Goal: Task Accomplishment & Management: Use online tool/utility

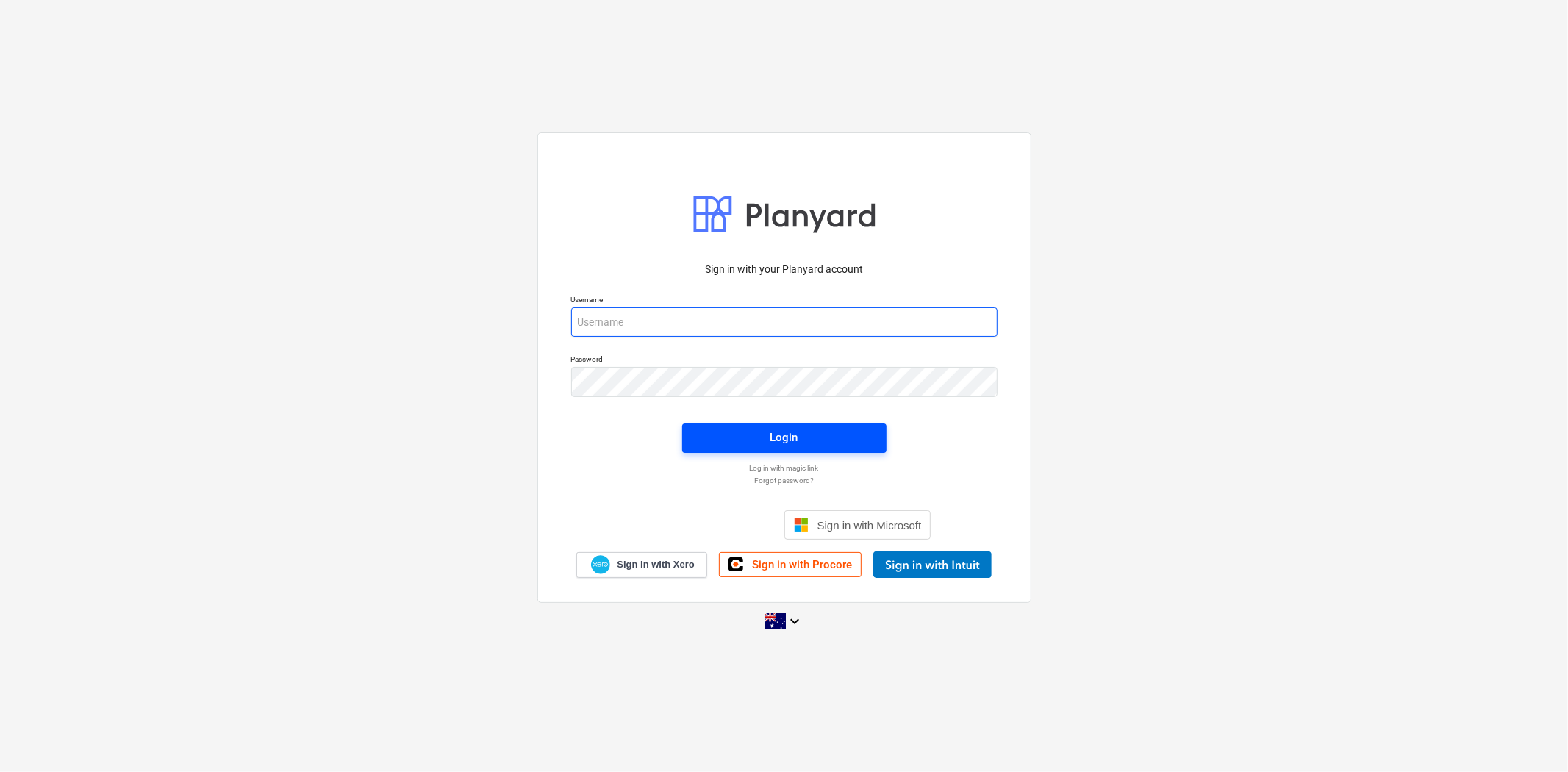
type input "[EMAIL_ADDRESS][DOMAIN_NAME]"
click at [824, 425] on button "Login" at bounding box center [784, 438] width 204 height 29
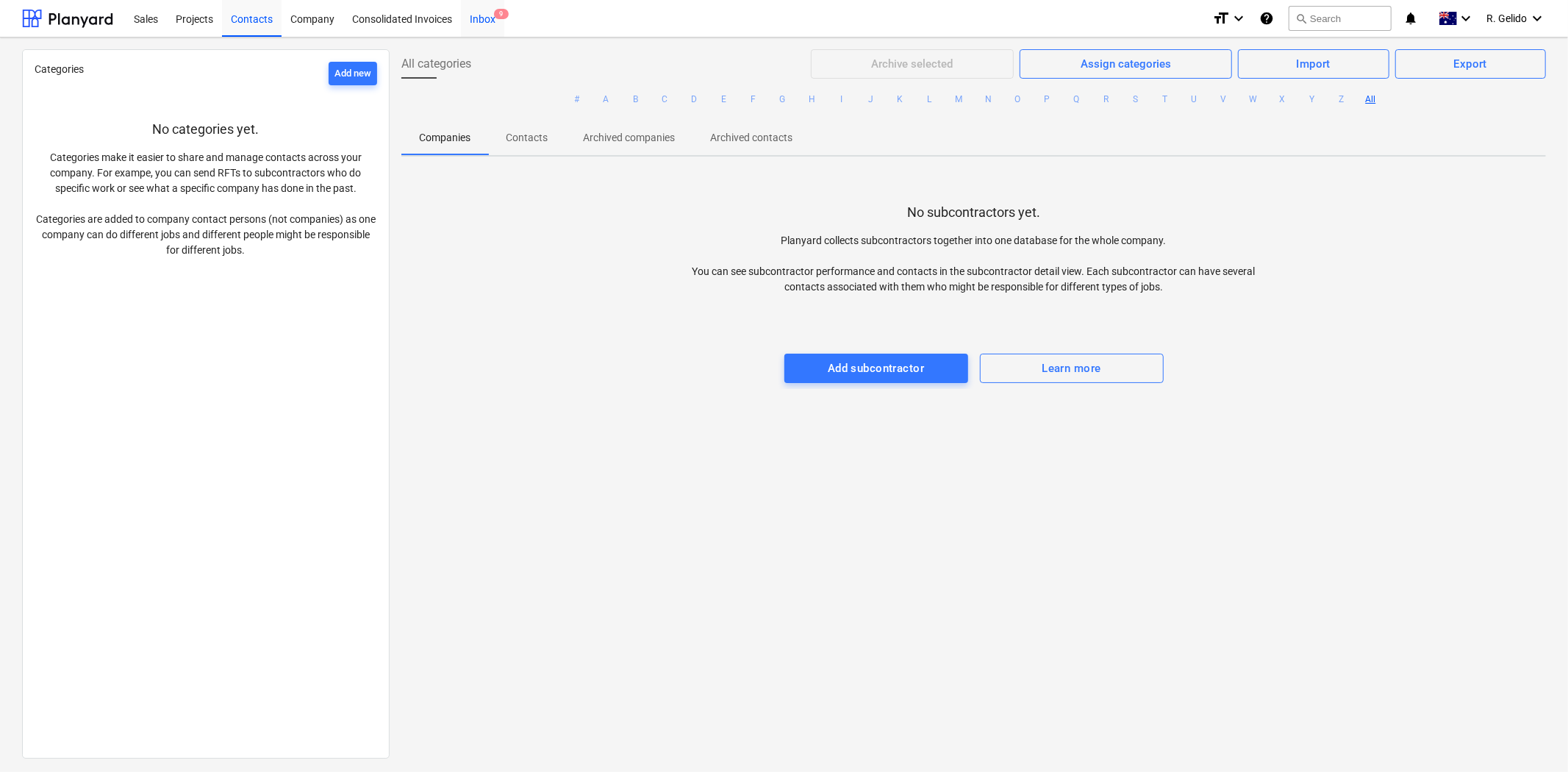
click at [487, 20] on div "Inbox 9" at bounding box center [483, 18] width 44 height 37
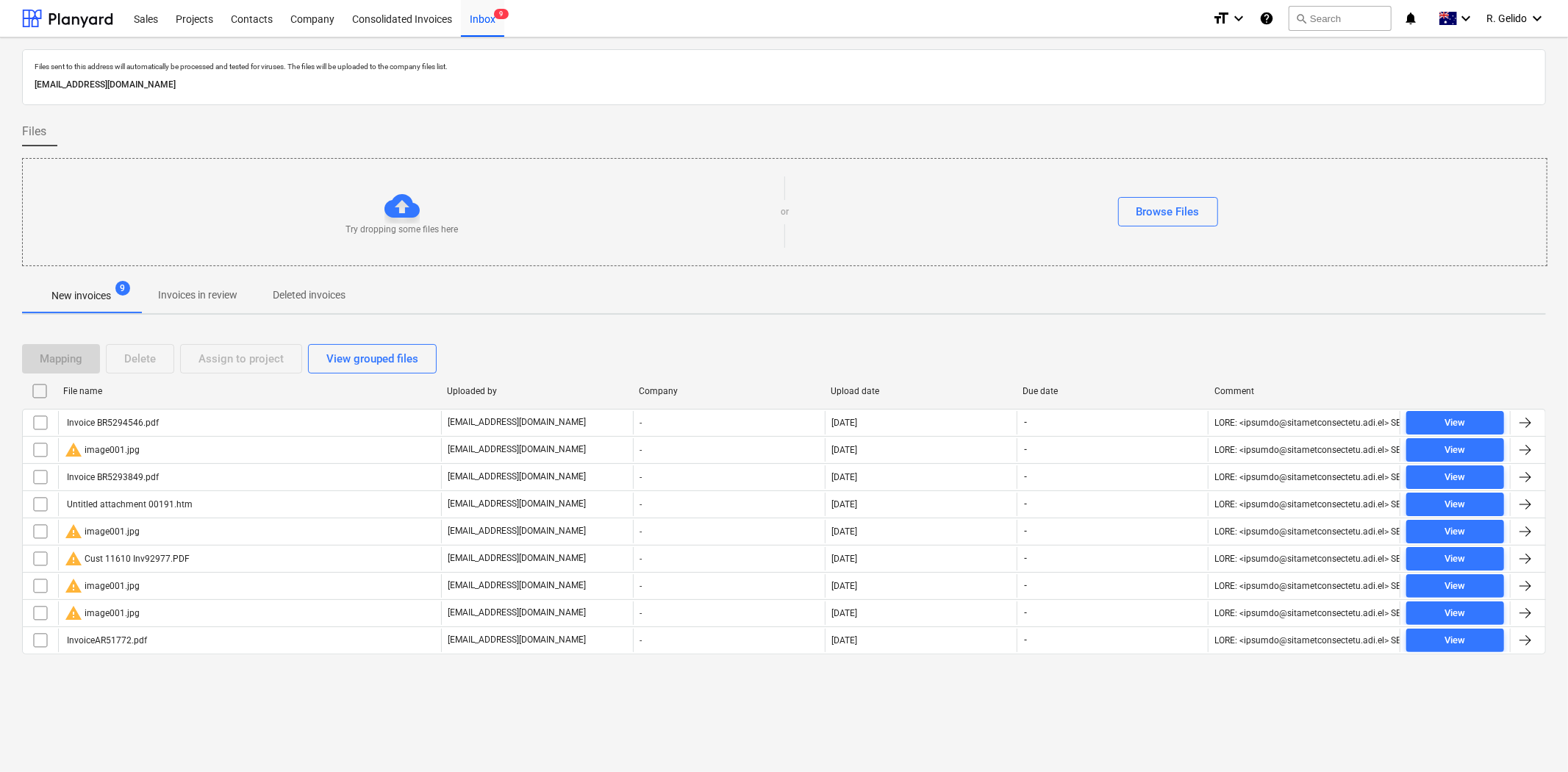
click at [1112, 738] on div "Files sent to this address will automatically be processed and tested for virus…" at bounding box center [784, 404] width 1568 height 734
click at [199, 23] on div "Projects" at bounding box center [194, 18] width 55 height 37
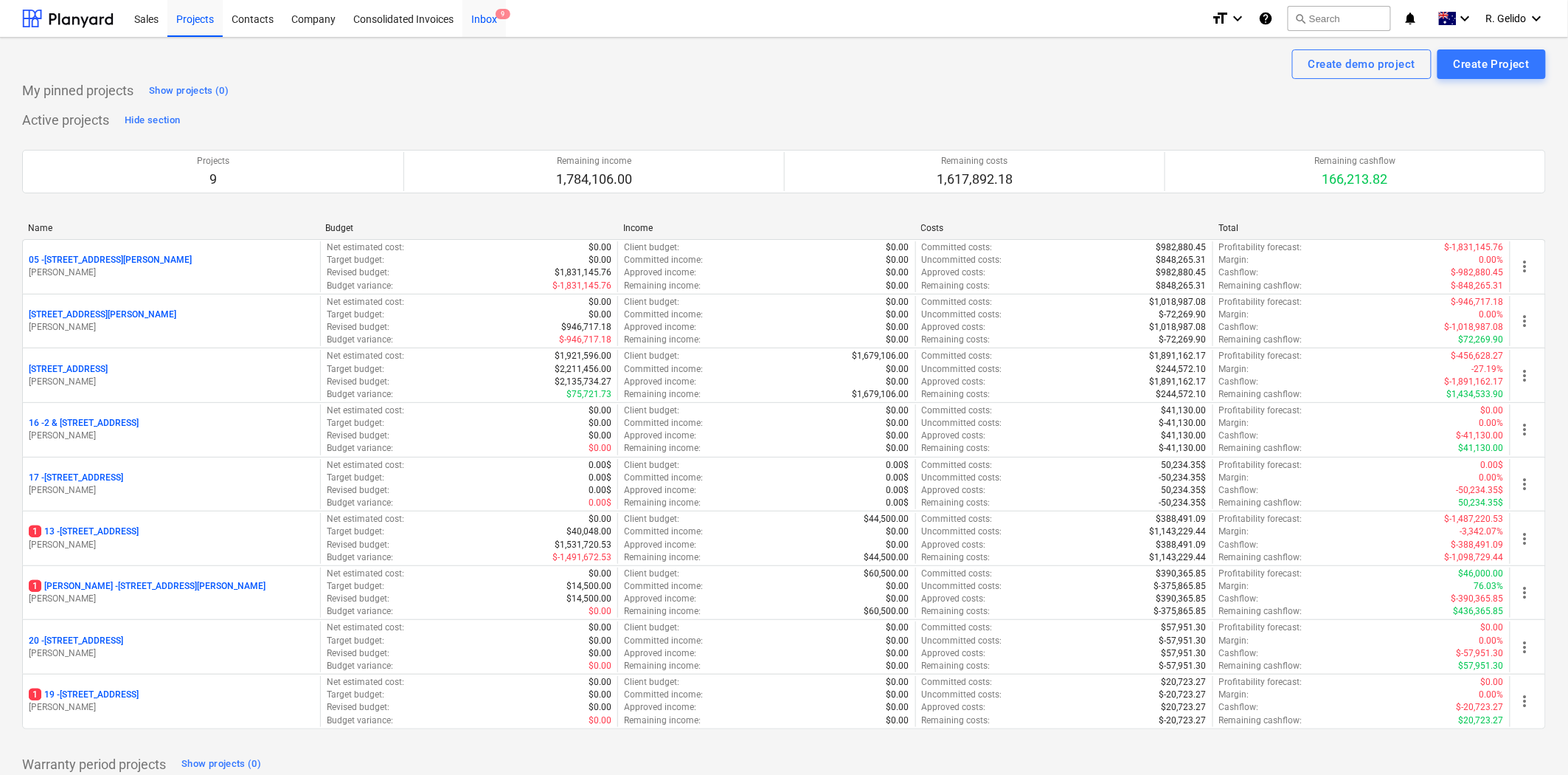
click at [495, 15] on div "Inbox 9" at bounding box center [484, 18] width 44 height 37
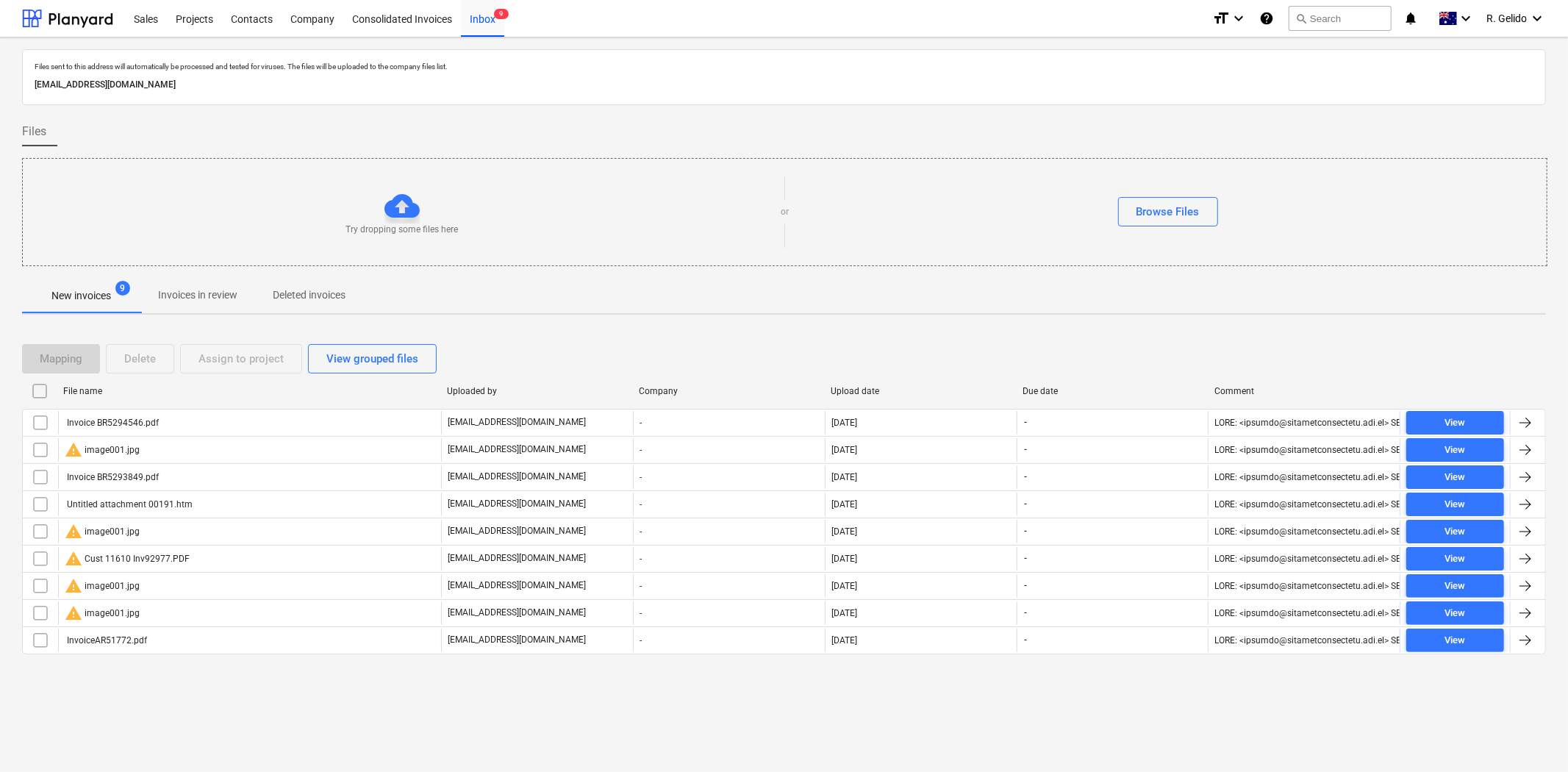
click at [279, 77] on p "[EMAIL_ADDRESS][DOMAIN_NAME]" at bounding box center [784, 85] width 1499 height 15
copy p "[EMAIL_ADDRESS][DOMAIN_NAME]"
click at [489, 23] on div "Inbox 9+" at bounding box center [483, 18] width 44 height 37
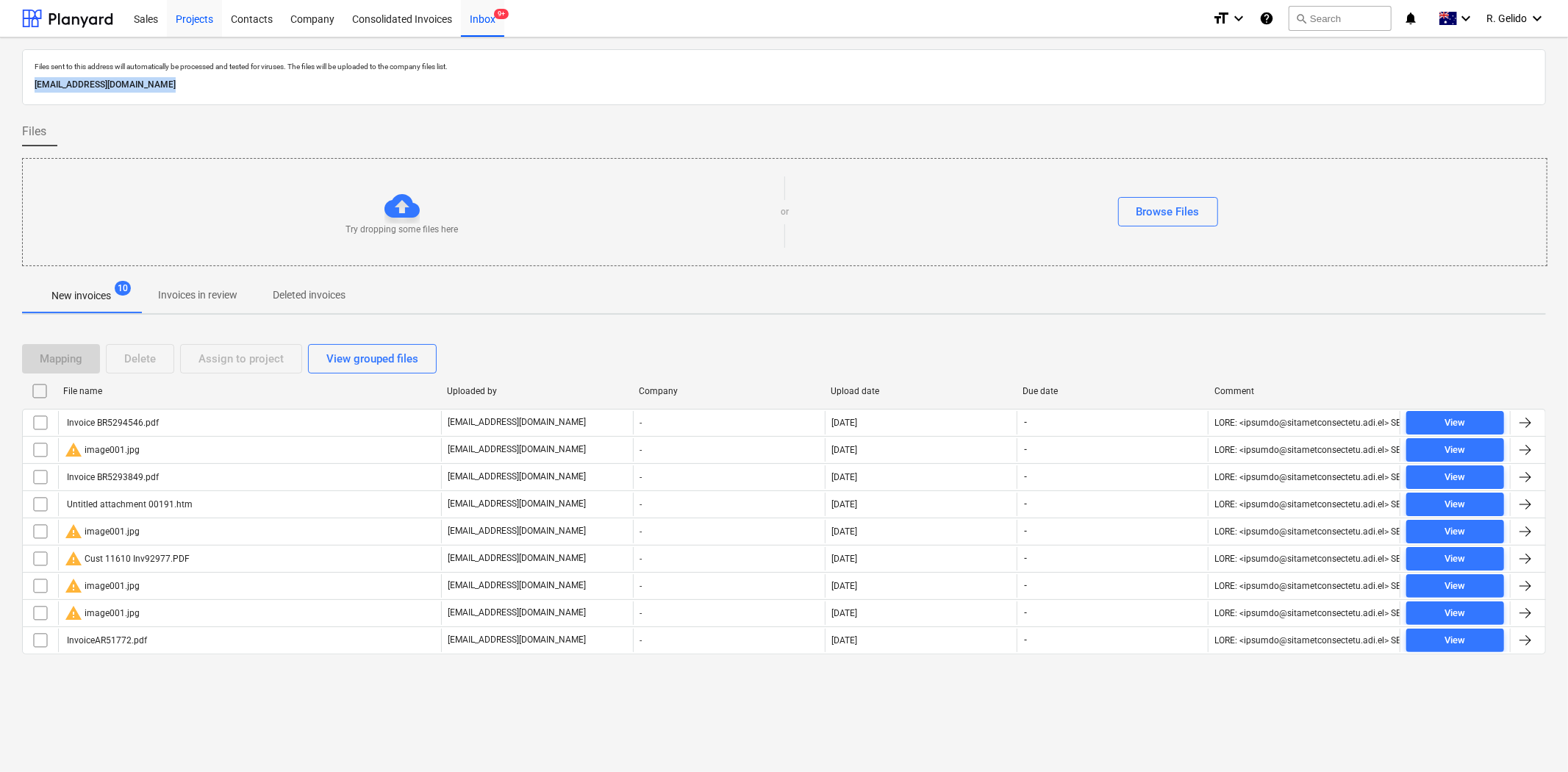
click at [194, 17] on div "Projects" at bounding box center [194, 18] width 55 height 37
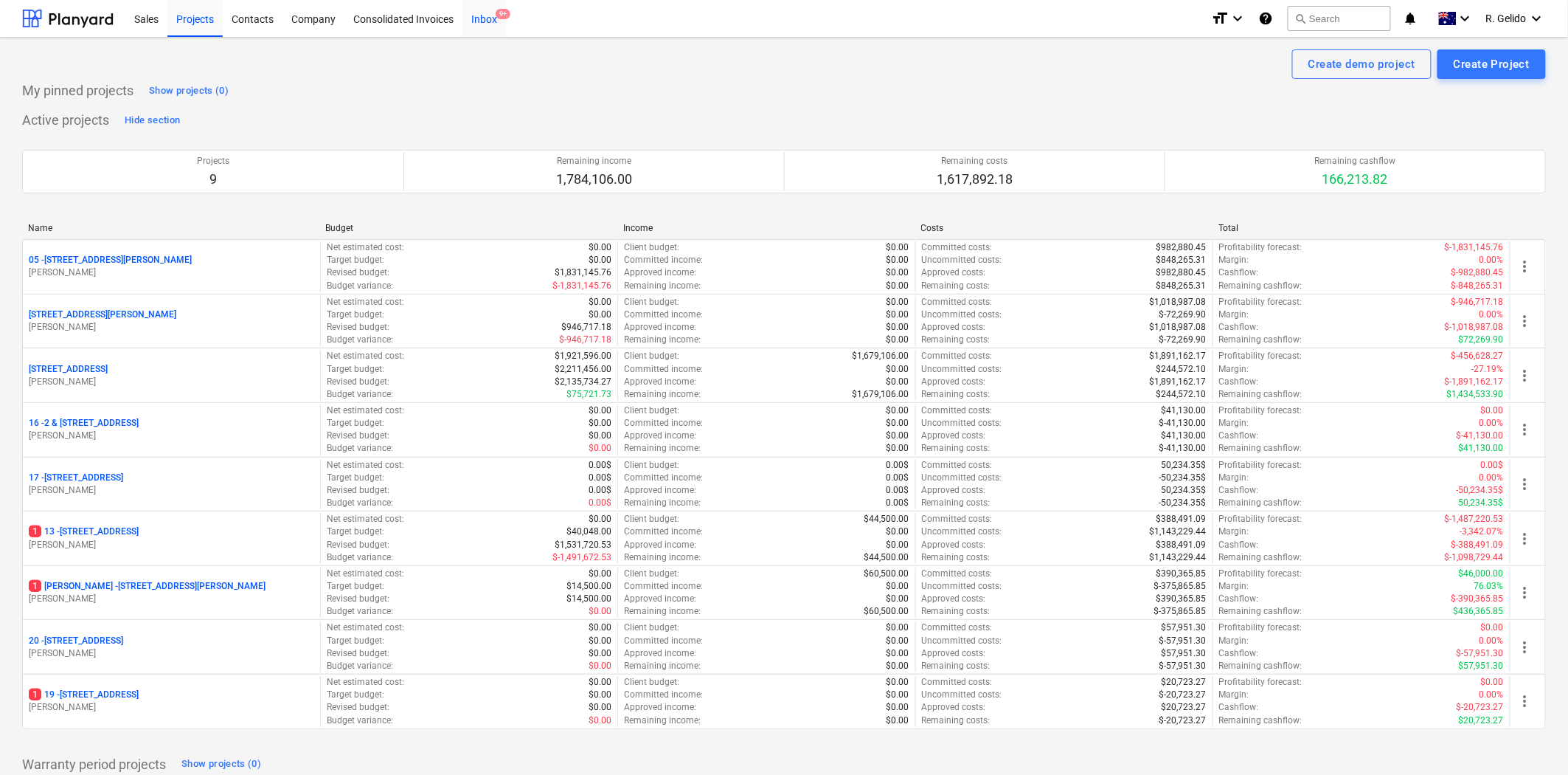
click at [488, 12] on div "Inbox 9+" at bounding box center [484, 18] width 44 height 37
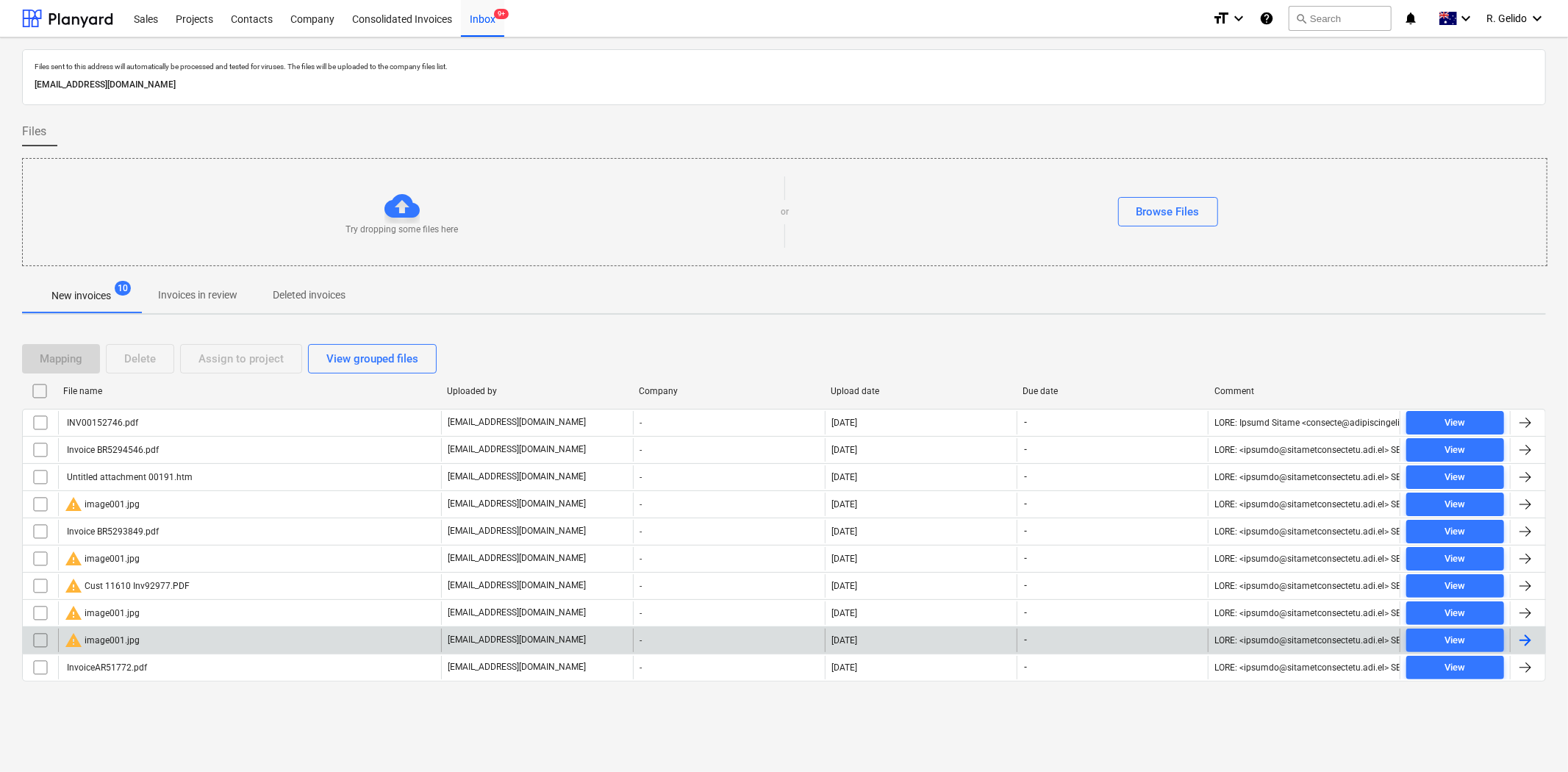
click at [135, 632] on div "warning image001.jpg" at bounding box center [102, 641] width 75 height 18
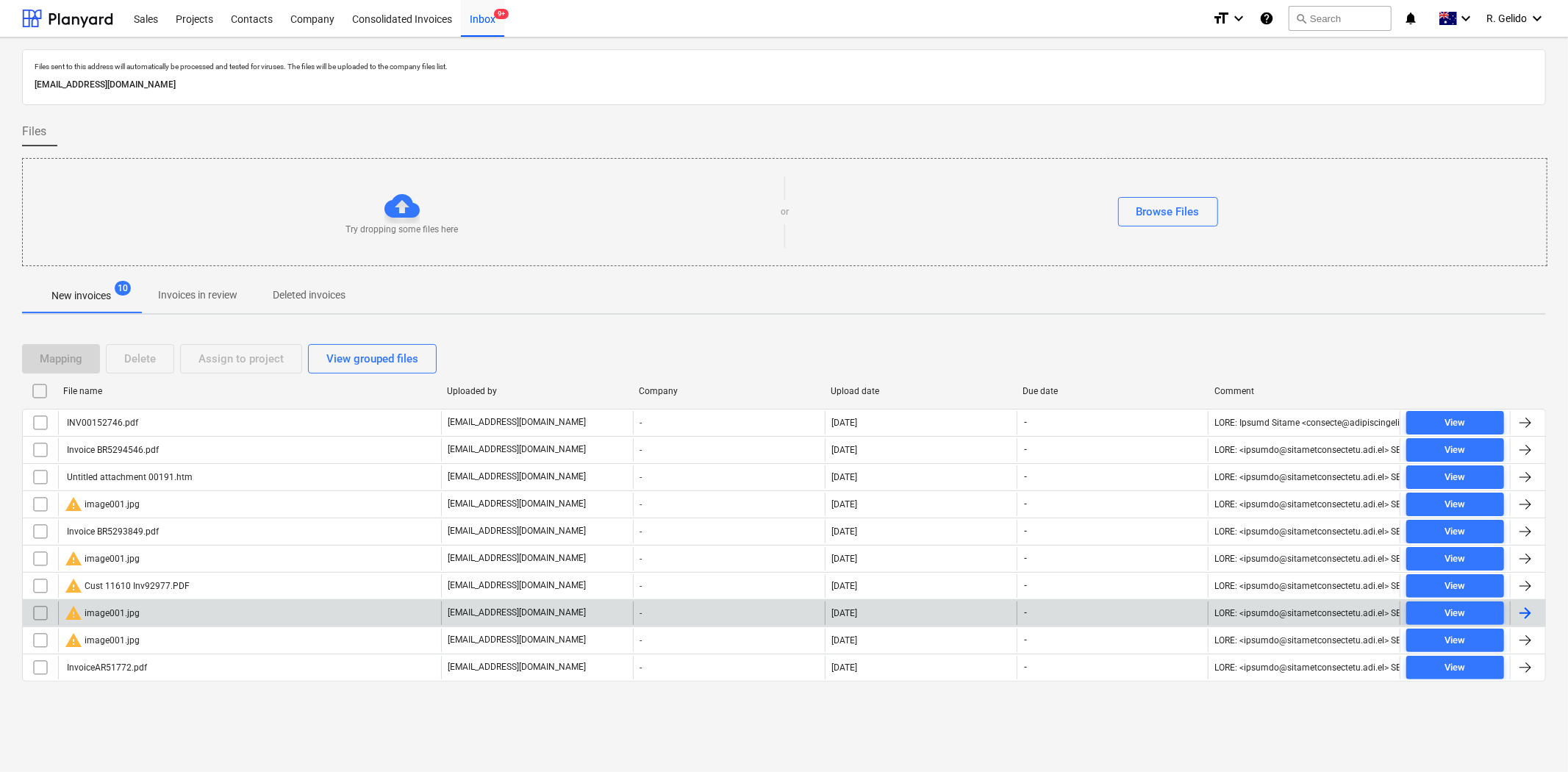
click at [140, 616] on div "warning image001.jpg" at bounding box center [249, 612] width 383 height 23
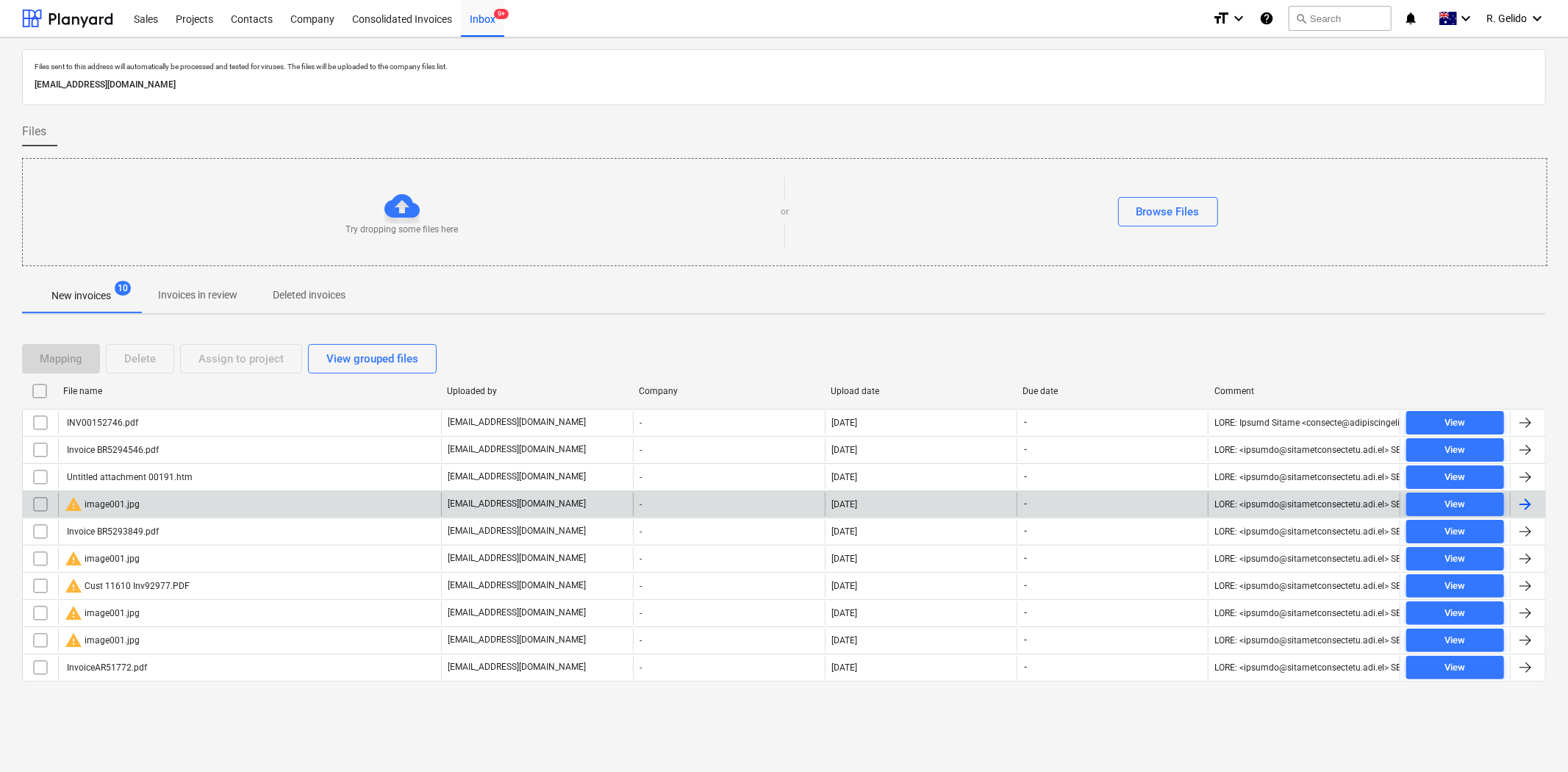
click at [182, 503] on div "warning image001.jpg" at bounding box center [249, 503] width 383 height 23
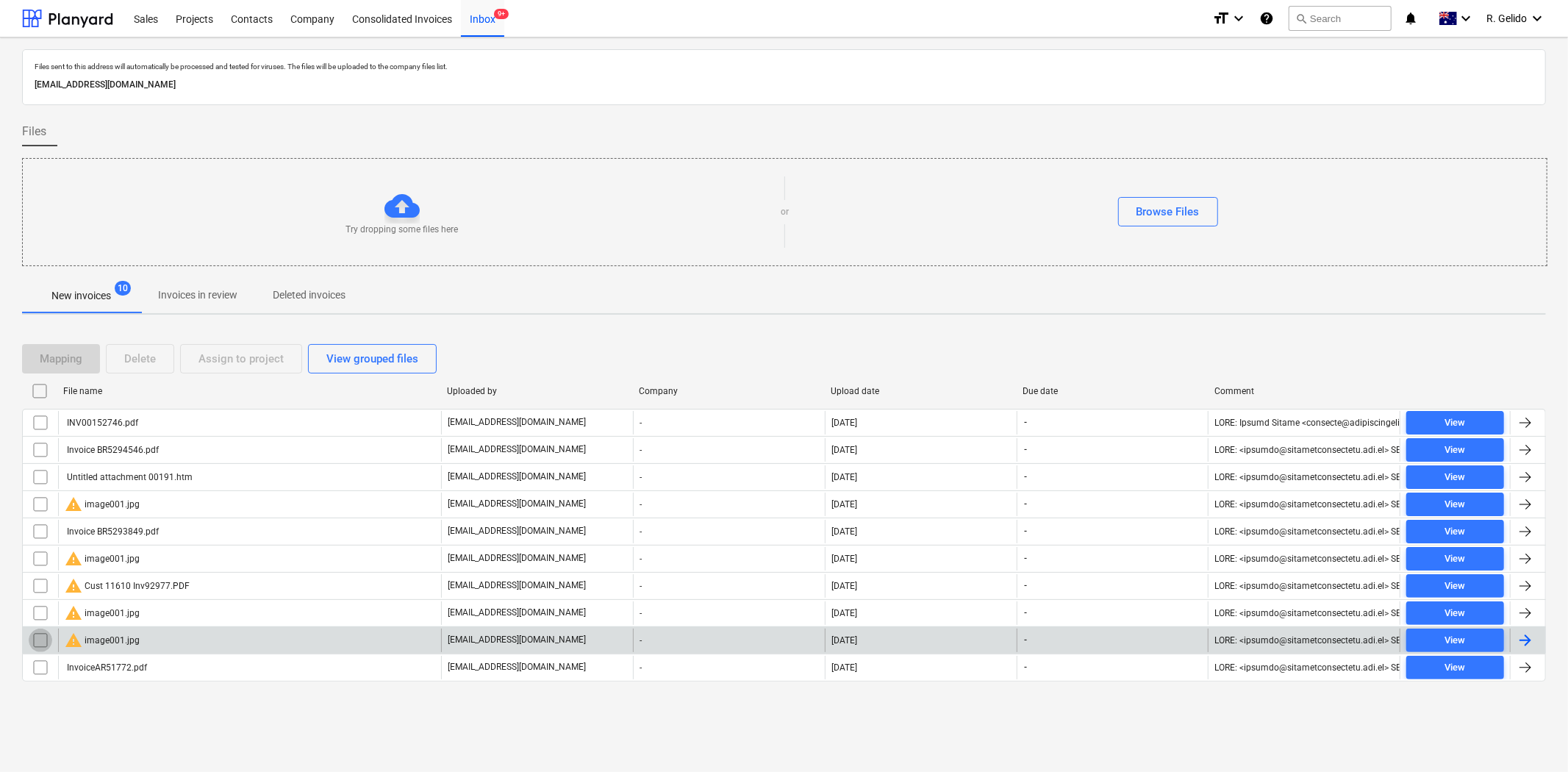
click at [41, 641] on input "checkbox" at bounding box center [40, 640] width 23 height 23
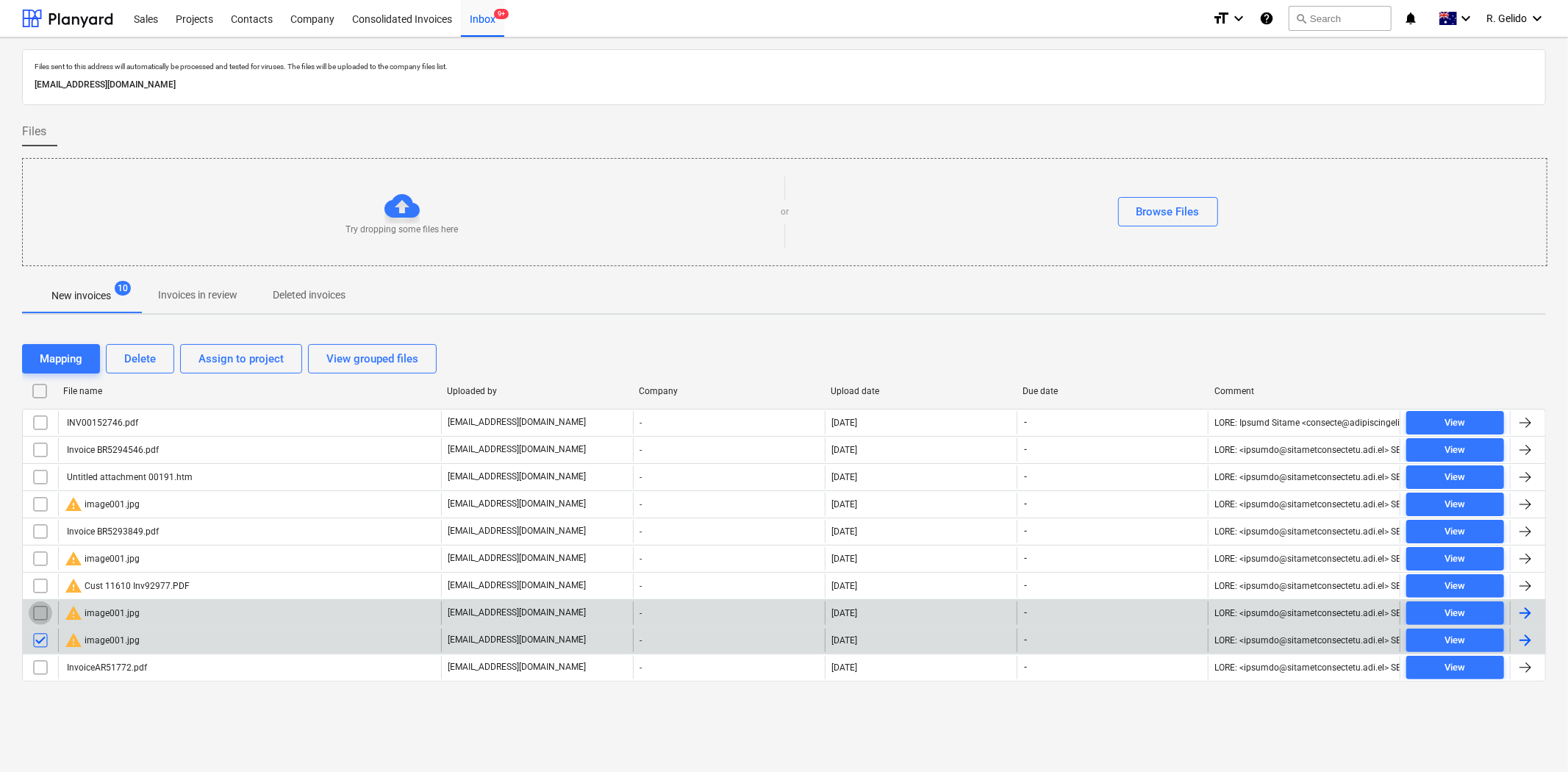
click at [38, 613] on input "checkbox" at bounding box center [40, 612] width 23 height 23
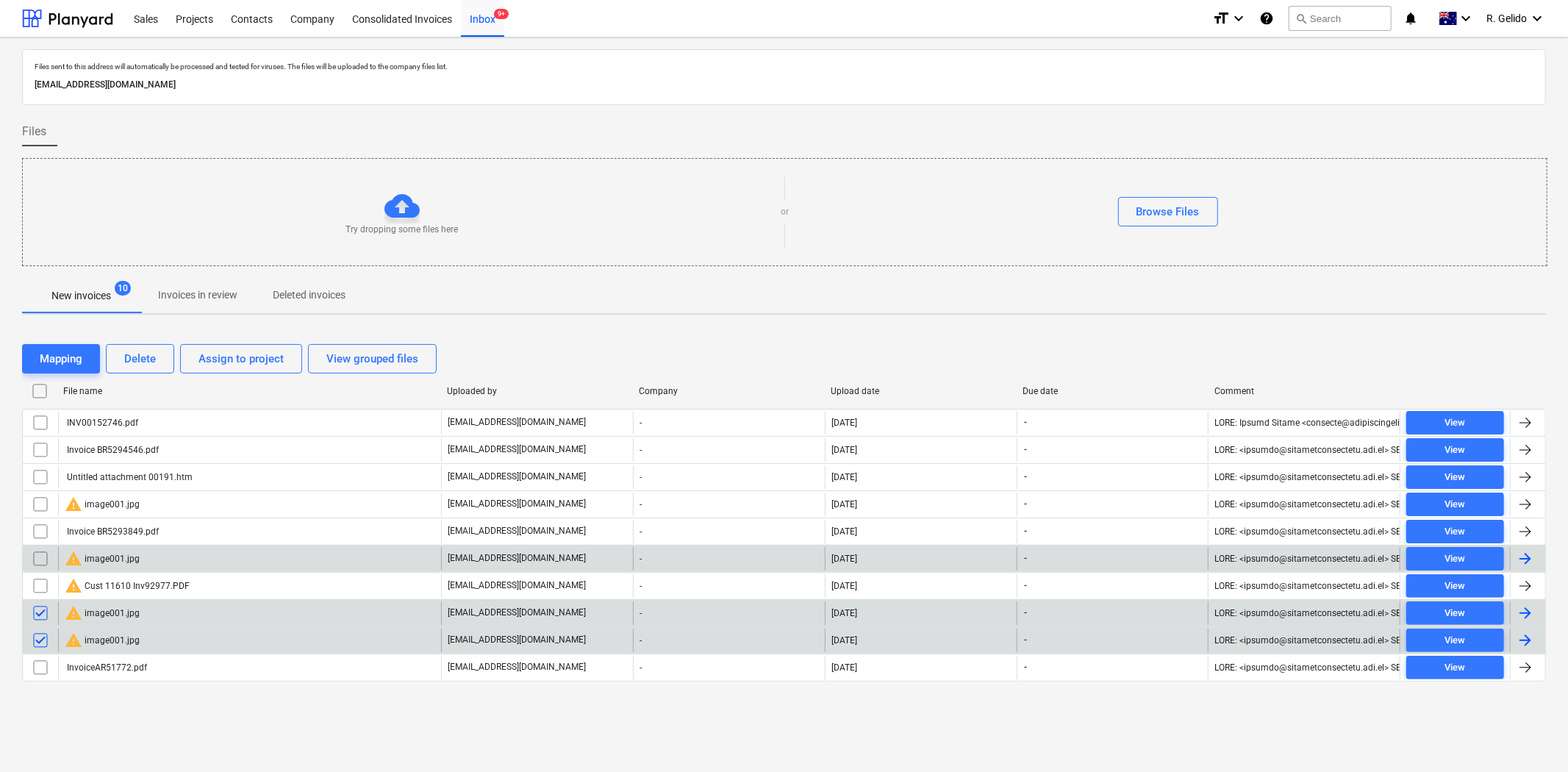
click at [42, 558] on input "checkbox" at bounding box center [40, 558] width 23 height 23
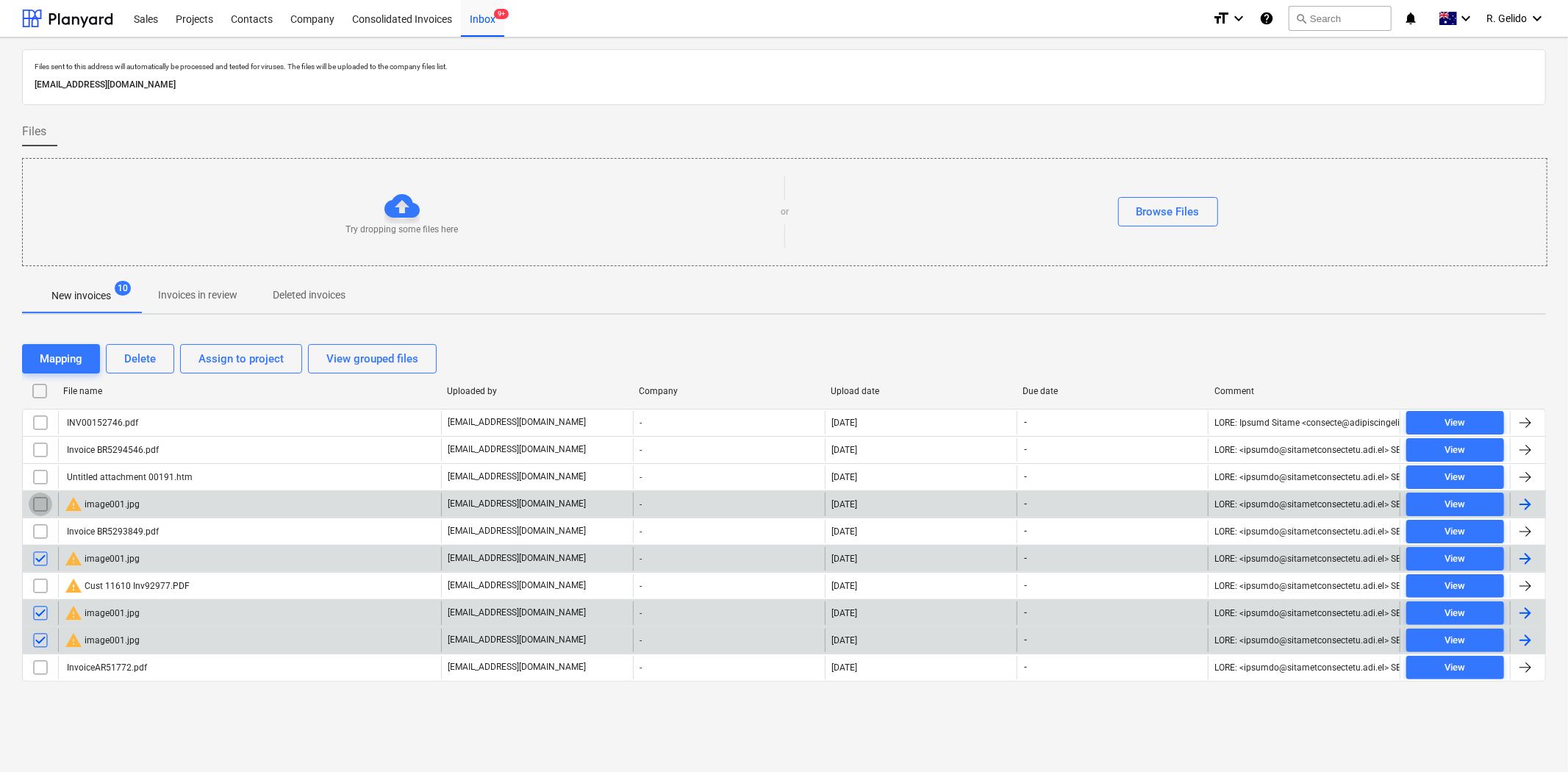
click at [42, 497] on input "checkbox" at bounding box center [40, 503] width 23 height 23
click at [144, 357] on div "Delete" at bounding box center [140, 359] width 31 height 19
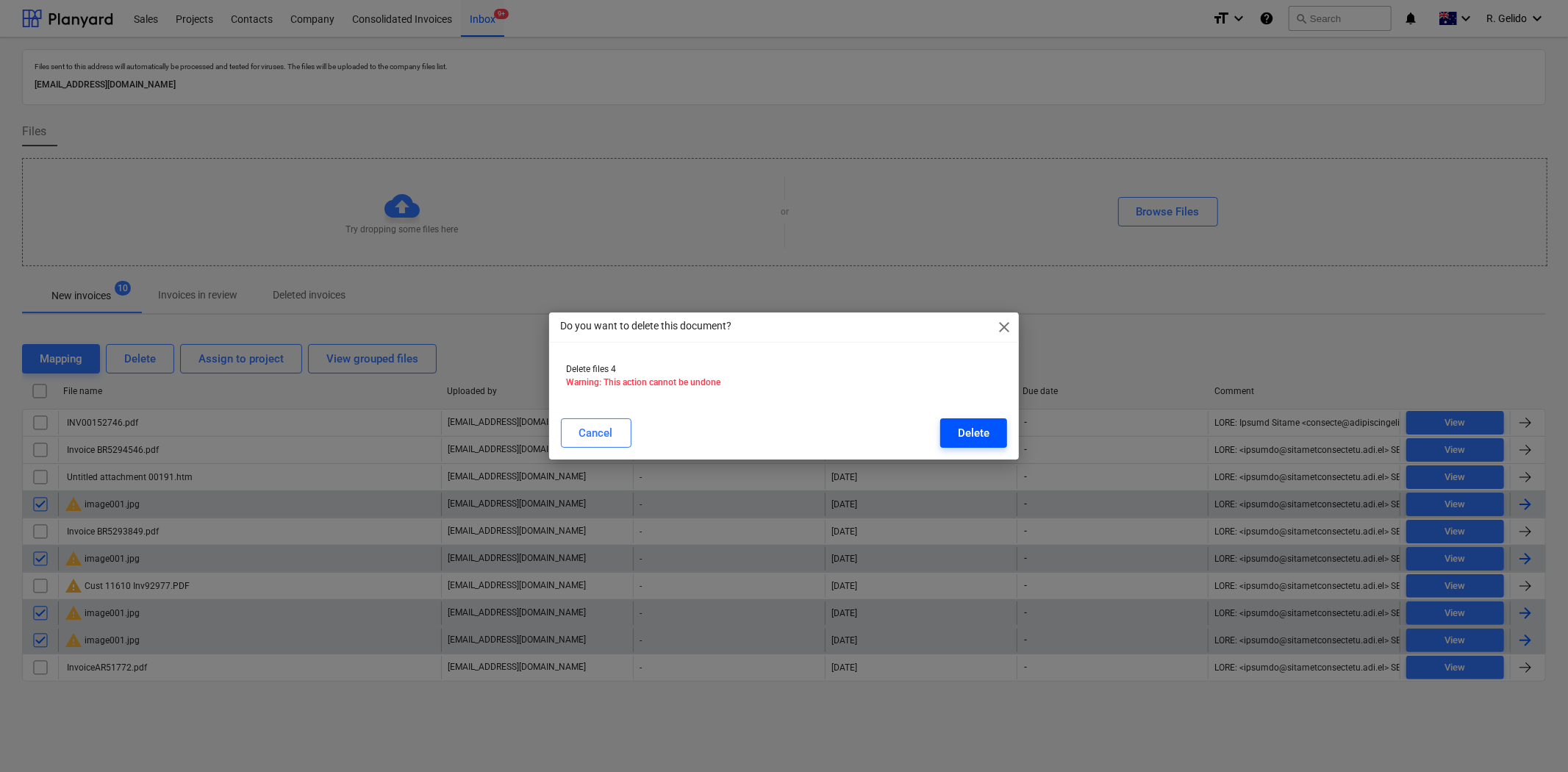
click at [957, 436] on button "Delete" at bounding box center [973, 432] width 67 height 29
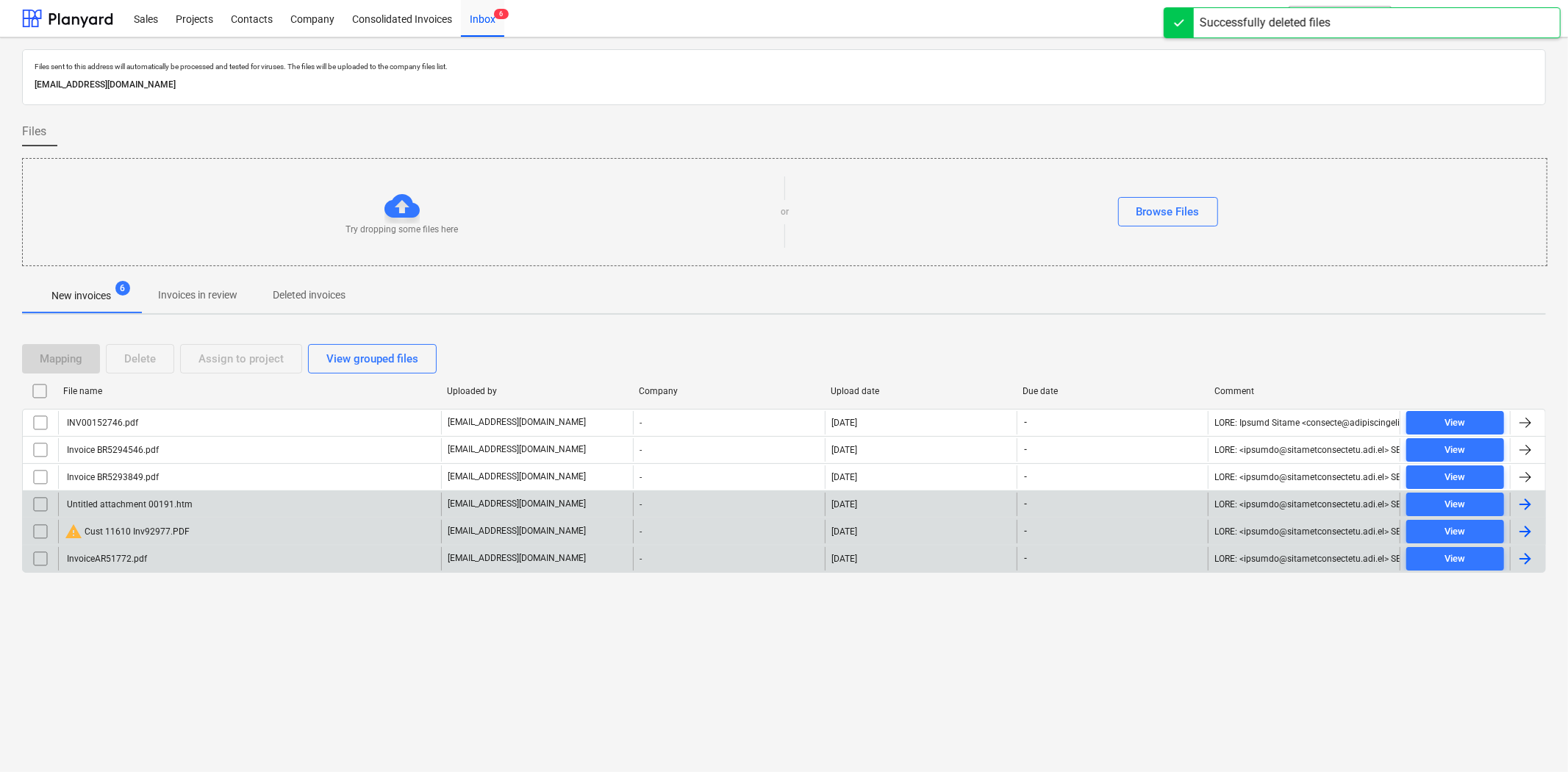
click at [153, 526] on div "warning Cust 11610 Inv92977.PDF" at bounding box center [127, 532] width 125 height 18
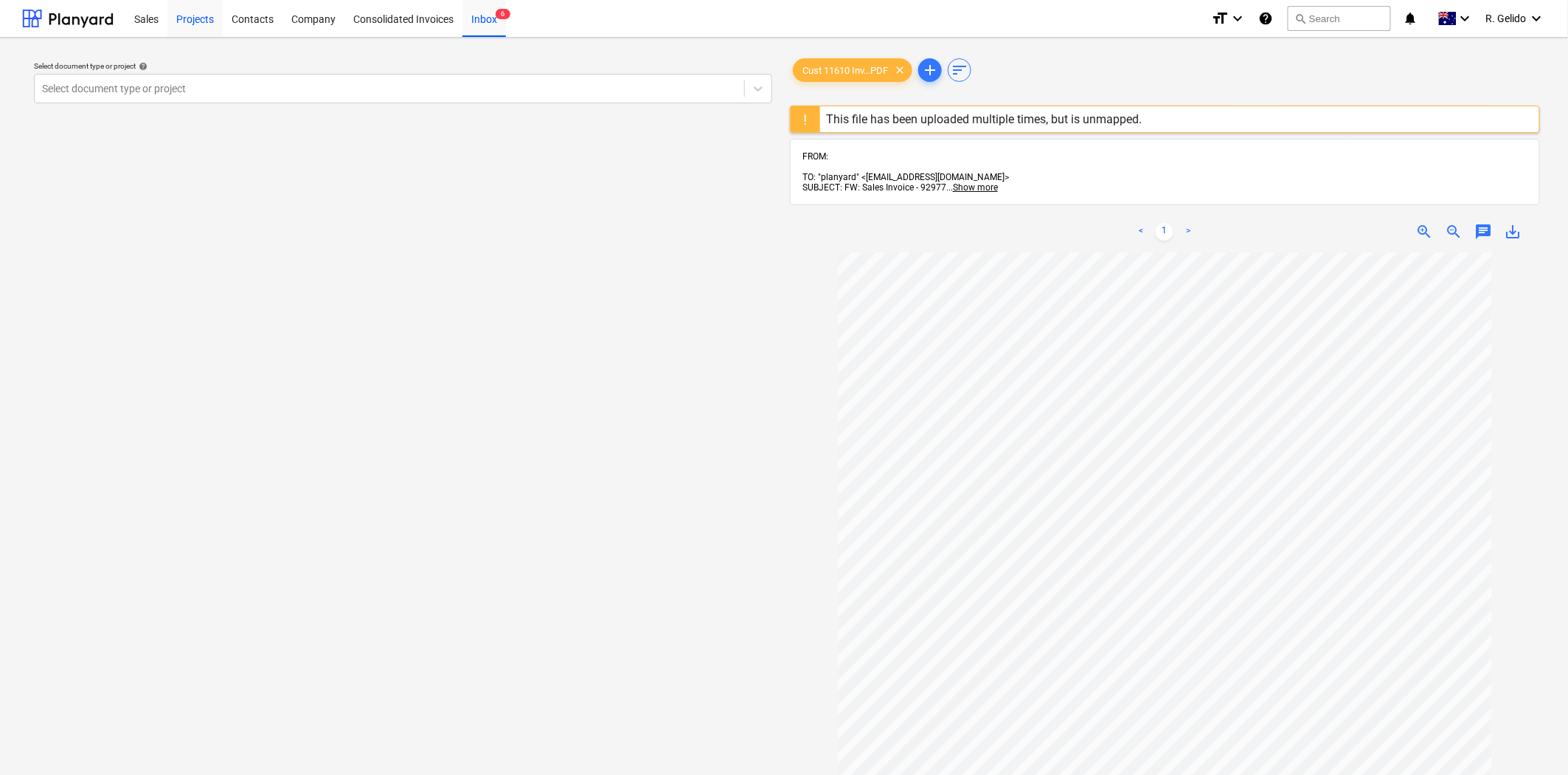
click at [185, 18] on div "Projects" at bounding box center [195, 18] width 55 height 37
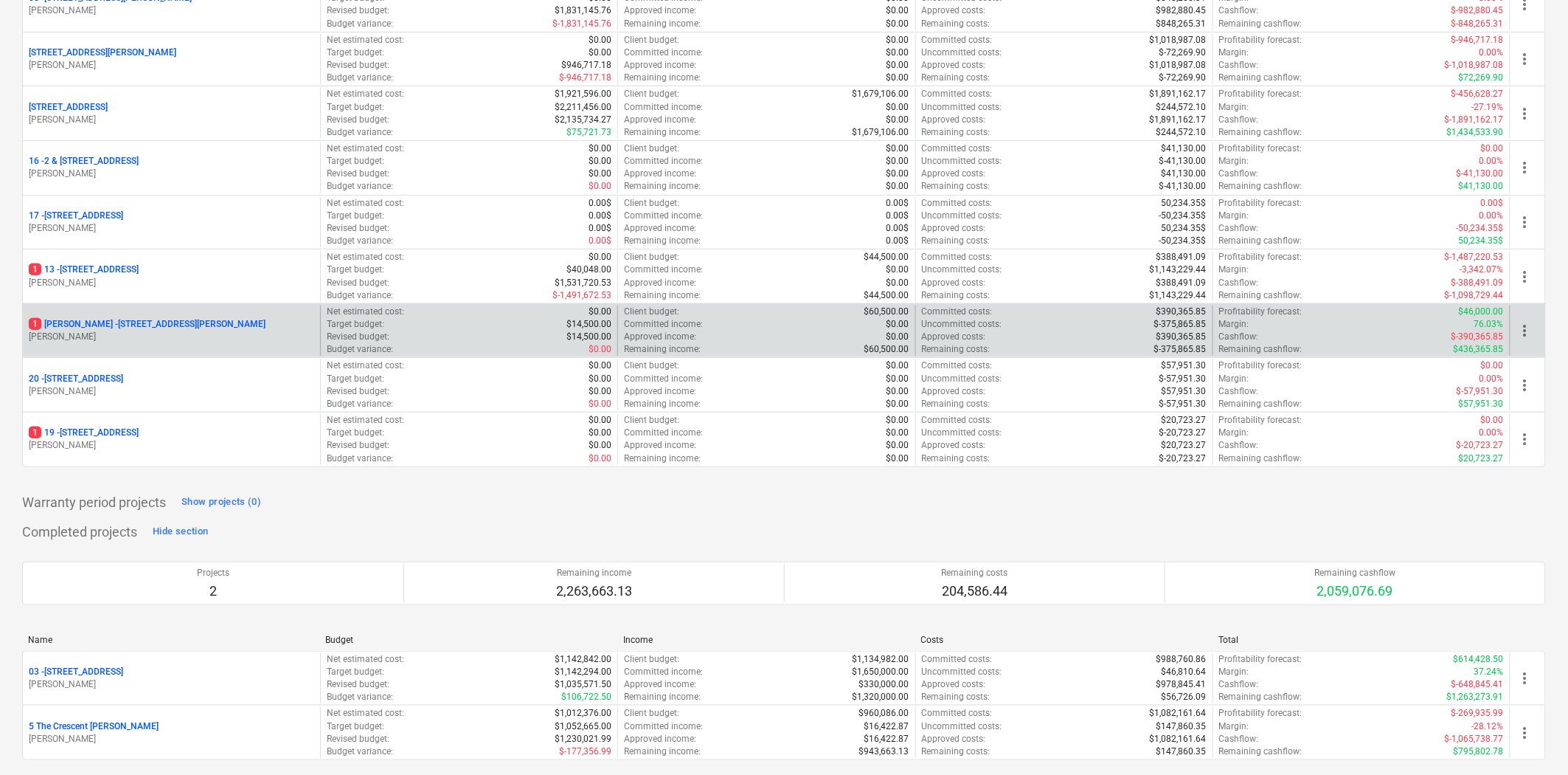
scroll to position [242, 0]
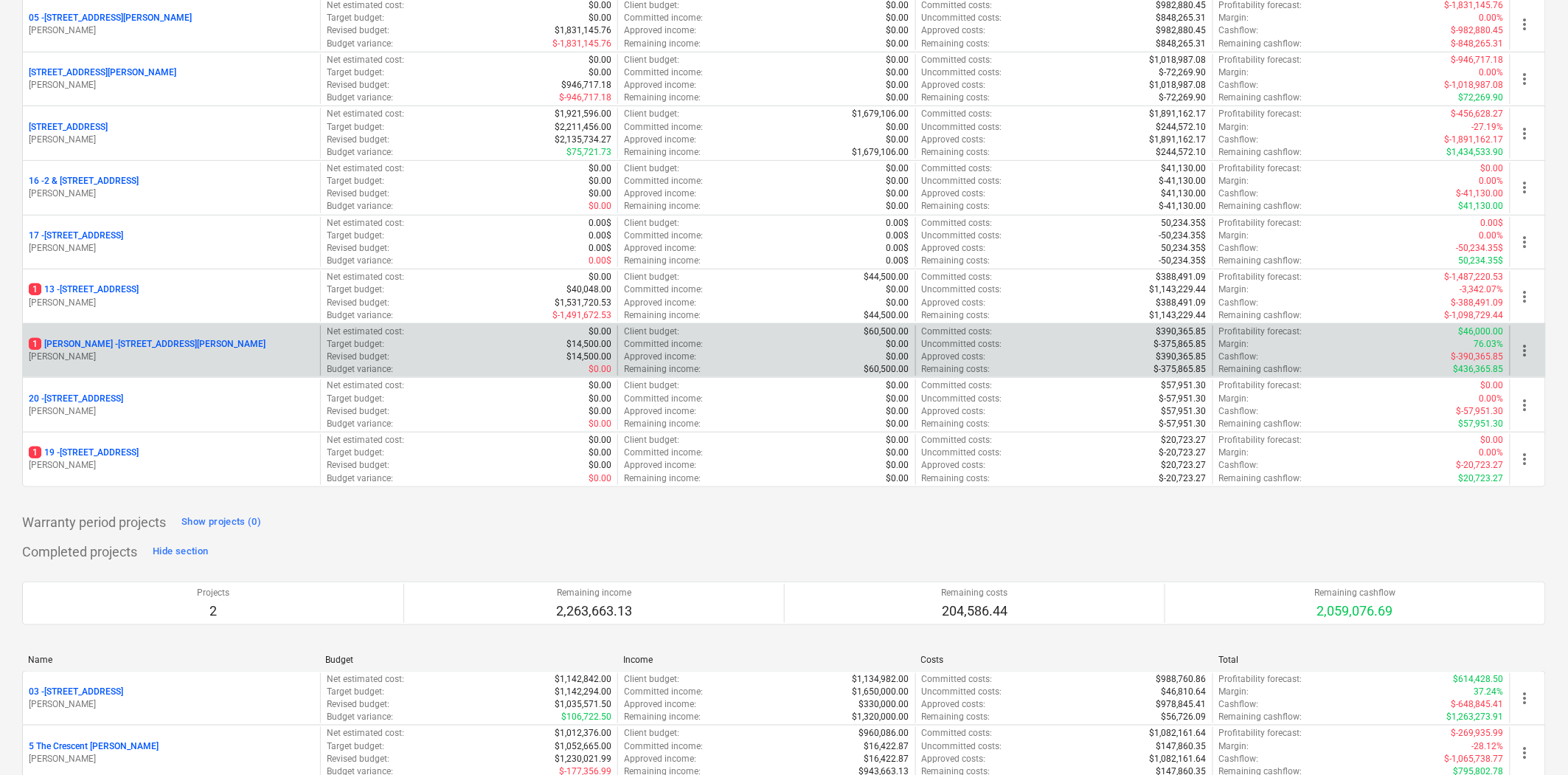
click at [150, 345] on p "[STREET_ADDRESS][PERSON_NAME][PERSON_NAME]" at bounding box center [147, 343] width 236 height 12
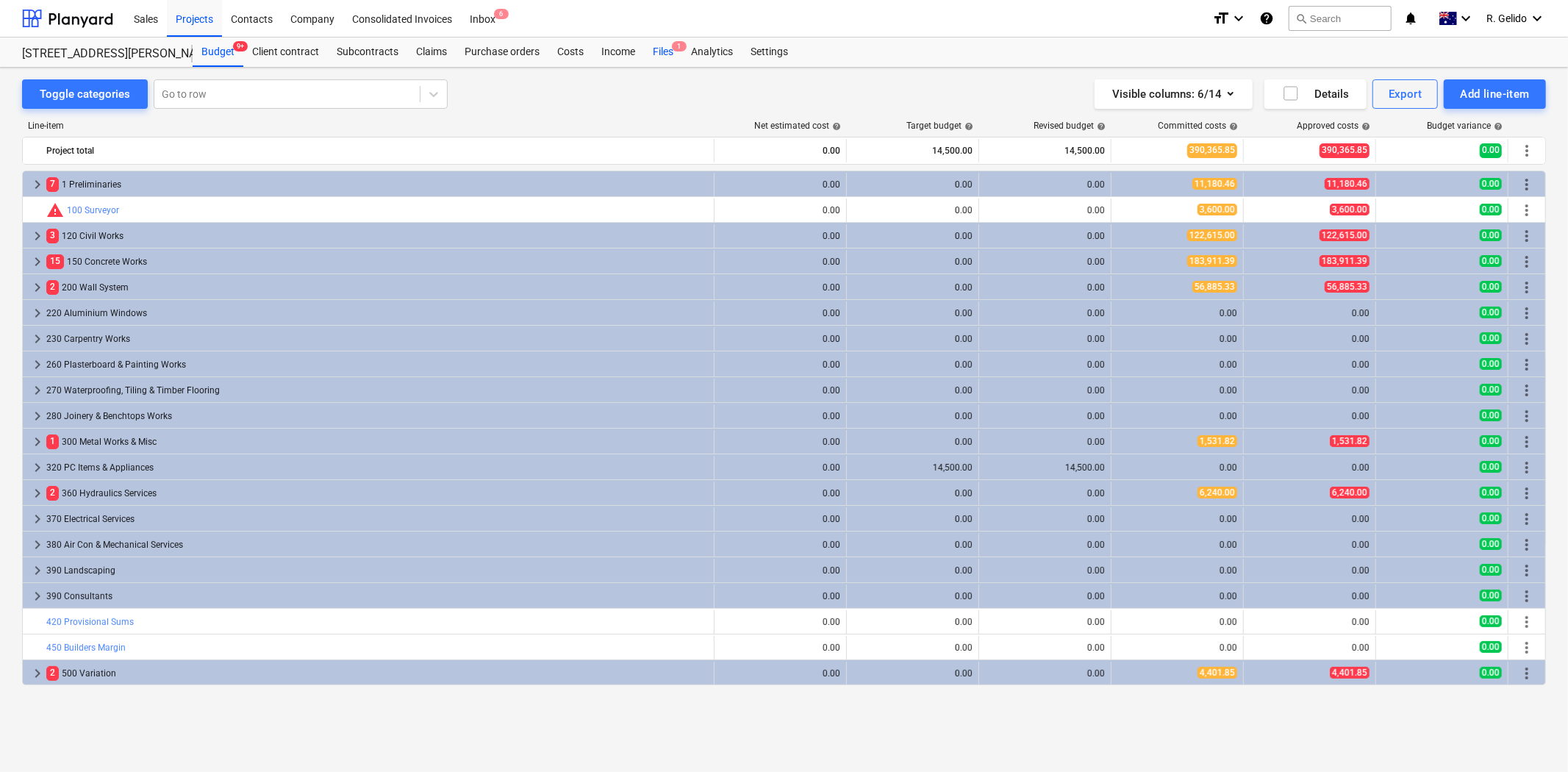
click at [666, 45] on div "Files 1" at bounding box center [663, 52] width 38 height 29
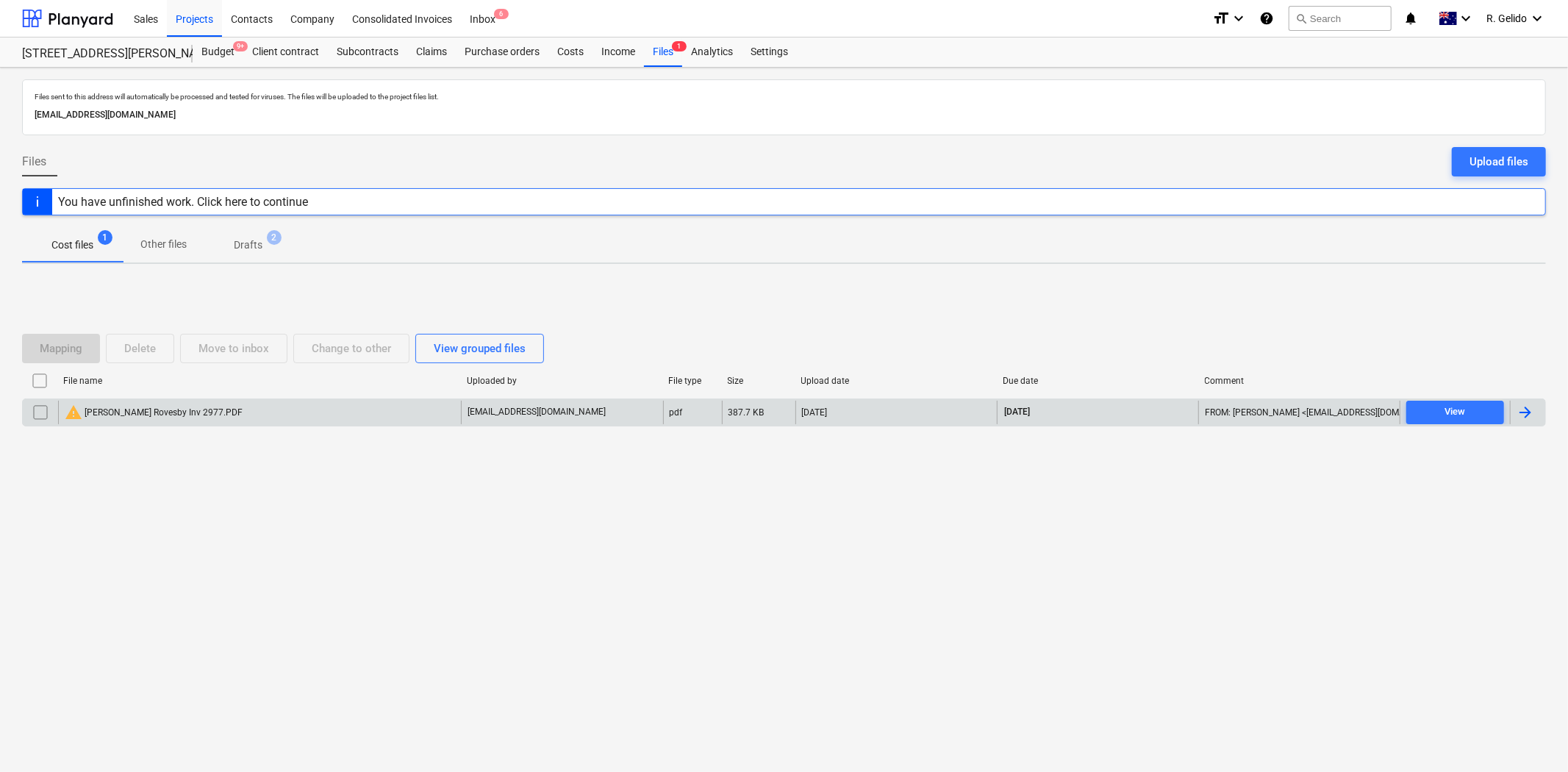
click at [144, 411] on div "warning [PERSON_NAME] Rovesby Inv 2977.PDF" at bounding box center [153, 412] width 178 height 18
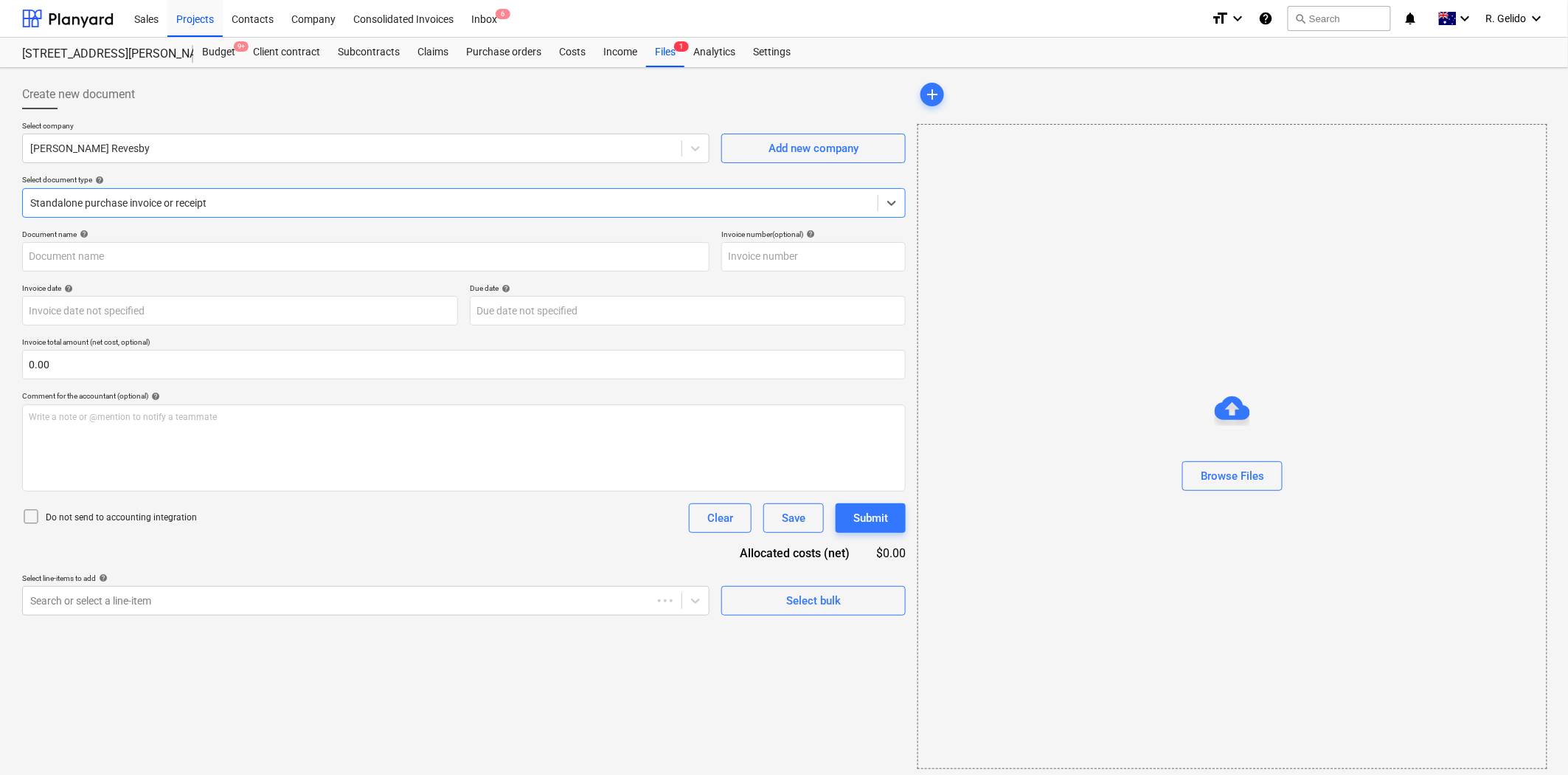
type input "2977"
type input "[DATE]"
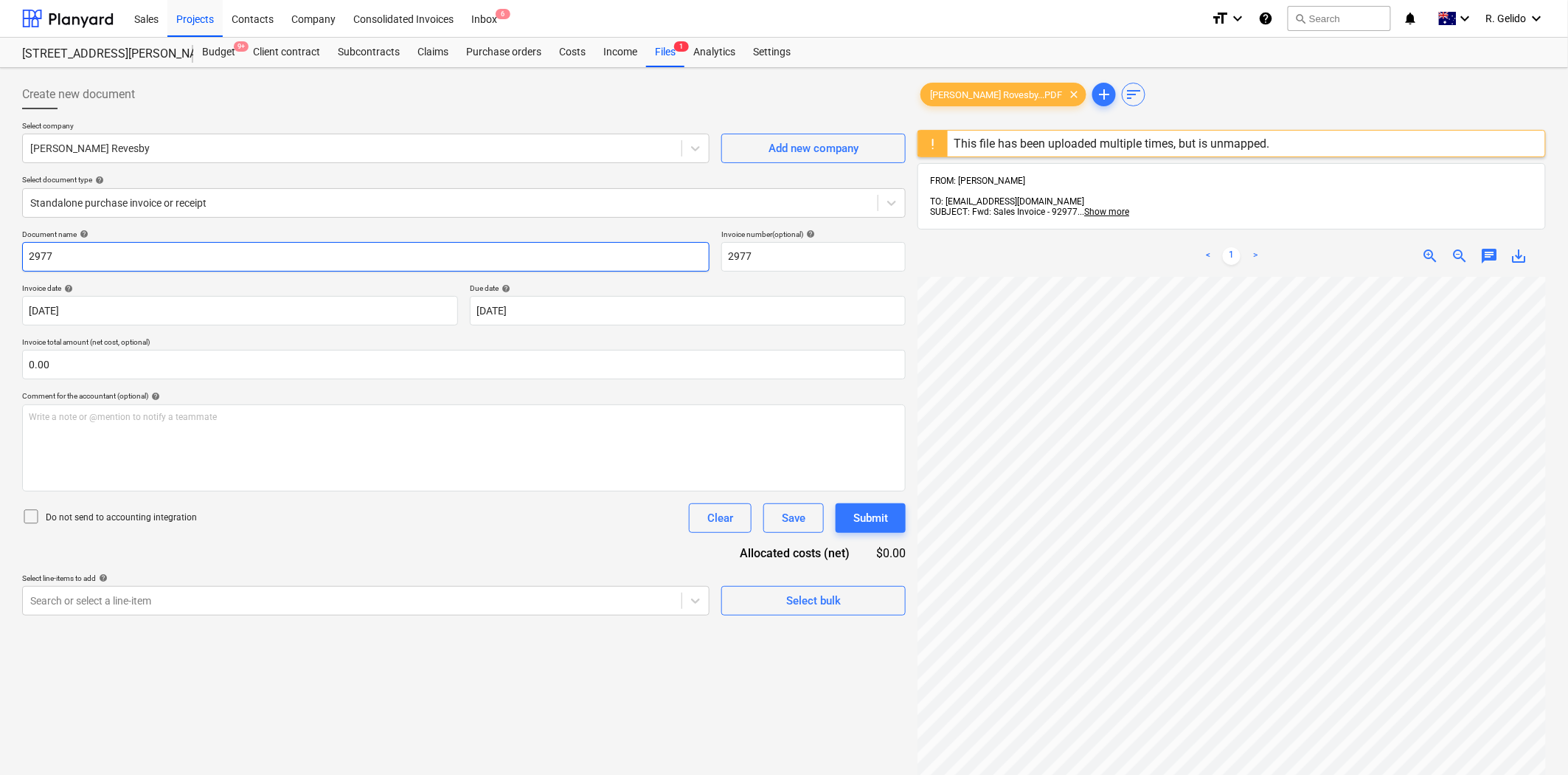
click at [28, 252] on input "2977" at bounding box center [365, 257] width 687 height 29
type input "92977"
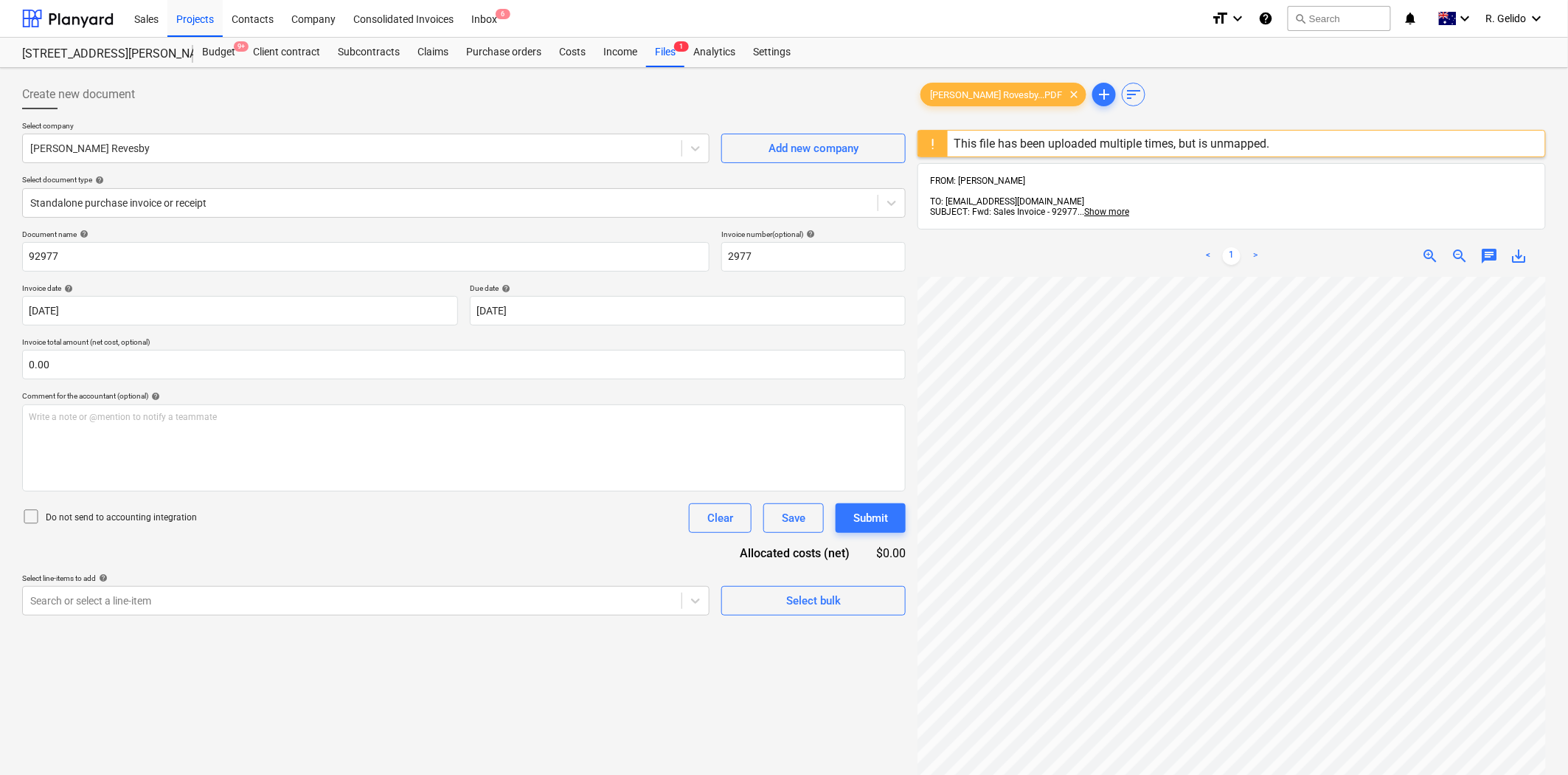
click at [640, 688] on div "Create new document Select company [PERSON_NAME] Revesby Add new company Select…" at bounding box center [464, 544] width 895 height 942
click at [784, 517] on div "Save" at bounding box center [793, 518] width 23 height 19
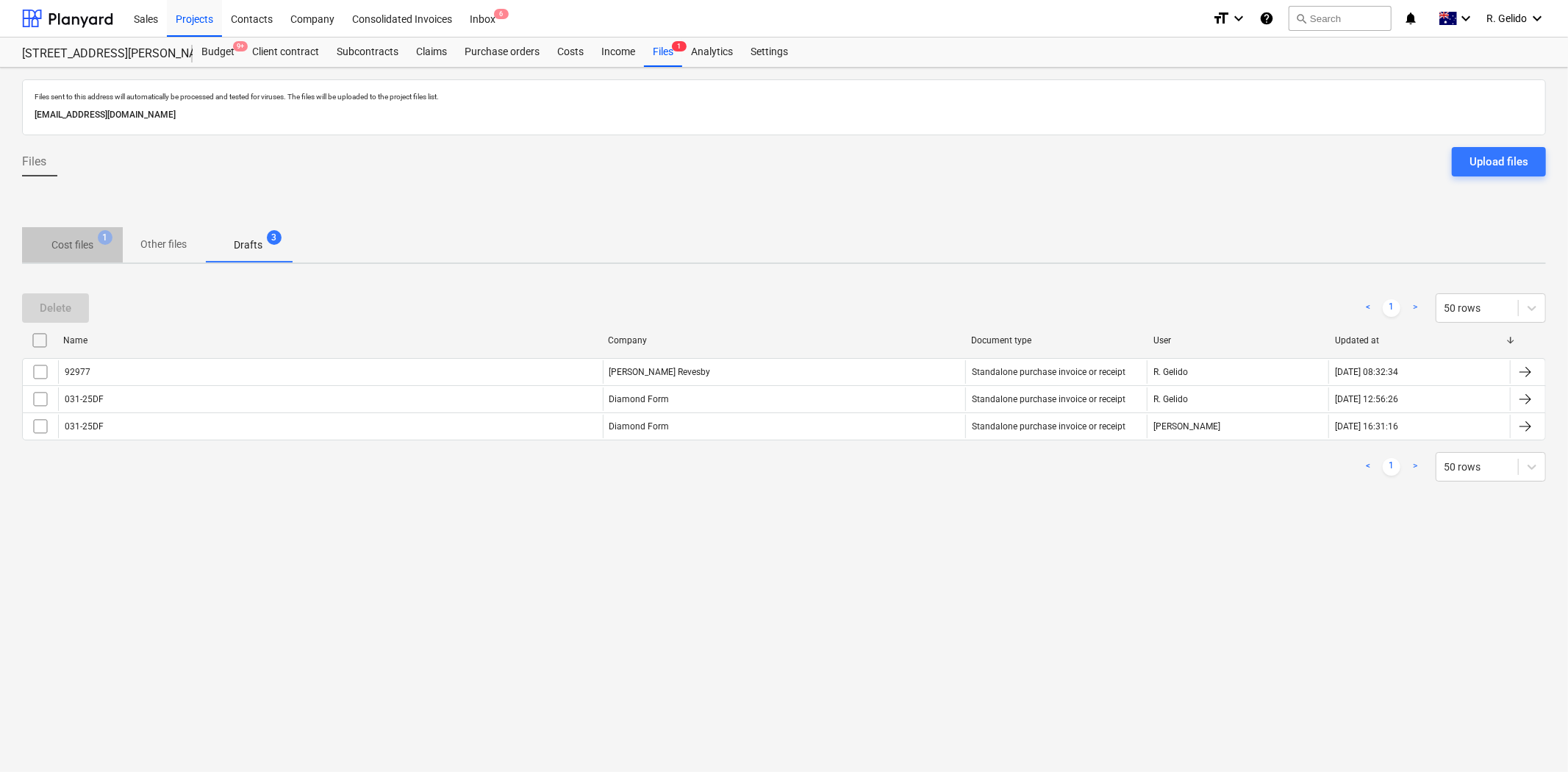
click at [94, 244] on span "Cost files 1" at bounding box center [72, 244] width 65 height 15
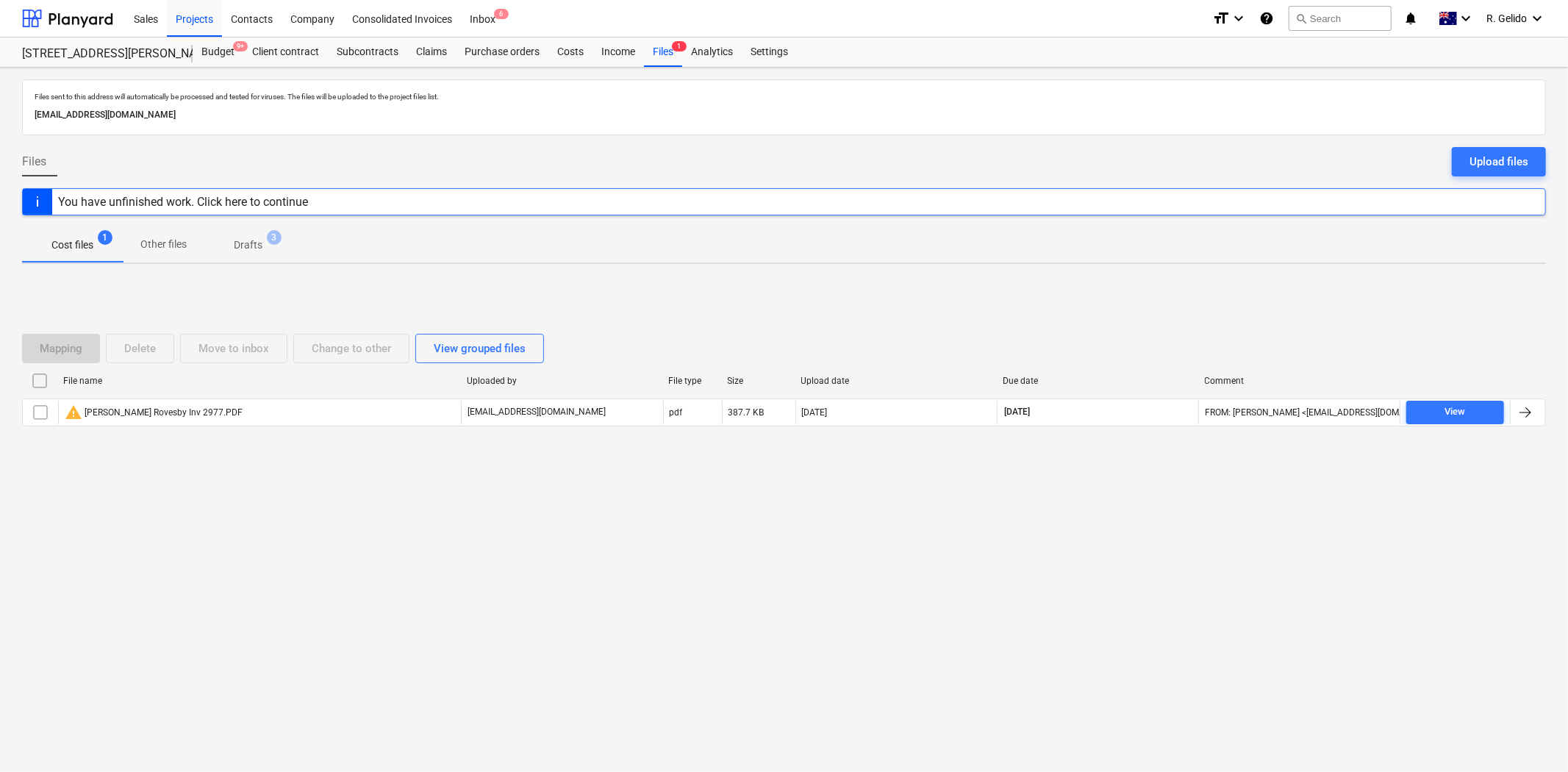
click at [261, 247] on p "Drafts" at bounding box center [249, 244] width 29 height 15
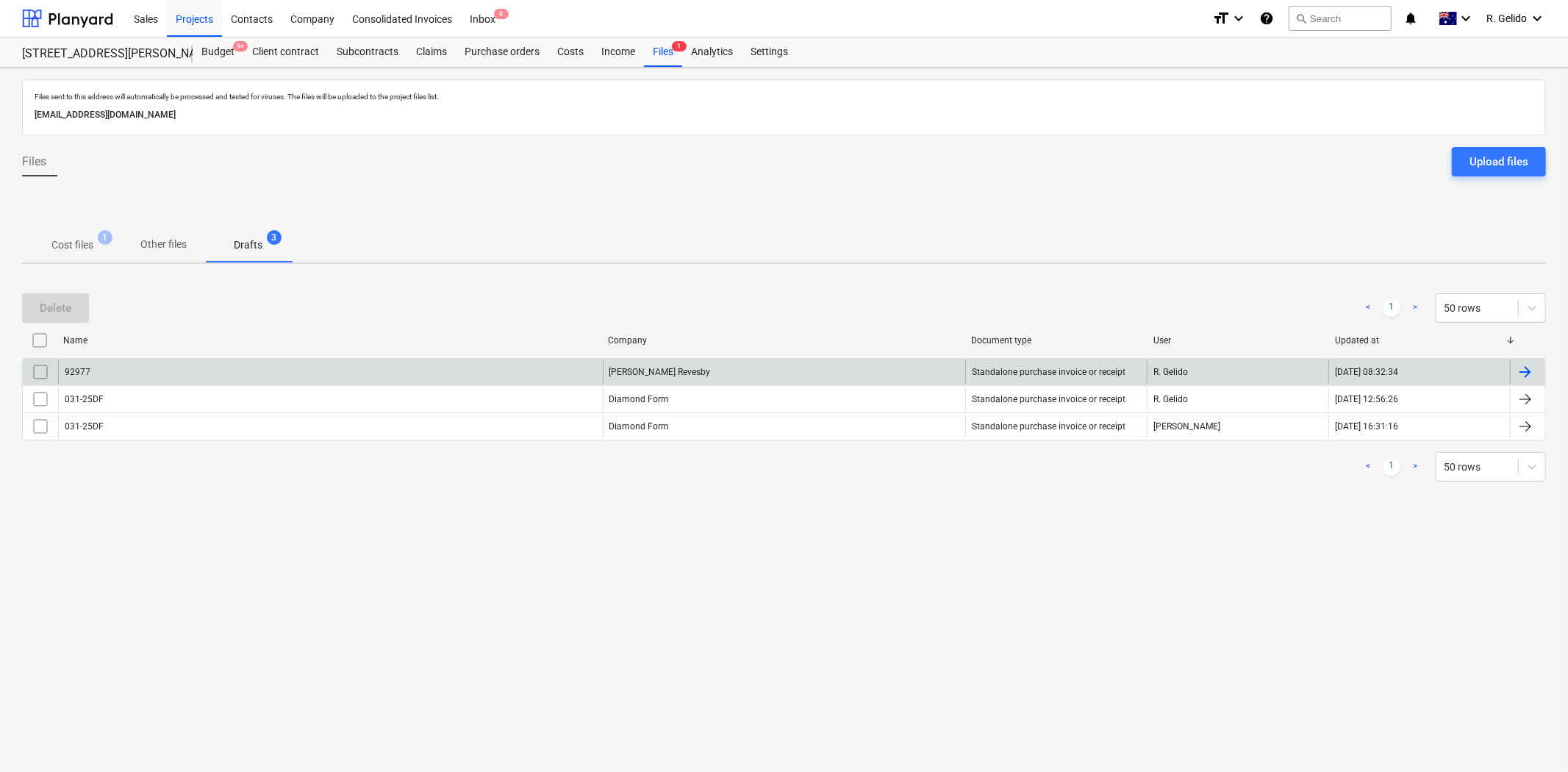
click at [136, 378] on div "92977" at bounding box center [330, 371] width 545 height 23
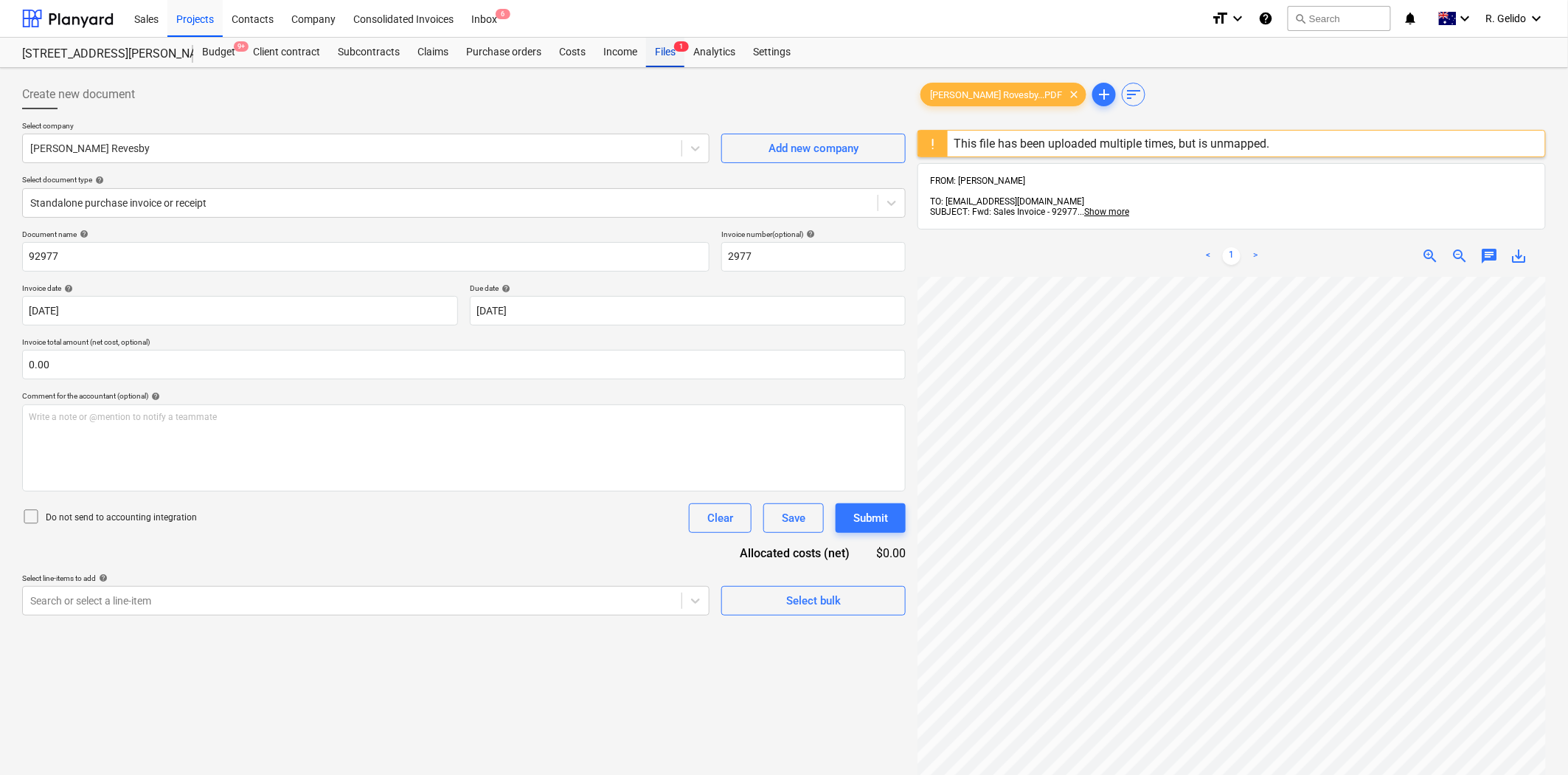
click at [653, 40] on div "Files 1" at bounding box center [665, 52] width 38 height 29
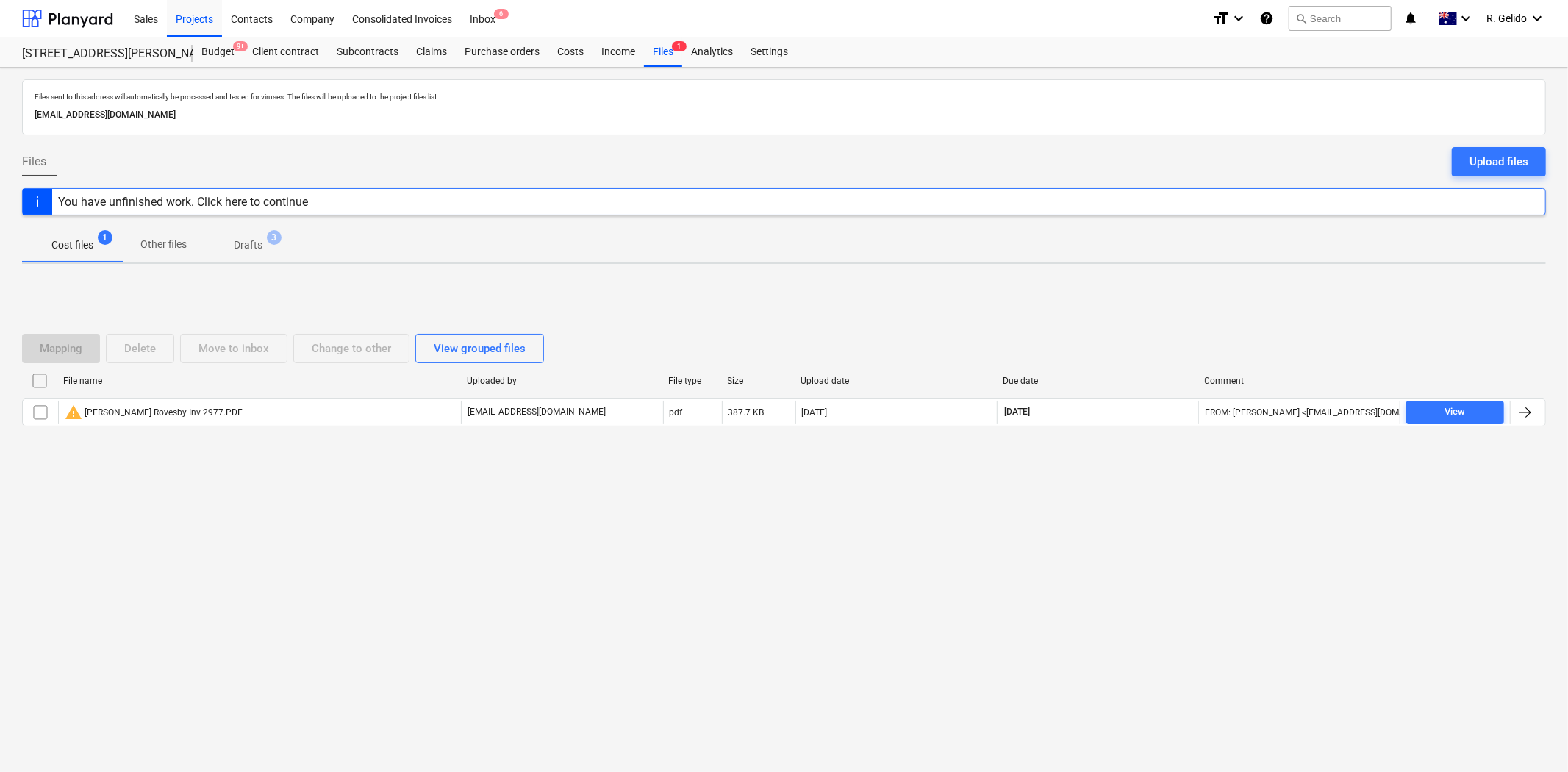
click at [78, 248] on p "Cost files" at bounding box center [73, 244] width 42 height 15
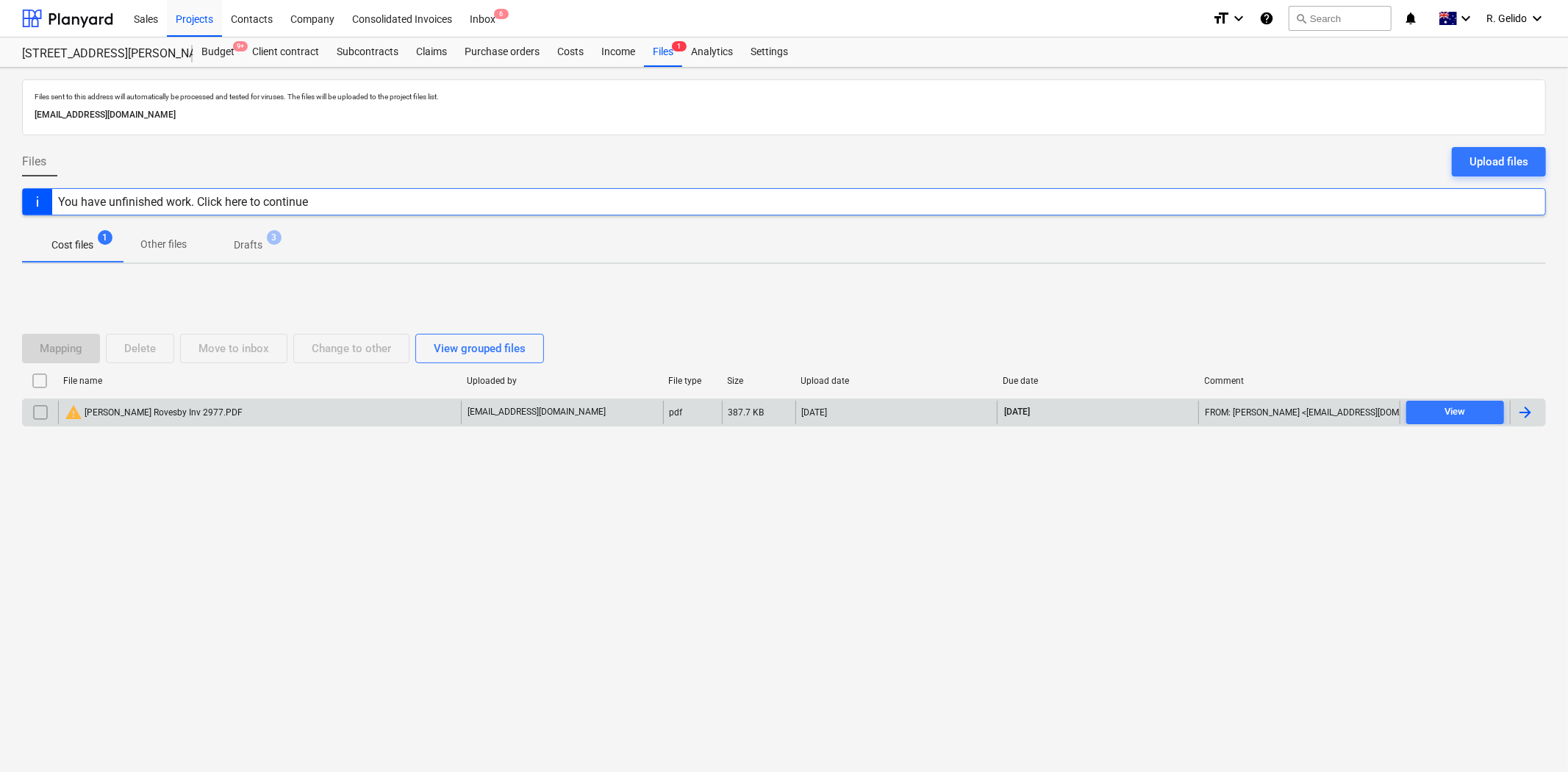
click at [128, 409] on div "warning [PERSON_NAME] Rovesby Inv 2977.PDF" at bounding box center [153, 412] width 178 height 18
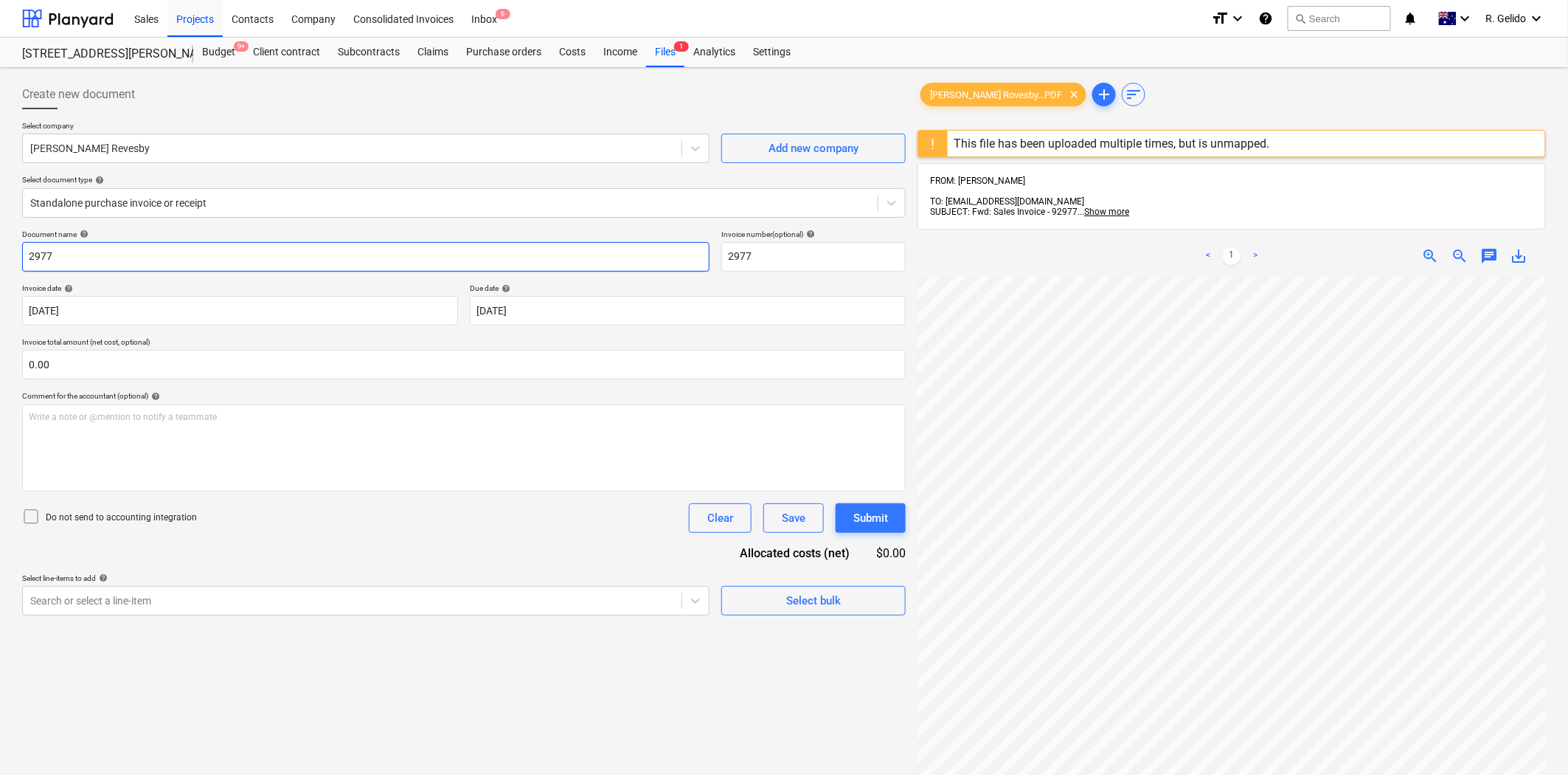
click at [24, 261] on input "2977" at bounding box center [365, 257] width 687 height 29
type input "92977"
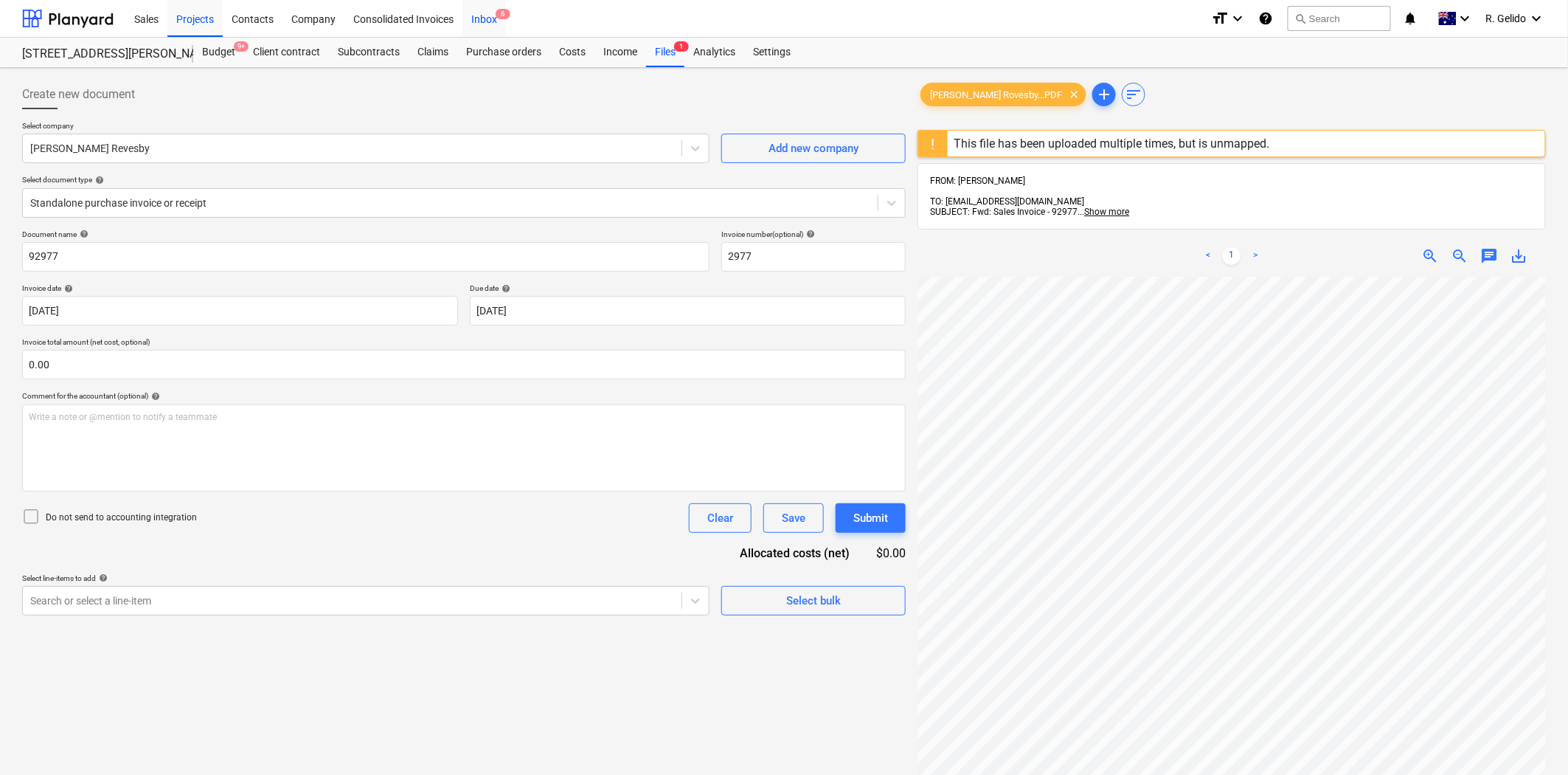
click at [475, 17] on div "Inbox 6" at bounding box center [484, 18] width 44 height 37
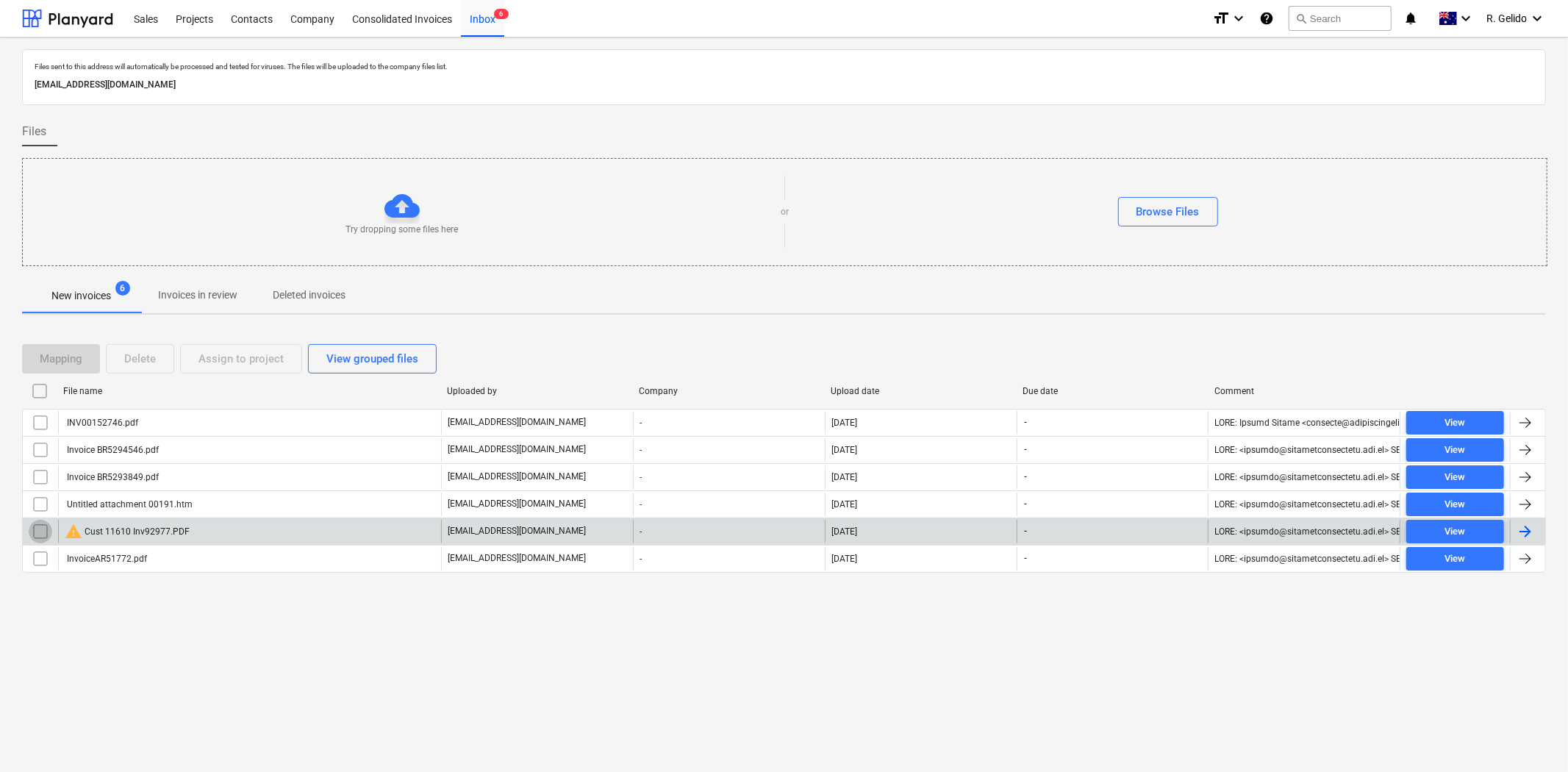
click at [40, 531] on input "checkbox" at bounding box center [40, 531] width 23 height 23
click at [147, 363] on div "Delete" at bounding box center [140, 359] width 31 height 19
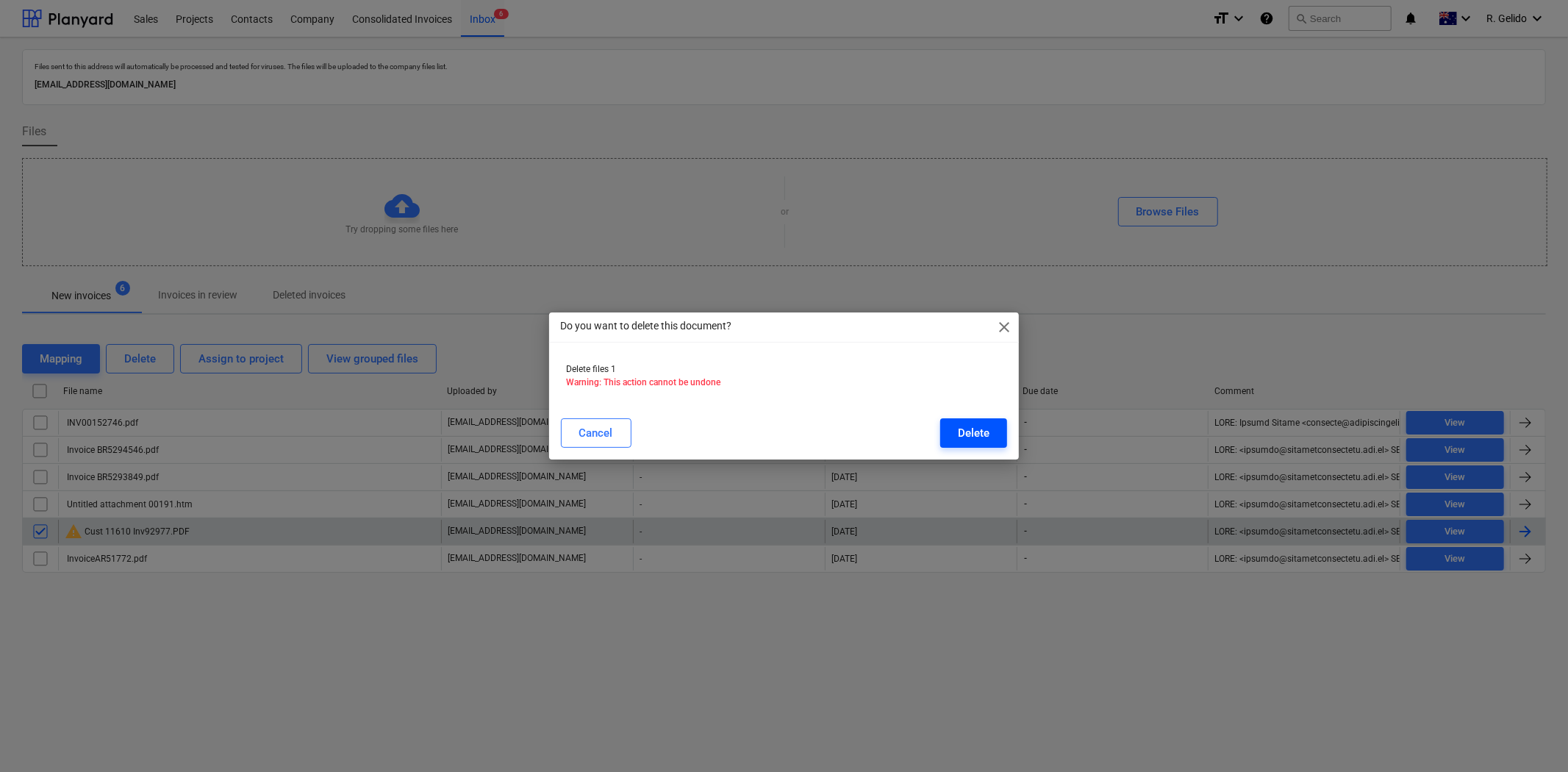
click at [967, 431] on div "Delete" at bounding box center [973, 433] width 31 height 19
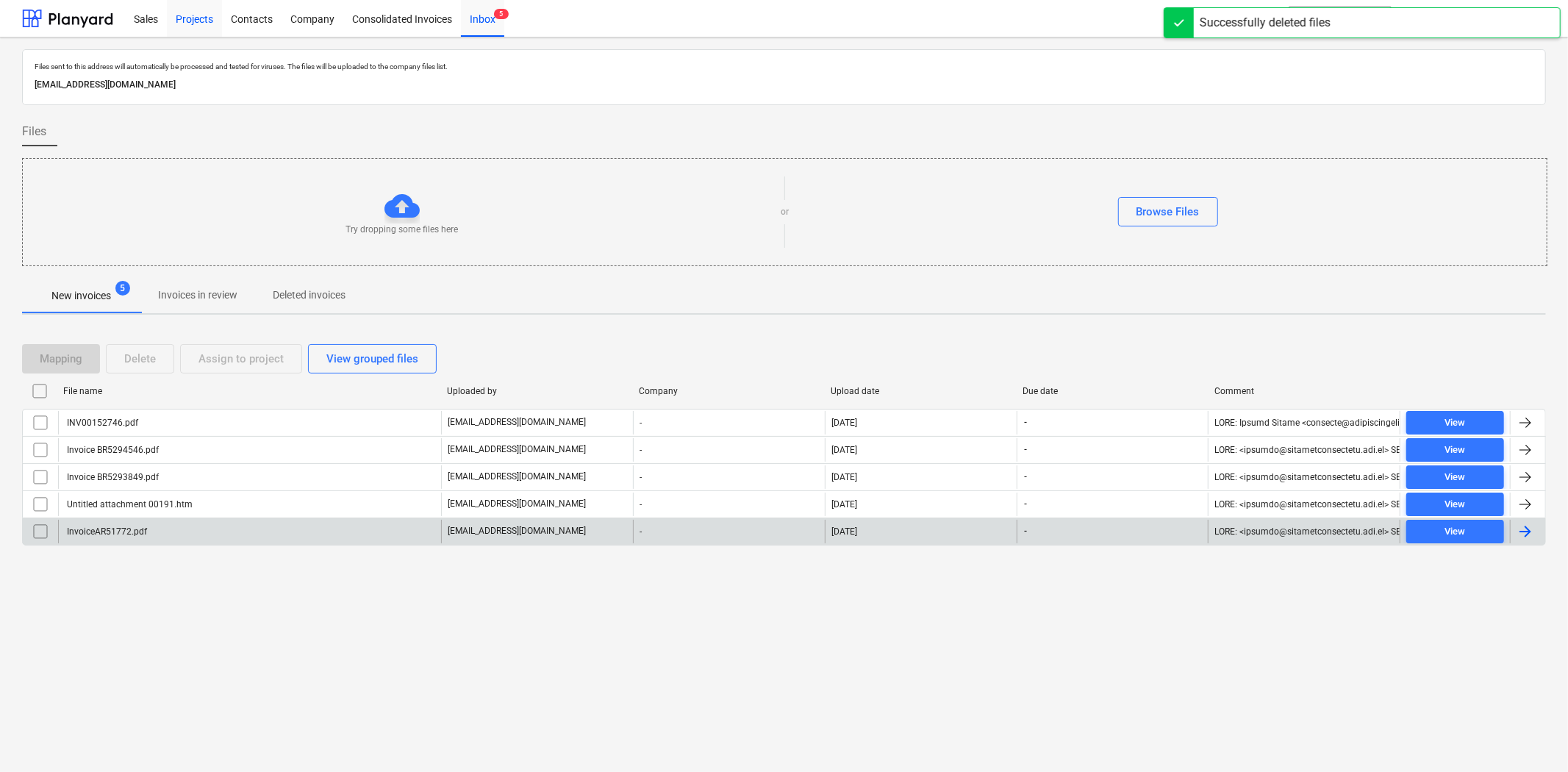
click at [215, 20] on div "Projects" at bounding box center [194, 18] width 55 height 37
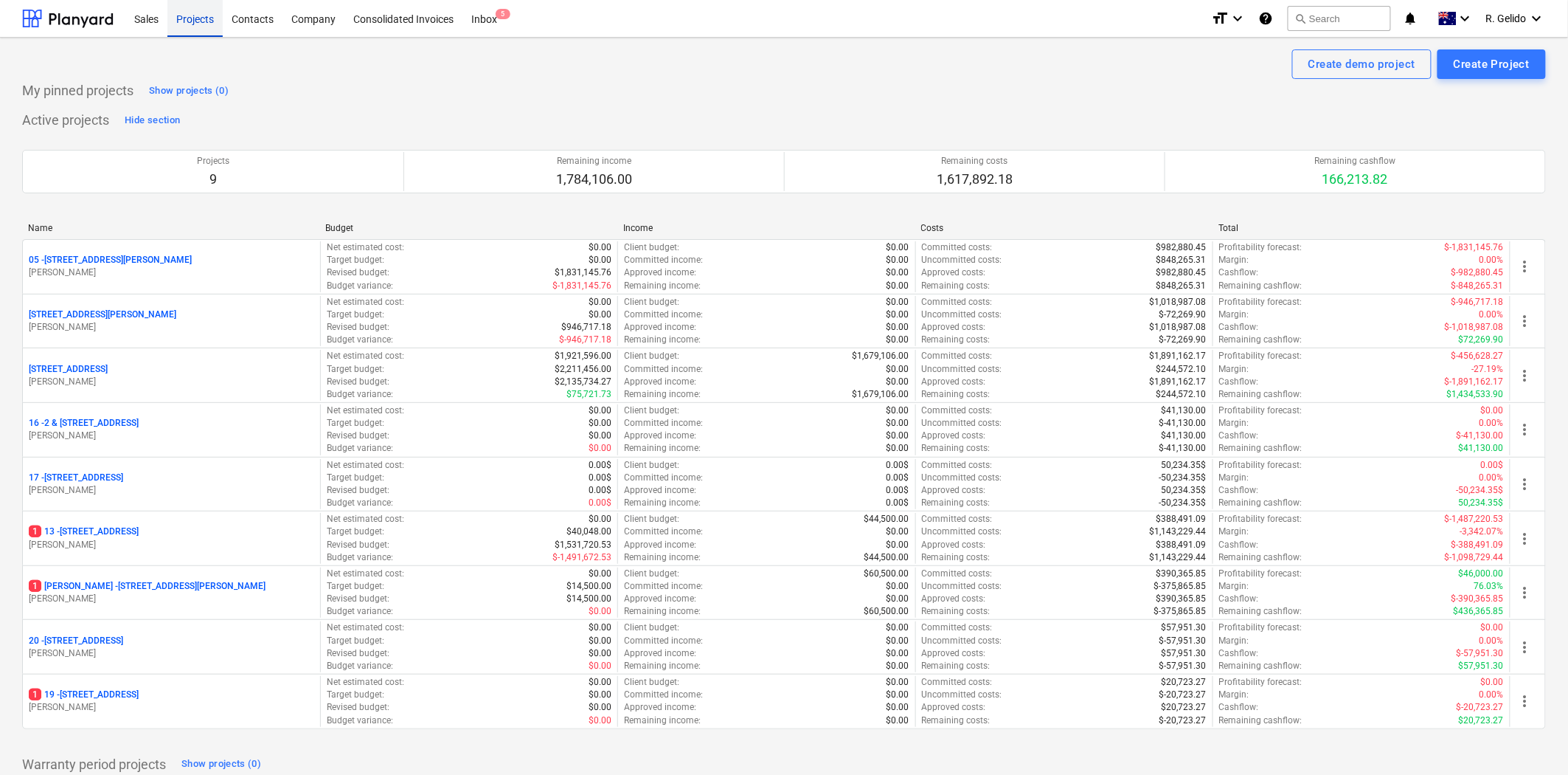
scroll to position [488, 0]
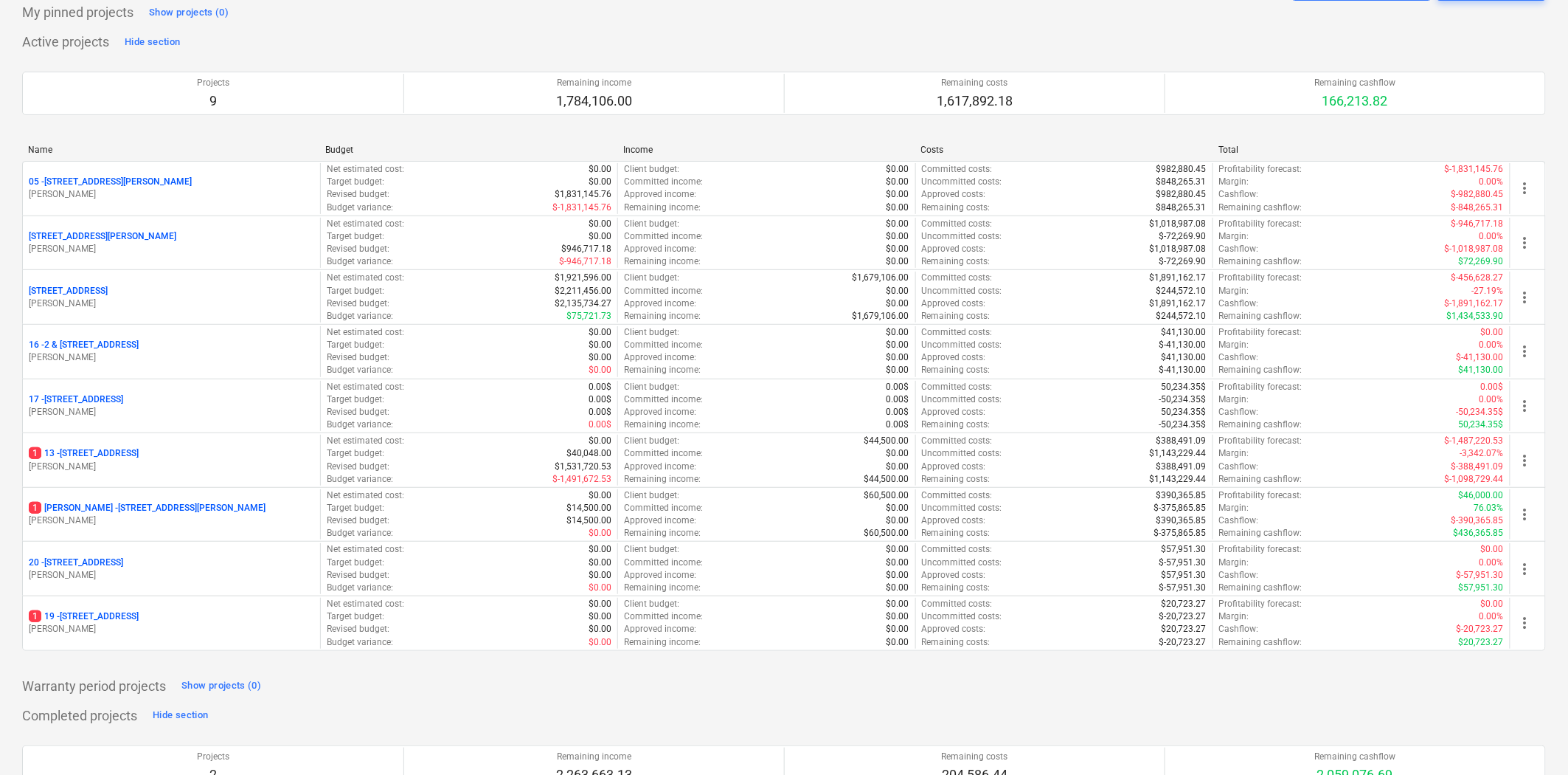
scroll to position [0, 0]
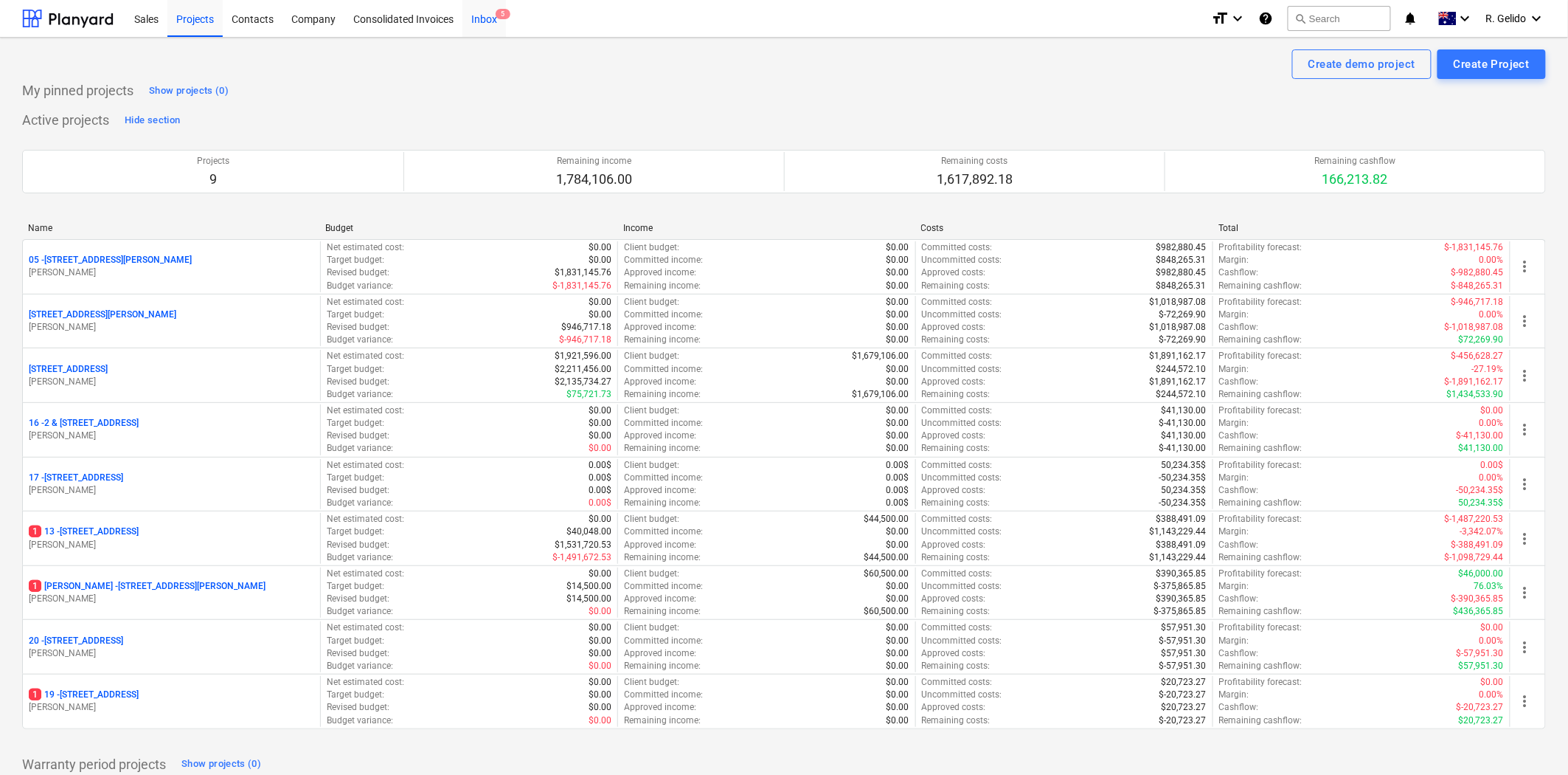
click at [492, 17] on div "Inbox 5" at bounding box center [484, 18] width 44 height 37
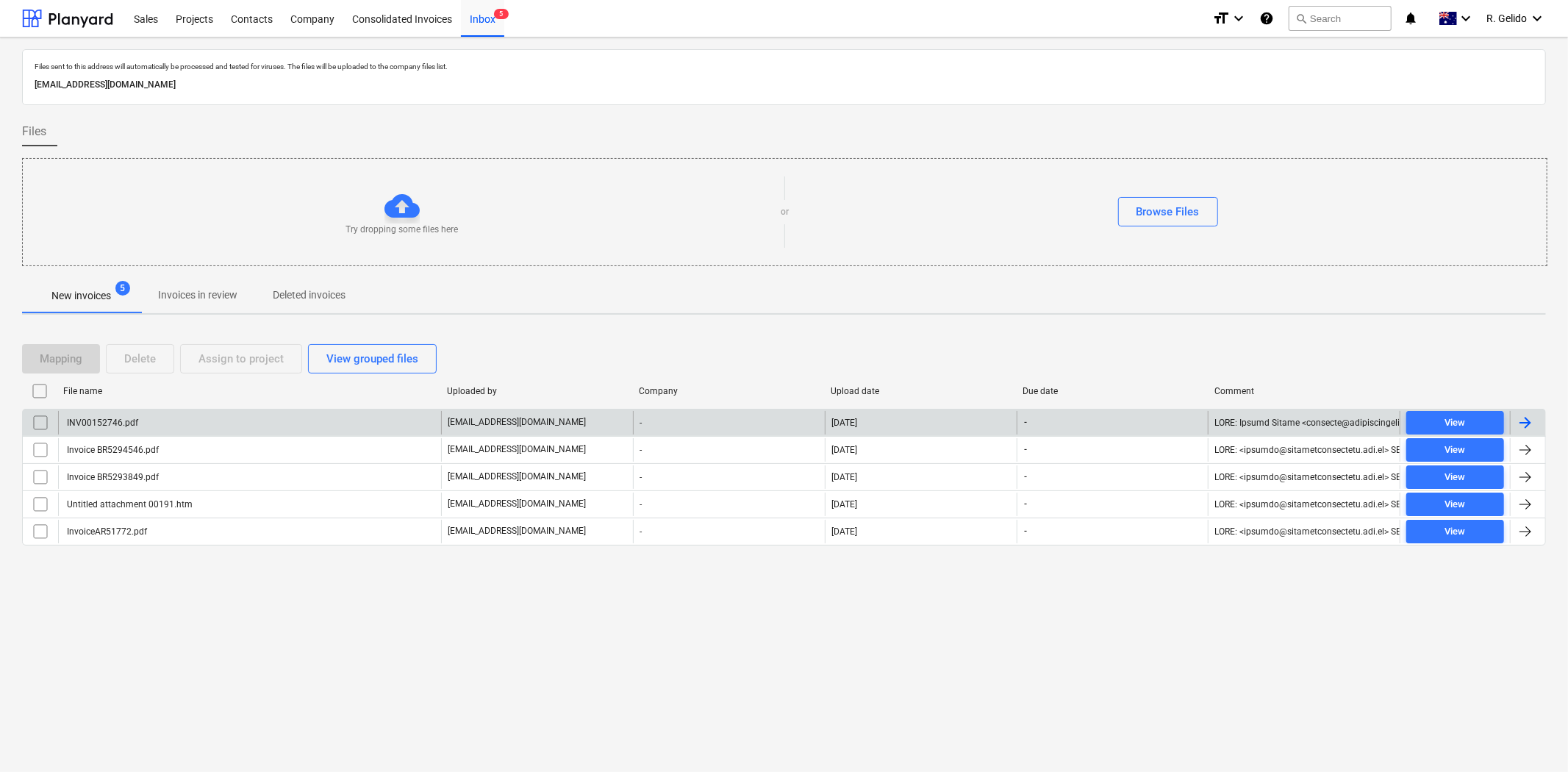
click at [185, 424] on div "INV00152746.pdf" at bounding box center [249, 422] width 383 height 23
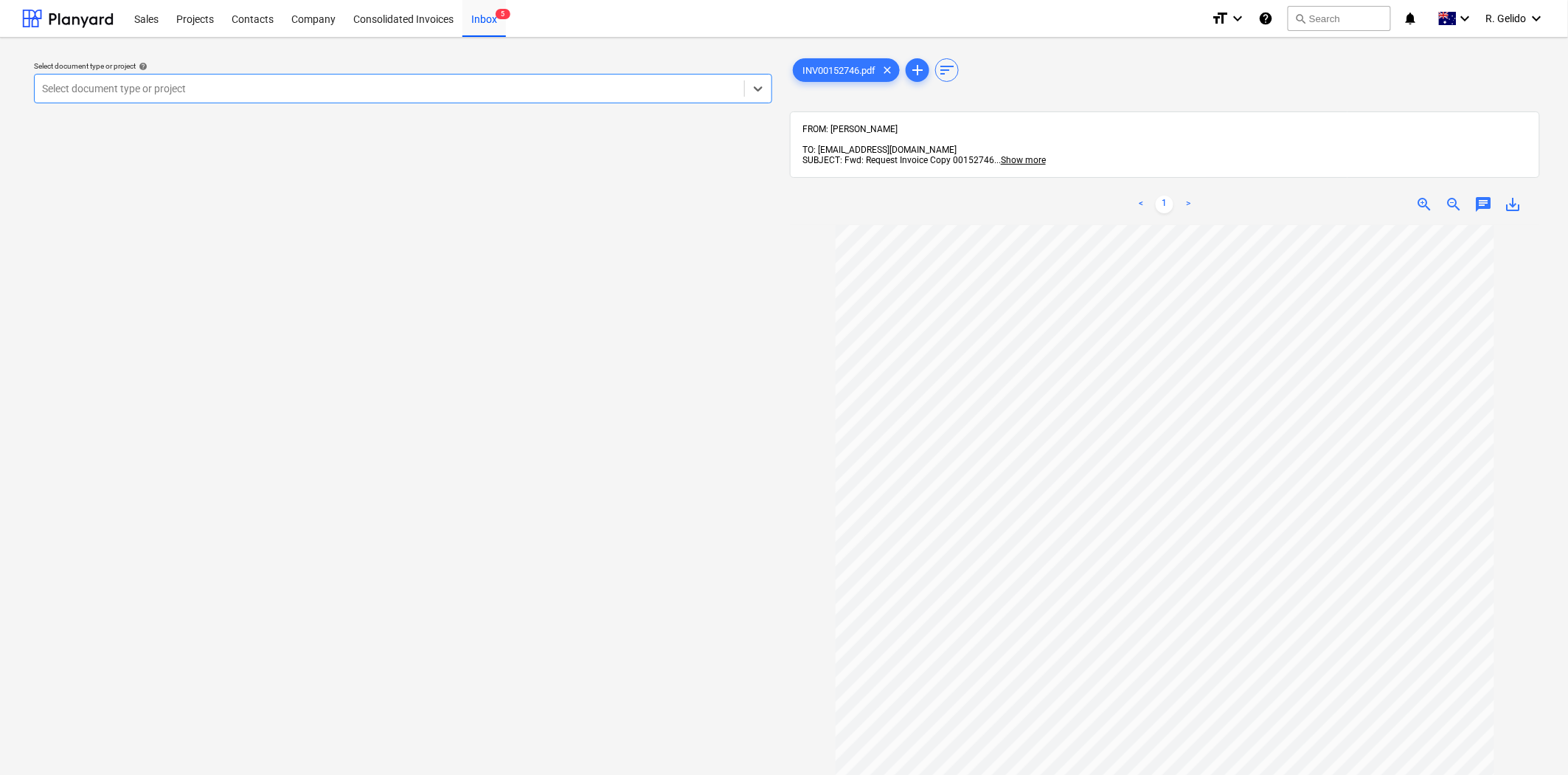
click at [470, 97] on div "Select document type or project" at bounding box center [389, 89] width 709 height 21
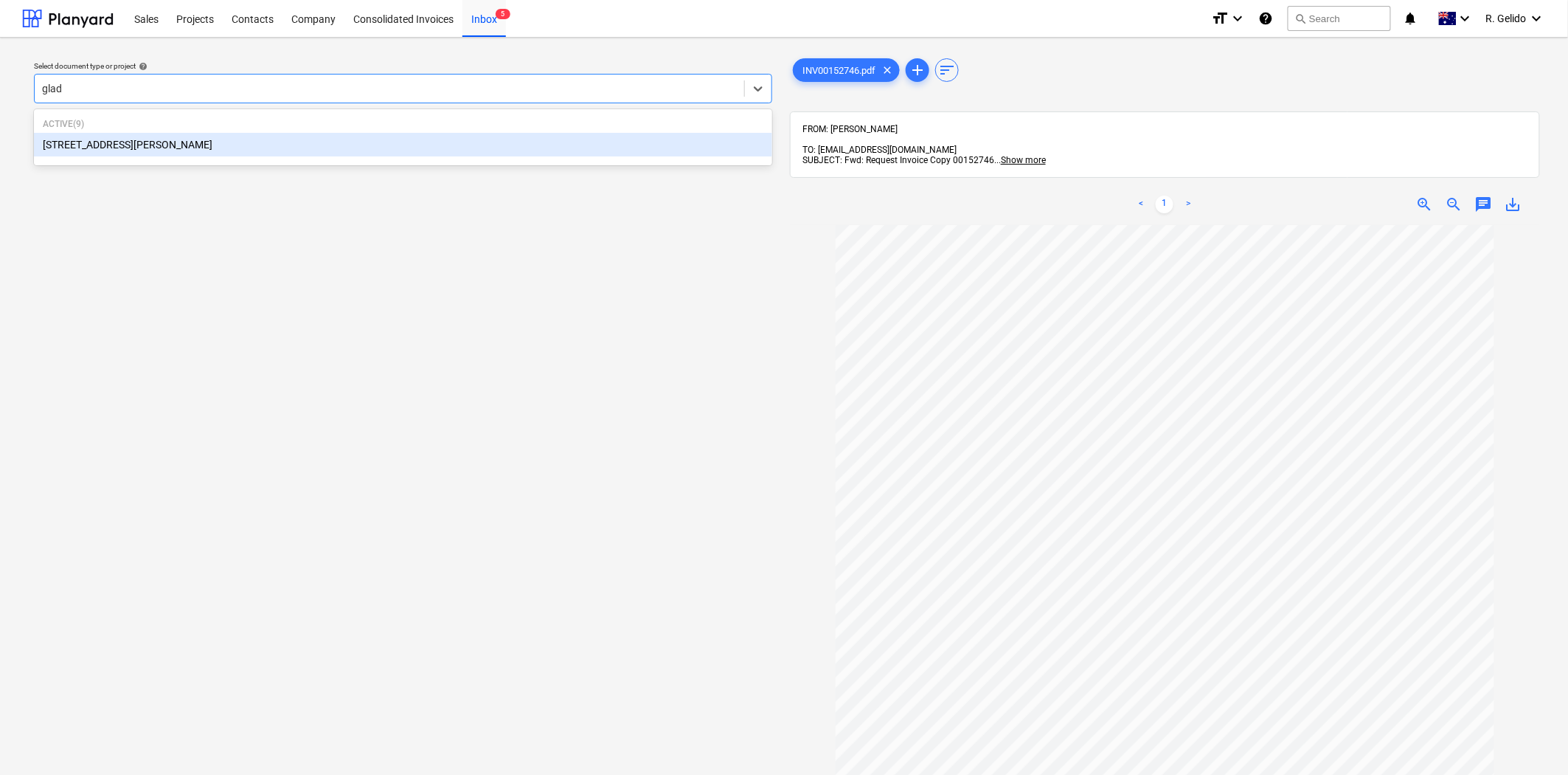
type input "glade"
click at [439, 142] on div "[STREET_ADDRESS][PERSON_NAME]" at bounding box center [403, 144] width 738 height 23
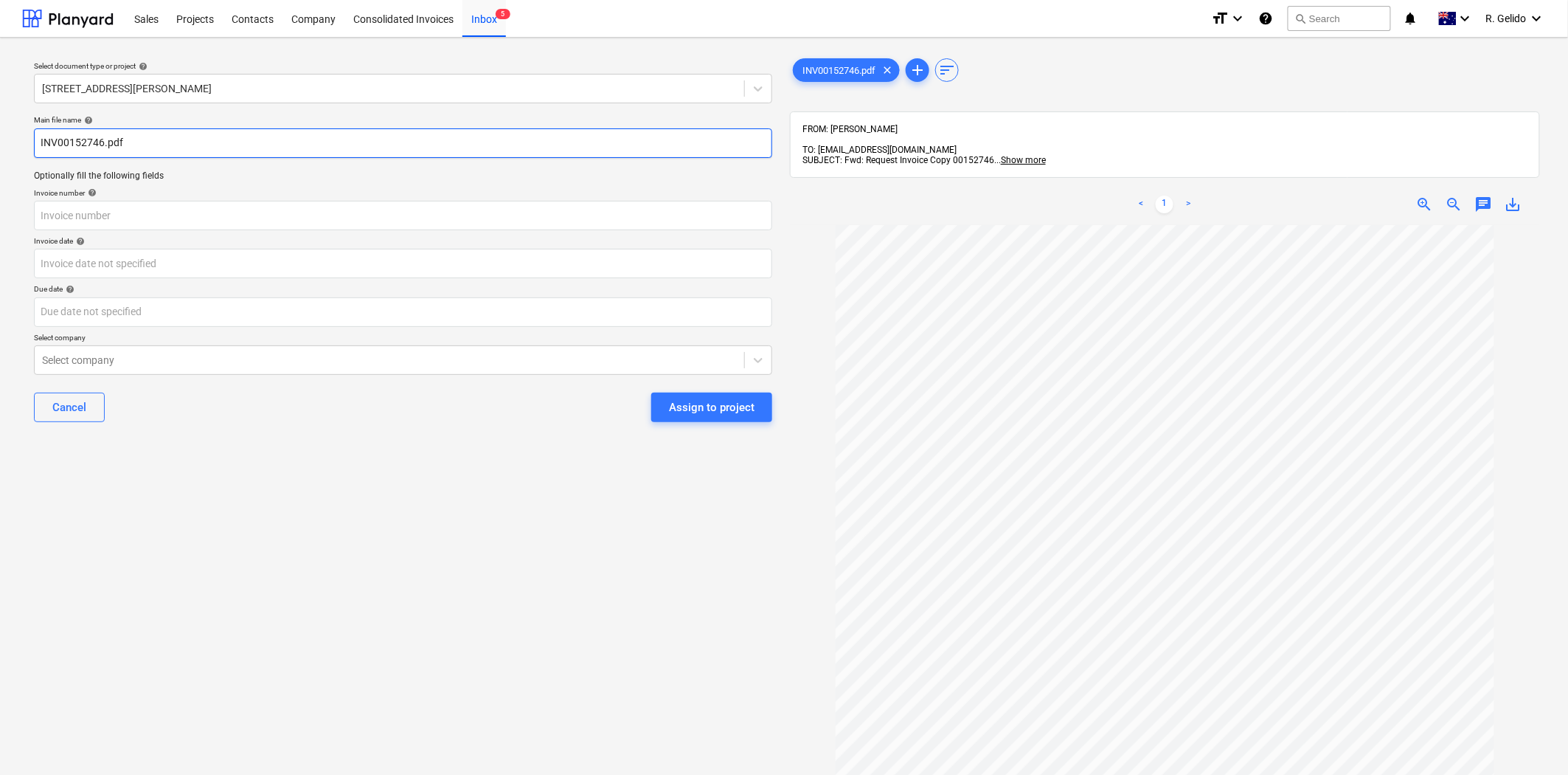
click at [37, 140] on input "INV00152746.pdf" at bounding box center [403, 143] width 738 height 29
click at [131, 136] on input "Meshcrete Inv INV00152746.pdf" at bounding box center [403, 143] width 738 height 29
type input "Meshcrete Inv INV00152746.pdf"
click at [113, 218] on input "text" at bounding box center [403, 215] width 738 height 29
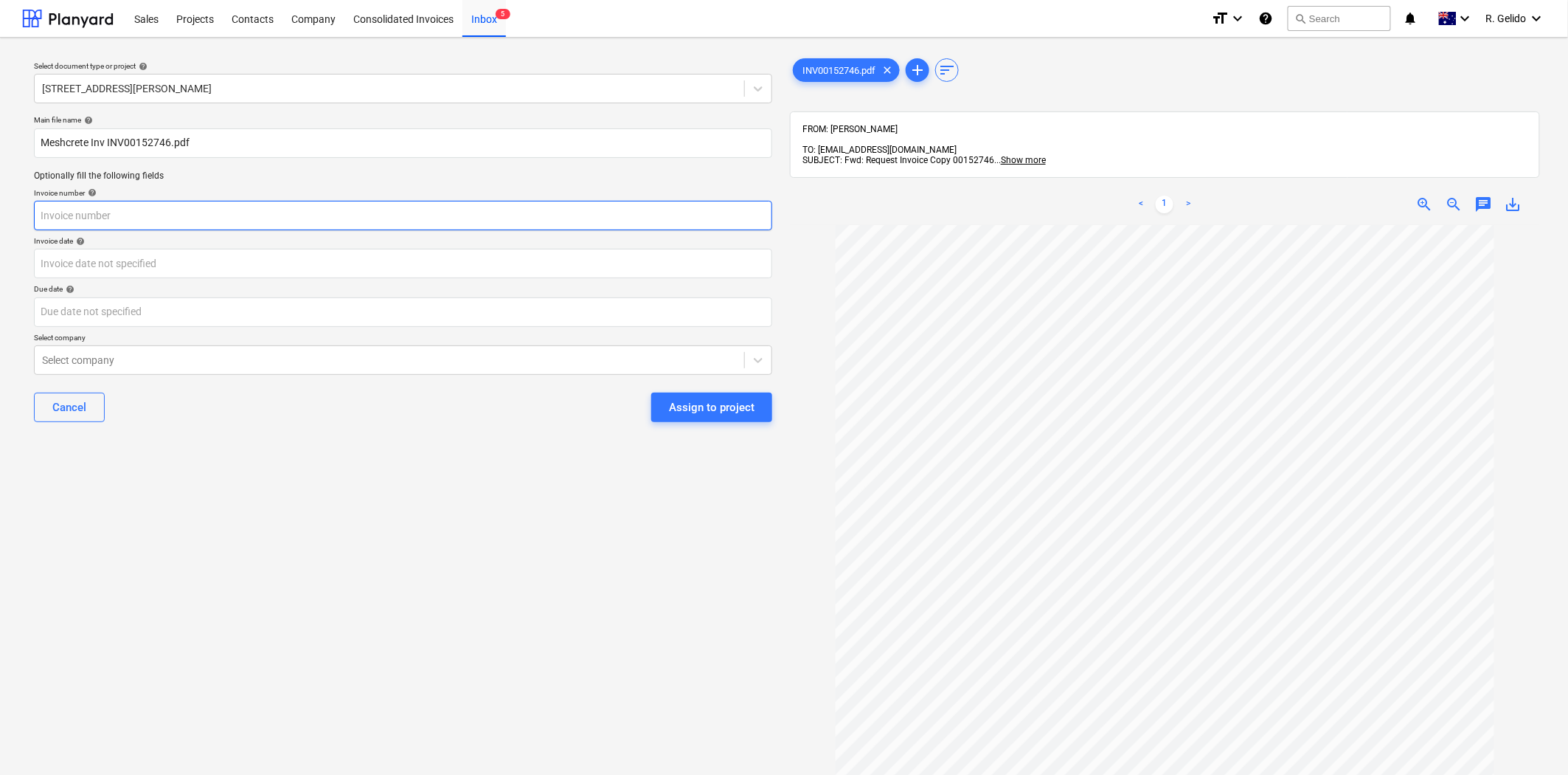
paste input "INV00152746"
type input "INV00152746"
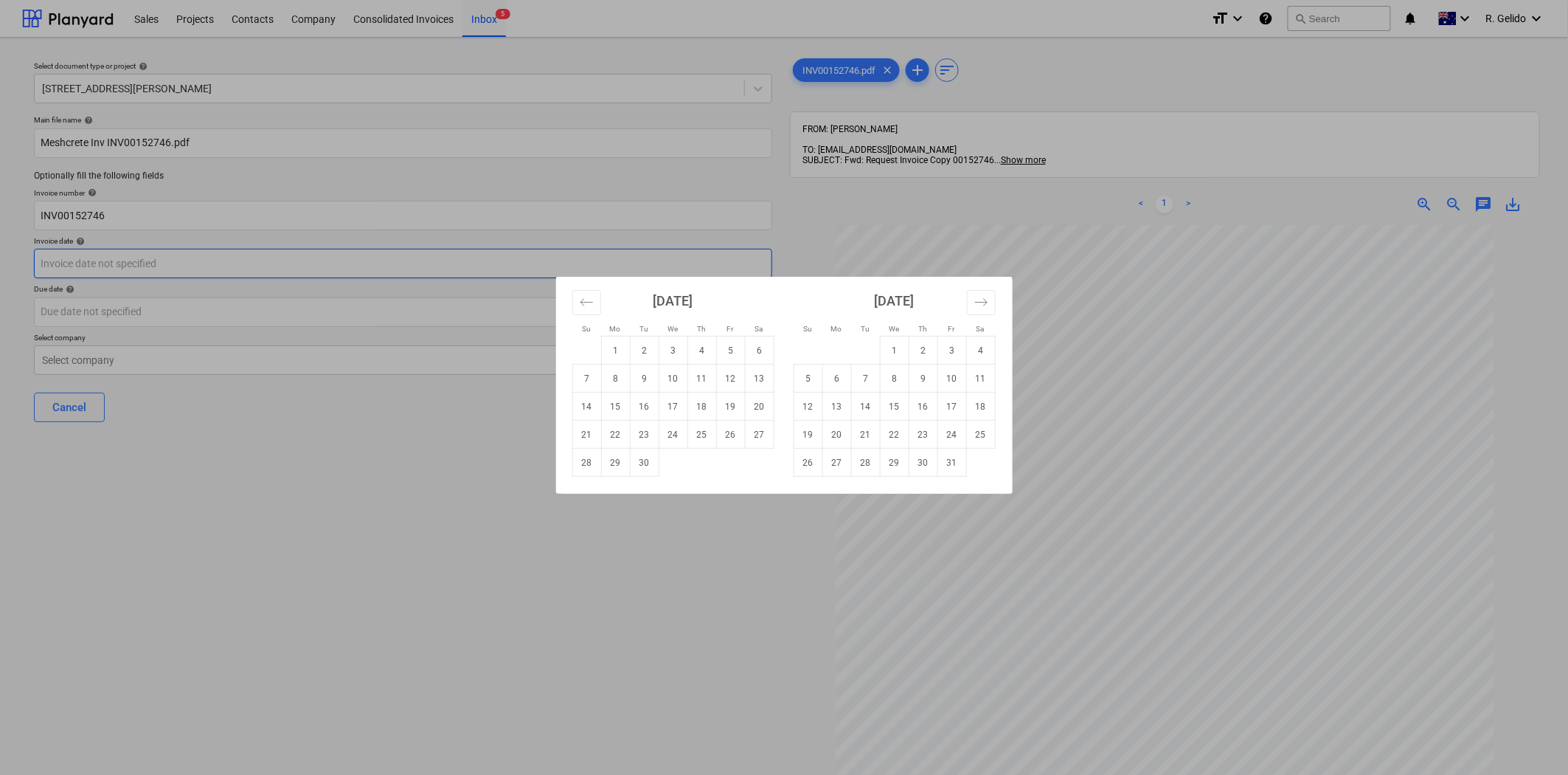
click at [84, 275] on body "Sales Projects Contacts Company Consolidated Invoices Inbox 5 format_size keybo…" at bounding box center [784, 387] width 1568 height 775
click at [583, 300] on icon "Move backward to switch to the previous month." at bounding box center [585, 301] width 12 height 7
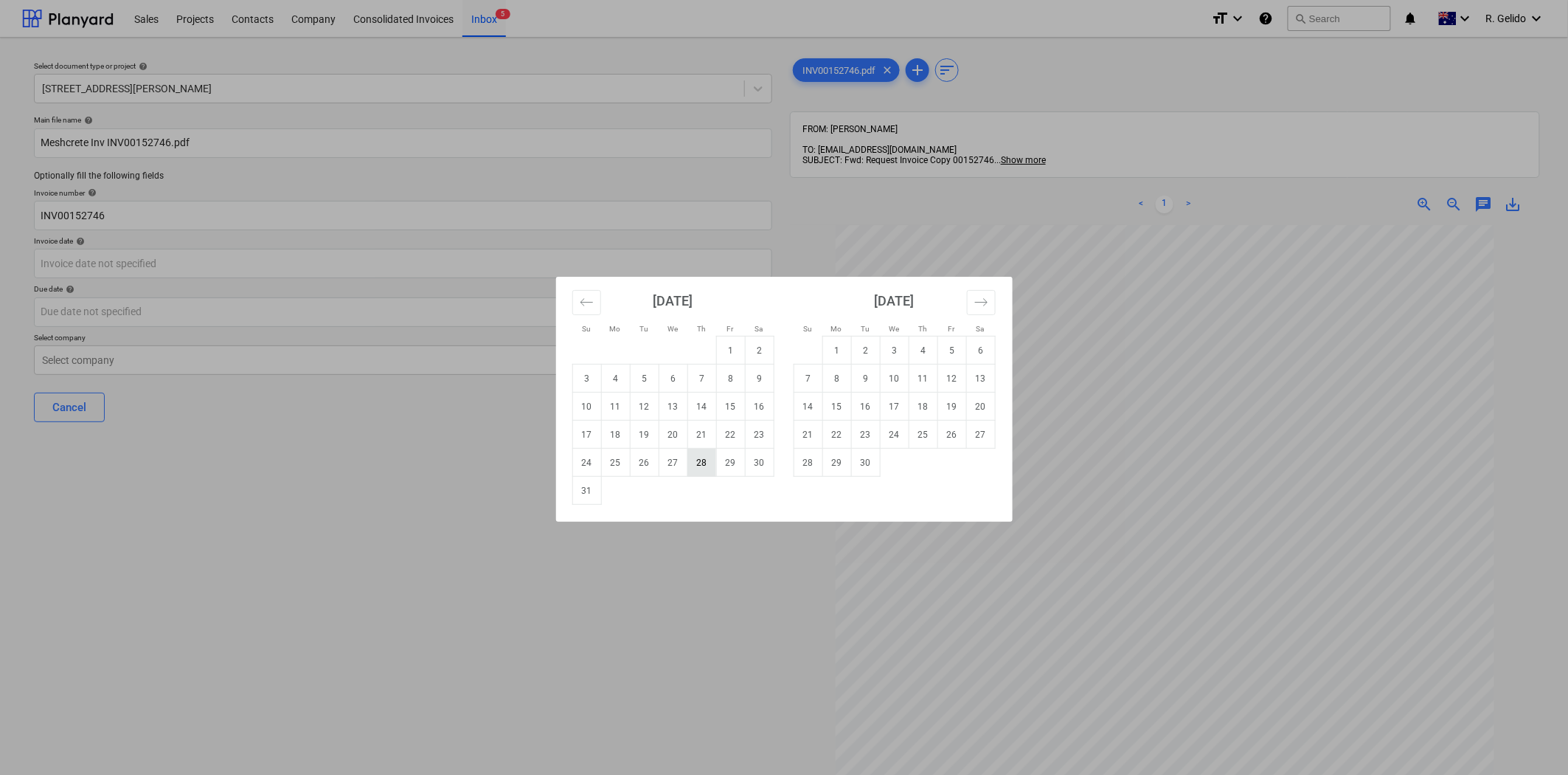
click at [701, 463] on td "28" at bounding box center [702, 462] width 29 height 28
type input "[DATE]"
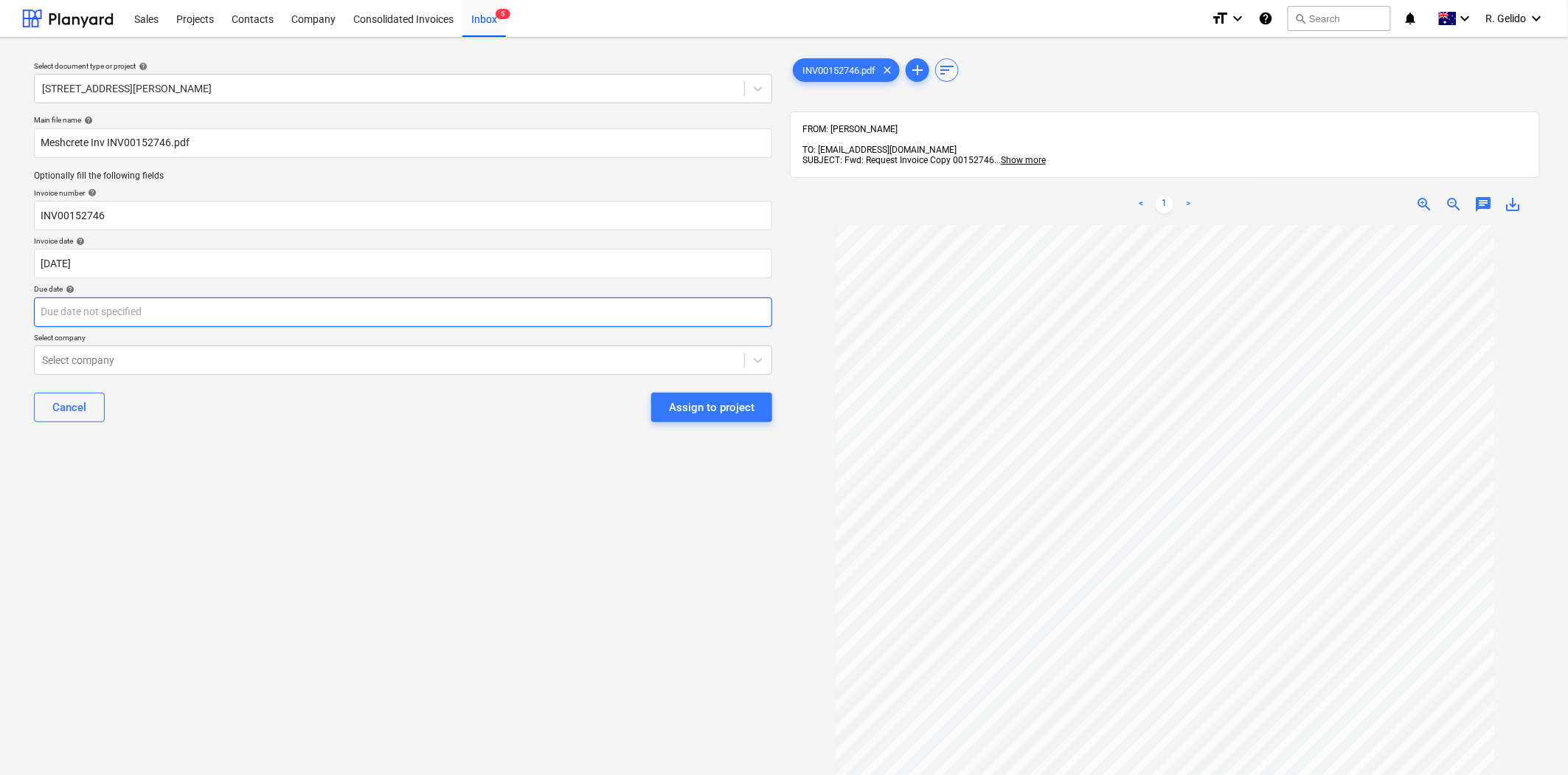
click at [313, 311] on body "Sales Projects Contacts Company Consolidated Invoices Inbox 5 format_size keybo…" at bounding box center [784, 387] width 1568 height 775
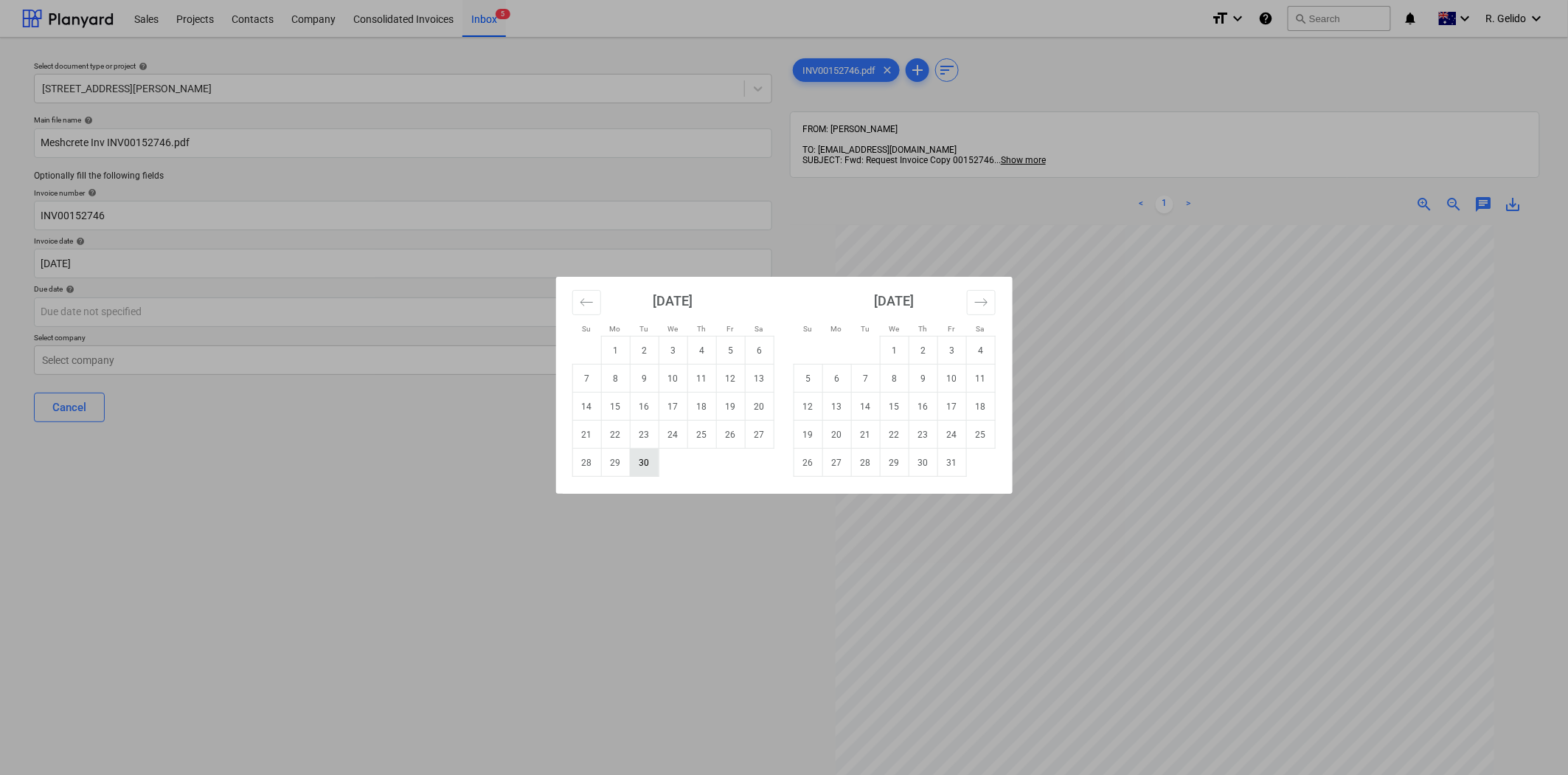
click at [636, 466] on td "30" at bounding box center [644, 462] width 29 height 28
type input "[DATE]"
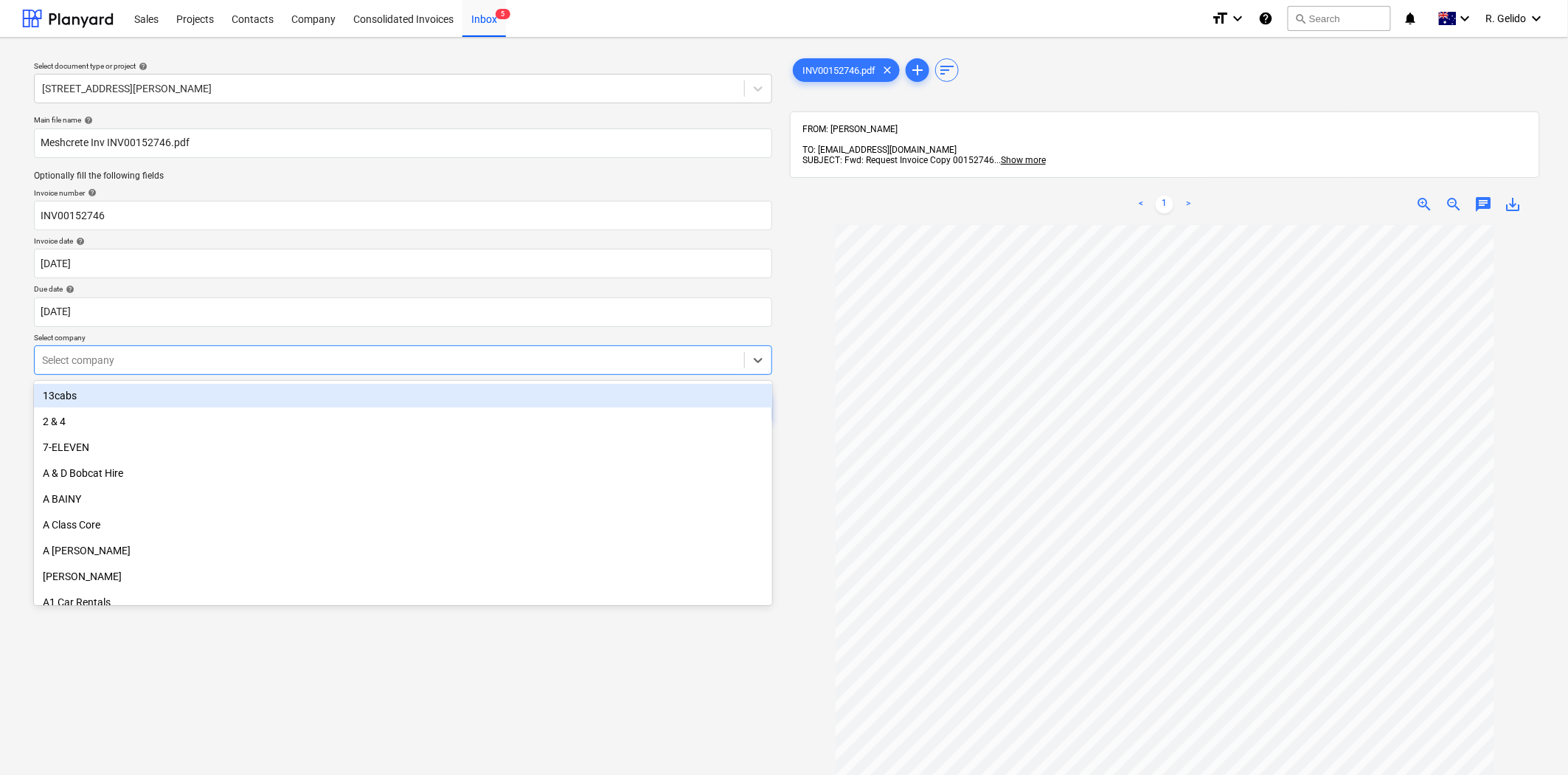
click at [274, 366] on div at bounding box center [389, 360] width 695 height 15
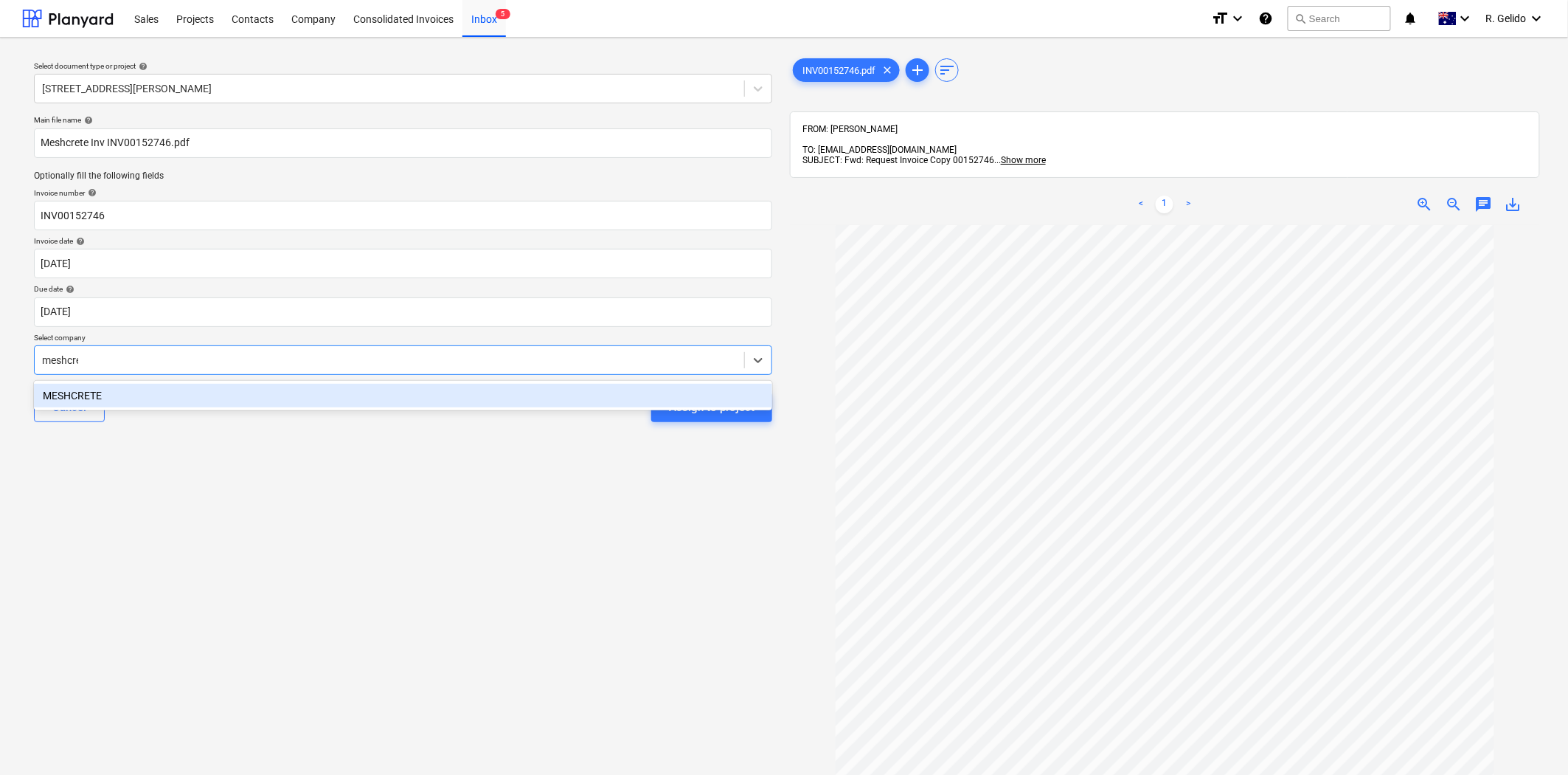
type input "meshcret"
click at [297, 394] on div "MESHCRETE" at bounding box center [403, 395] width 738 height 23
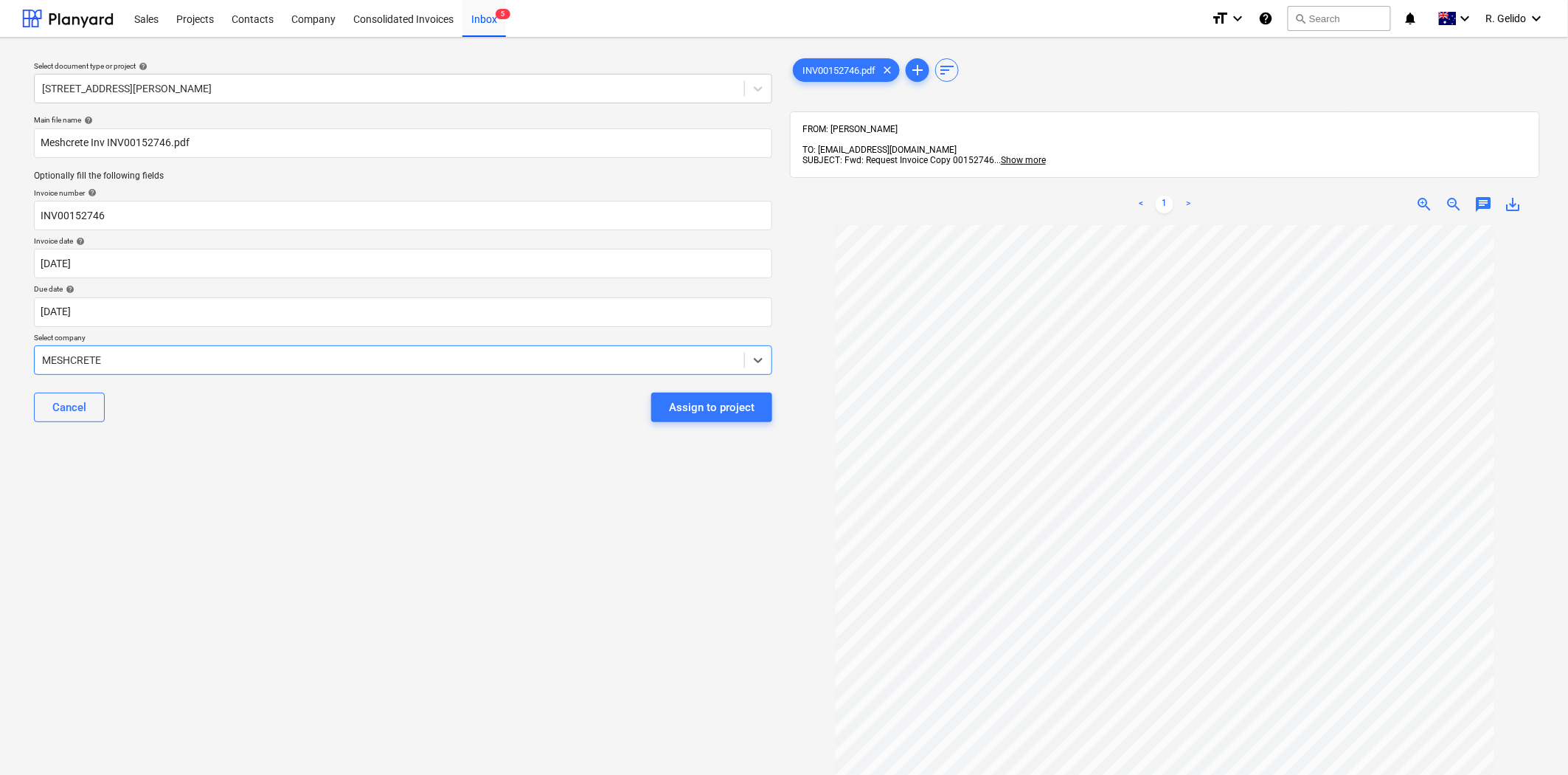
click at [447, 480] on div "Select document type or project help [STREET_ADDRESS][PERSON_NAME] file name he…" at bounding box center [402, 507] width 762 height 915
click at [706, 401] on div "Assign to project" at bounding box center [712, 407] width 86 height 19
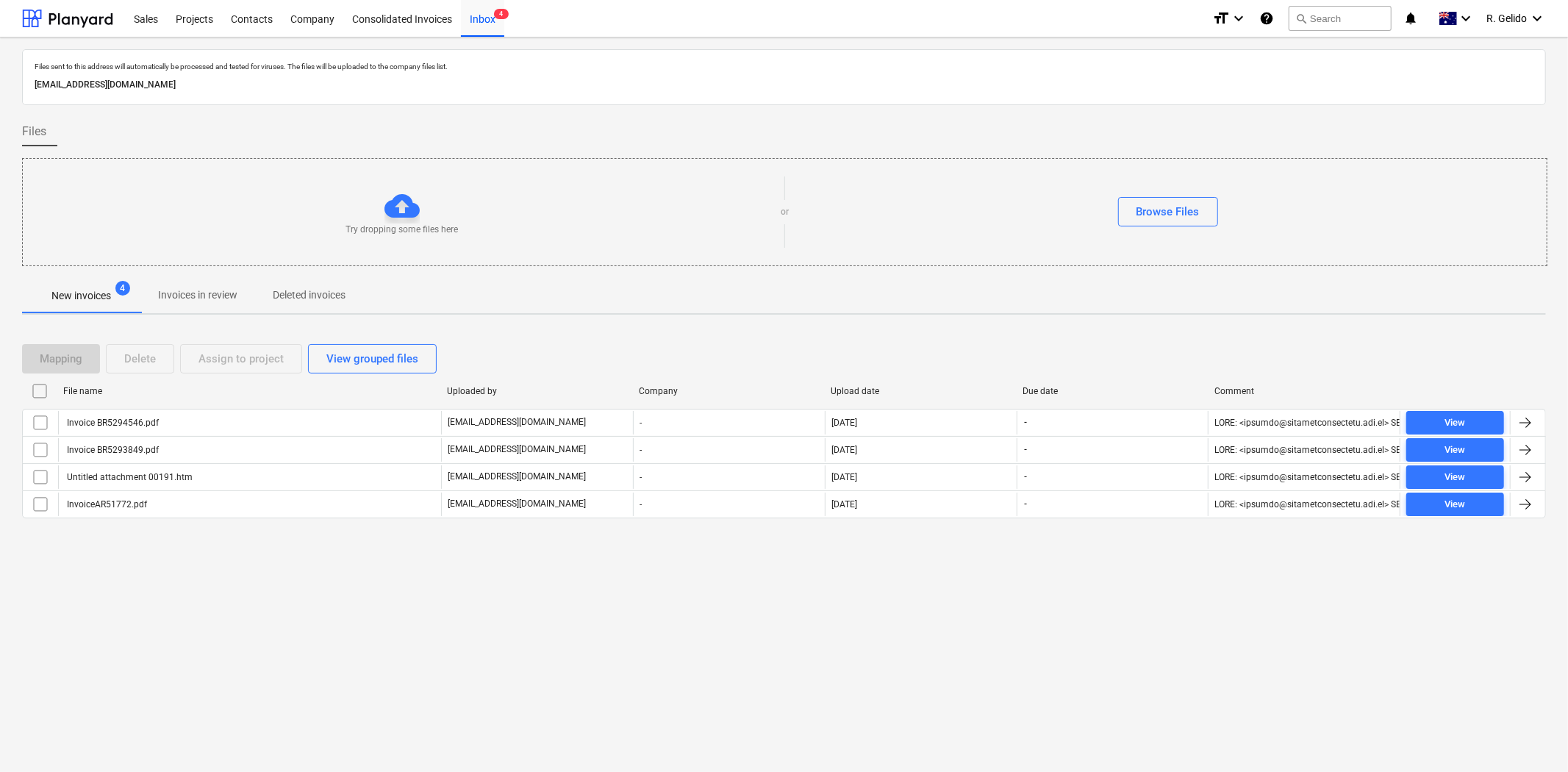
click at [441, 591] on div "Files sent to this address will automatically be processed and tested for virus…" at bounding box center [784, 404] width 1568 height 734
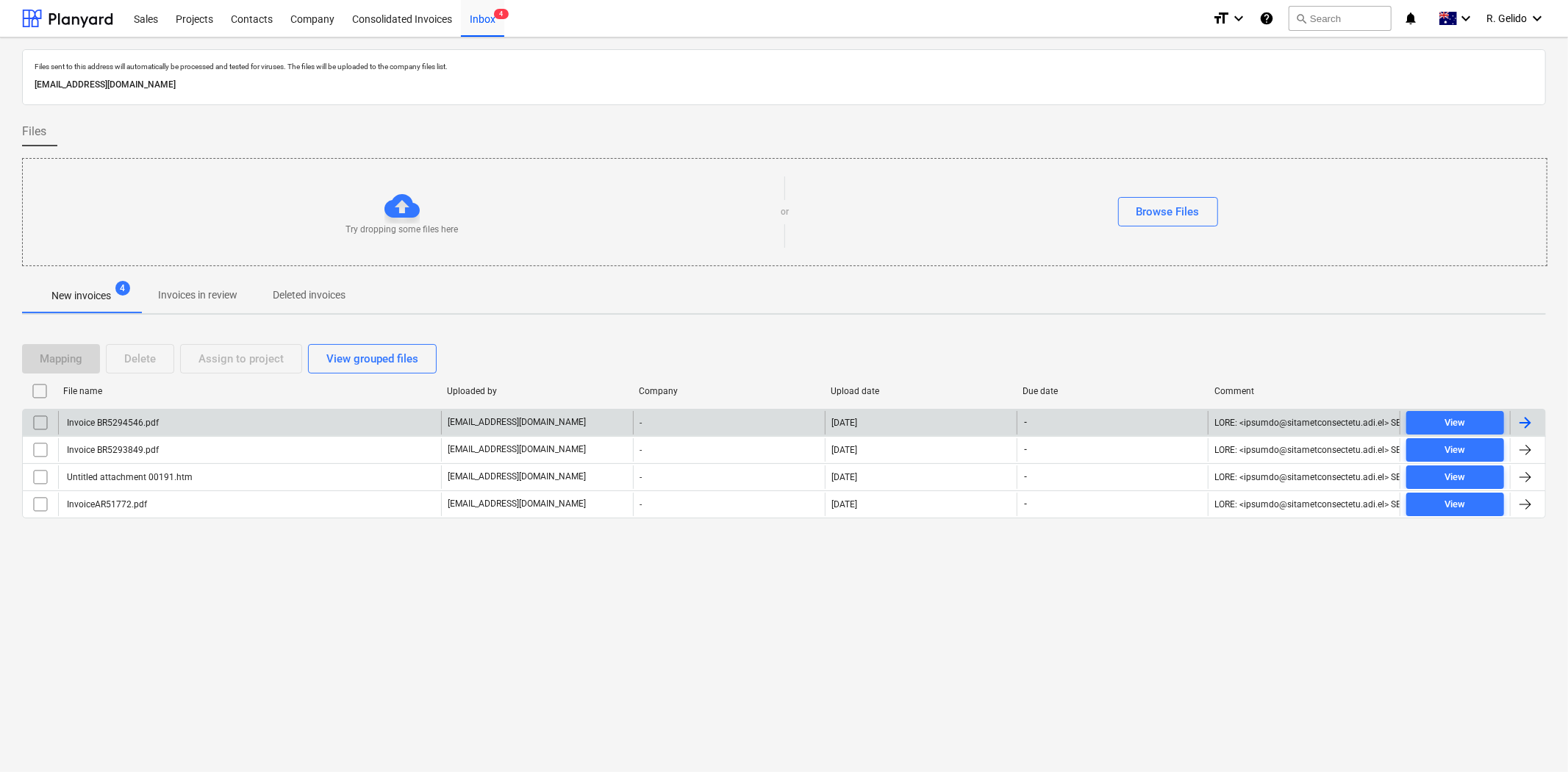
click at [223, 424] on div "Invoice BR5294546.pdf" at bounding box center [249, 422] width 383 height 23
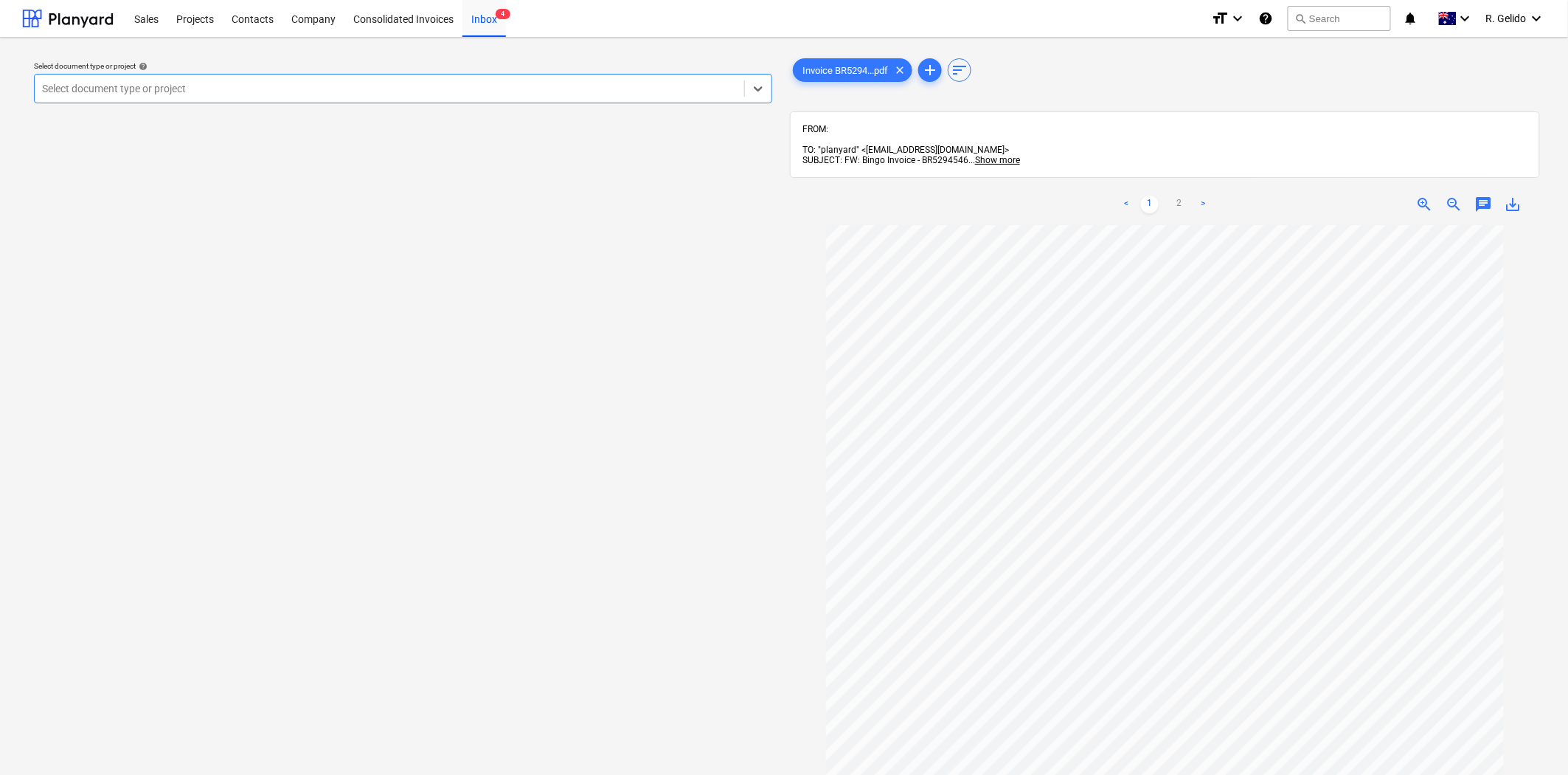
click at [566, 82] on div at bounding box center [389, 88] width 695 height 15
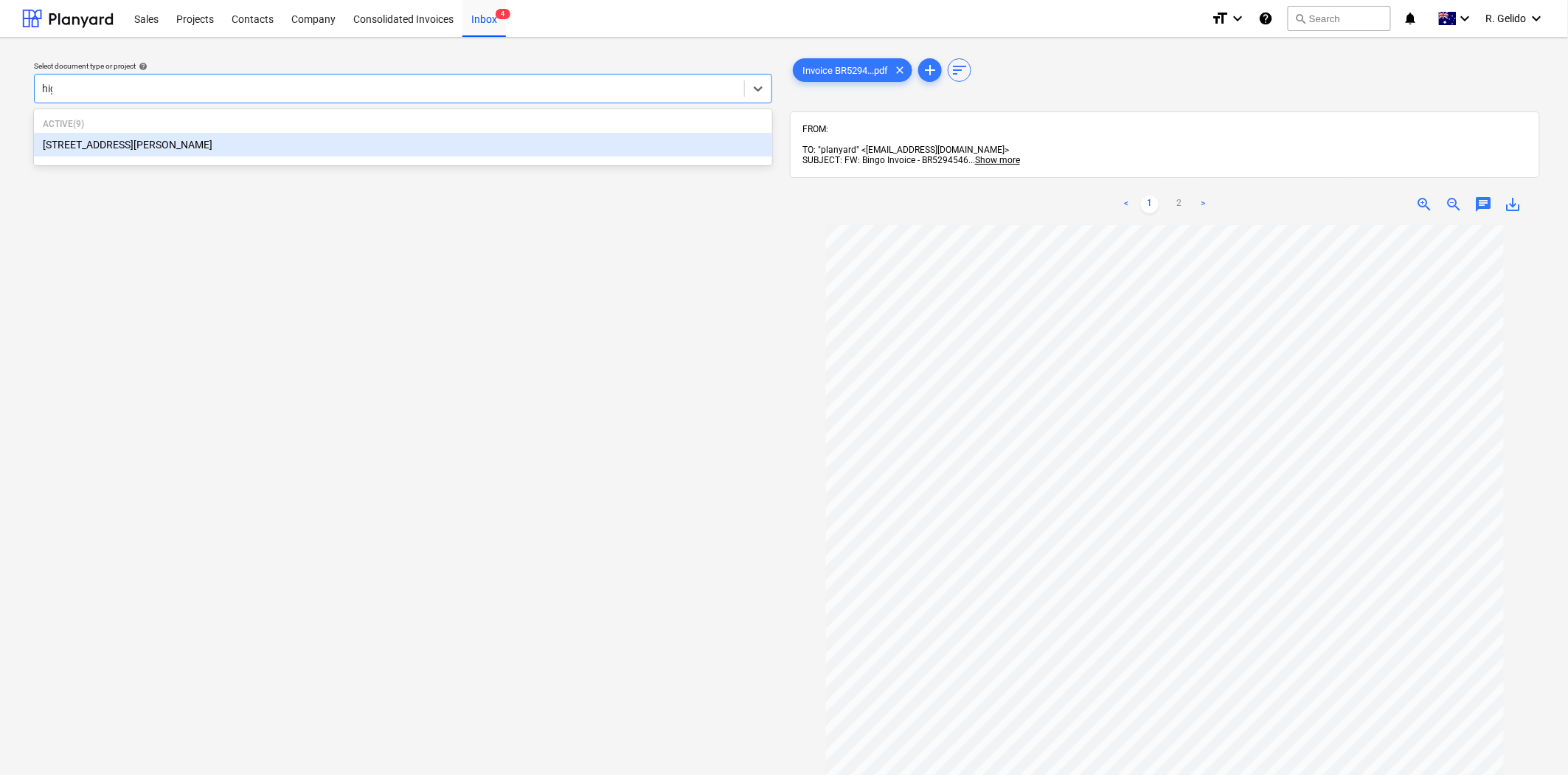
type input "high"
click at [516, 151] on div "[STREET_ADDRESS][PERSON_NAME]" at bounding box center [403, 144] width 738 height 23
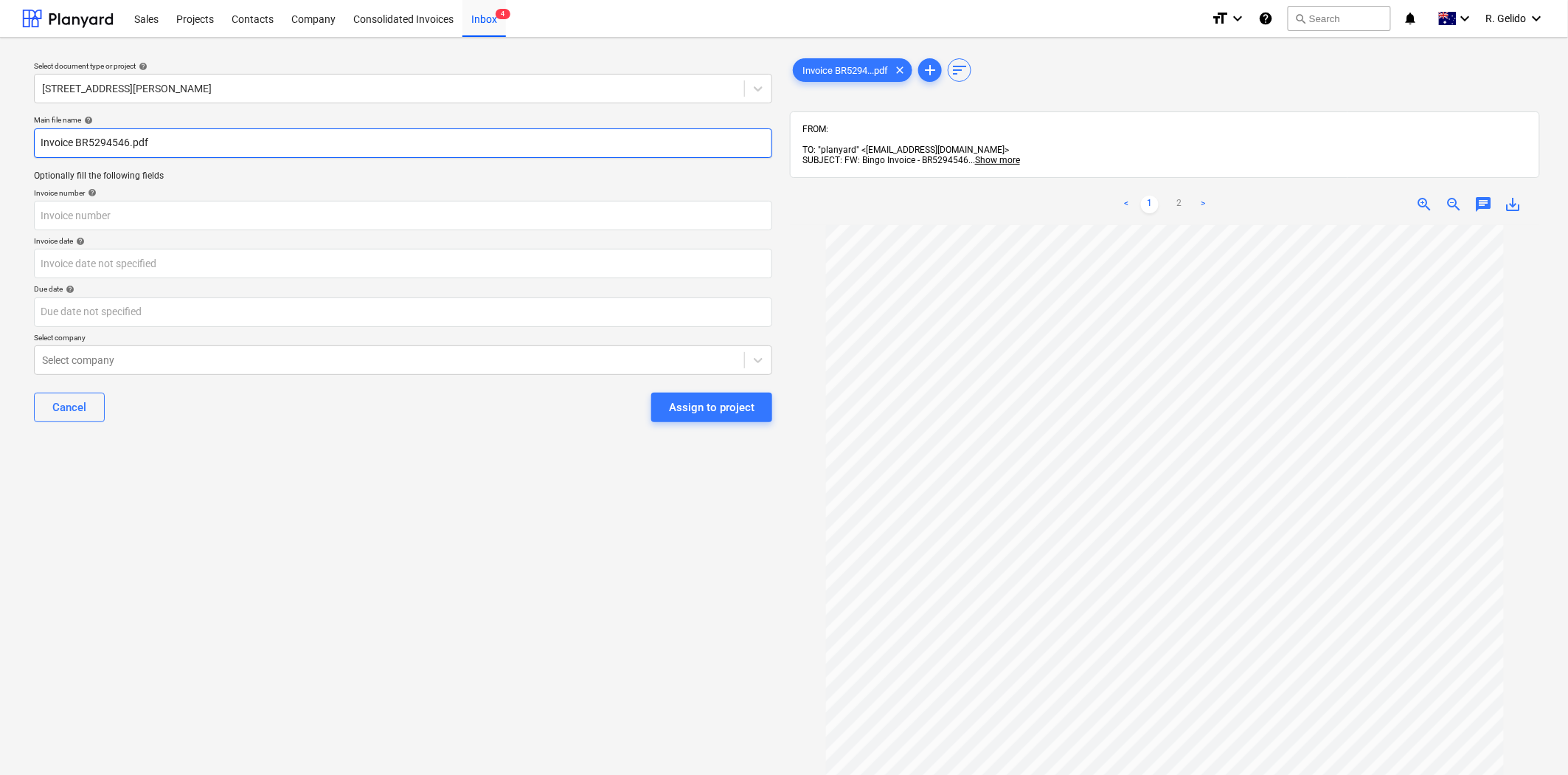
click at [37, 137] on input "Invoice BR5294546.pdf" at bounding box center [403, 143] width 738 height 29
click at [133, 129] on input "Bingo Invoice BR5294546.pdf" at bounding box center [403, 143] width 738 height 29
type input "Bingo Invoice BR5294546.pdf"
click at [117, 233] on div "Main file name help Bingo Invoice BR5294546.pdf Optionally fill the following f…" at bounding box center [403, 275] width 750 height 330
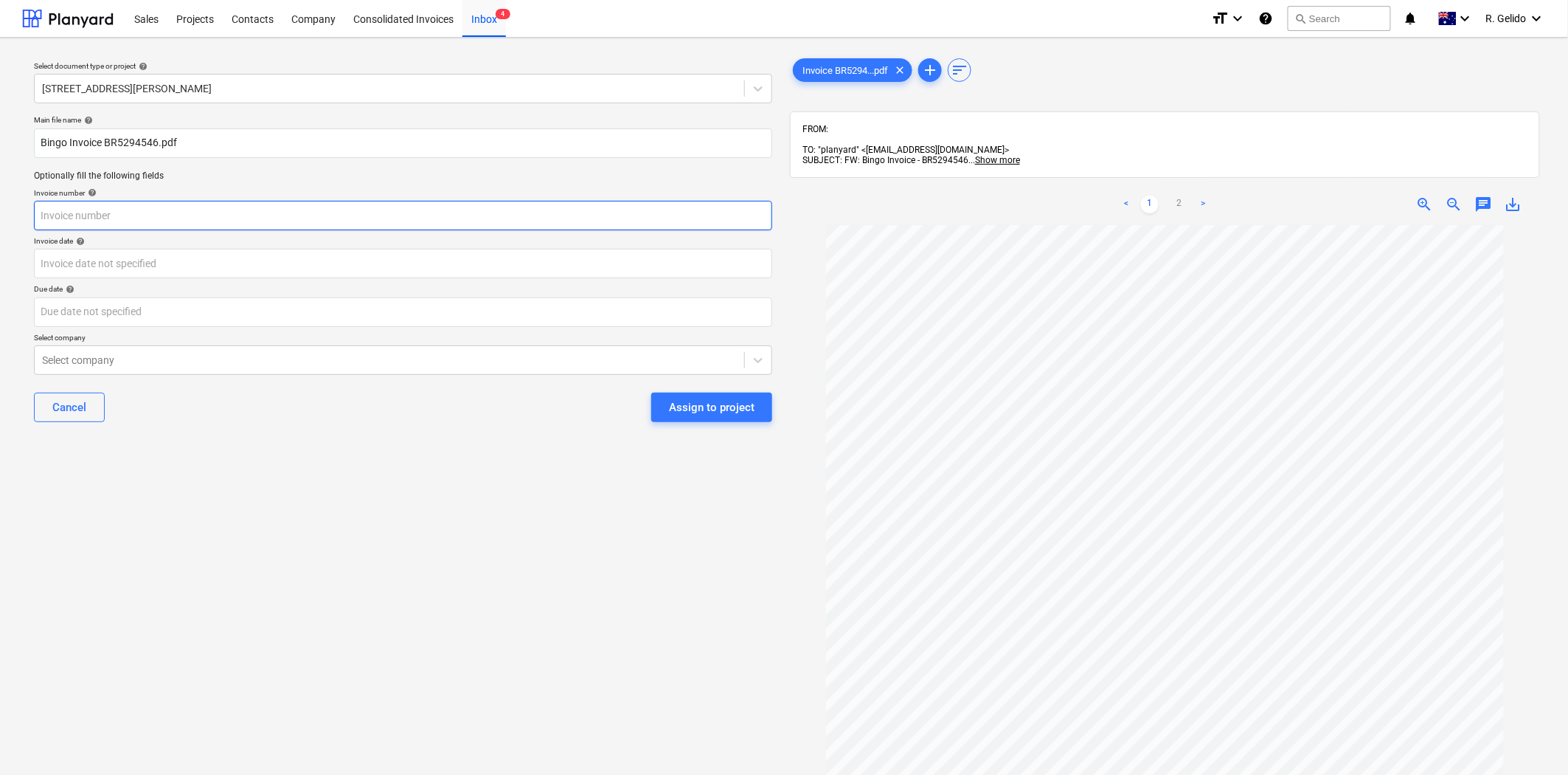
click at [122, 215] on input "text" at bounding box center [403, 215] width 738 height 29
paste input "BR5294546"
type input "BR5294546"
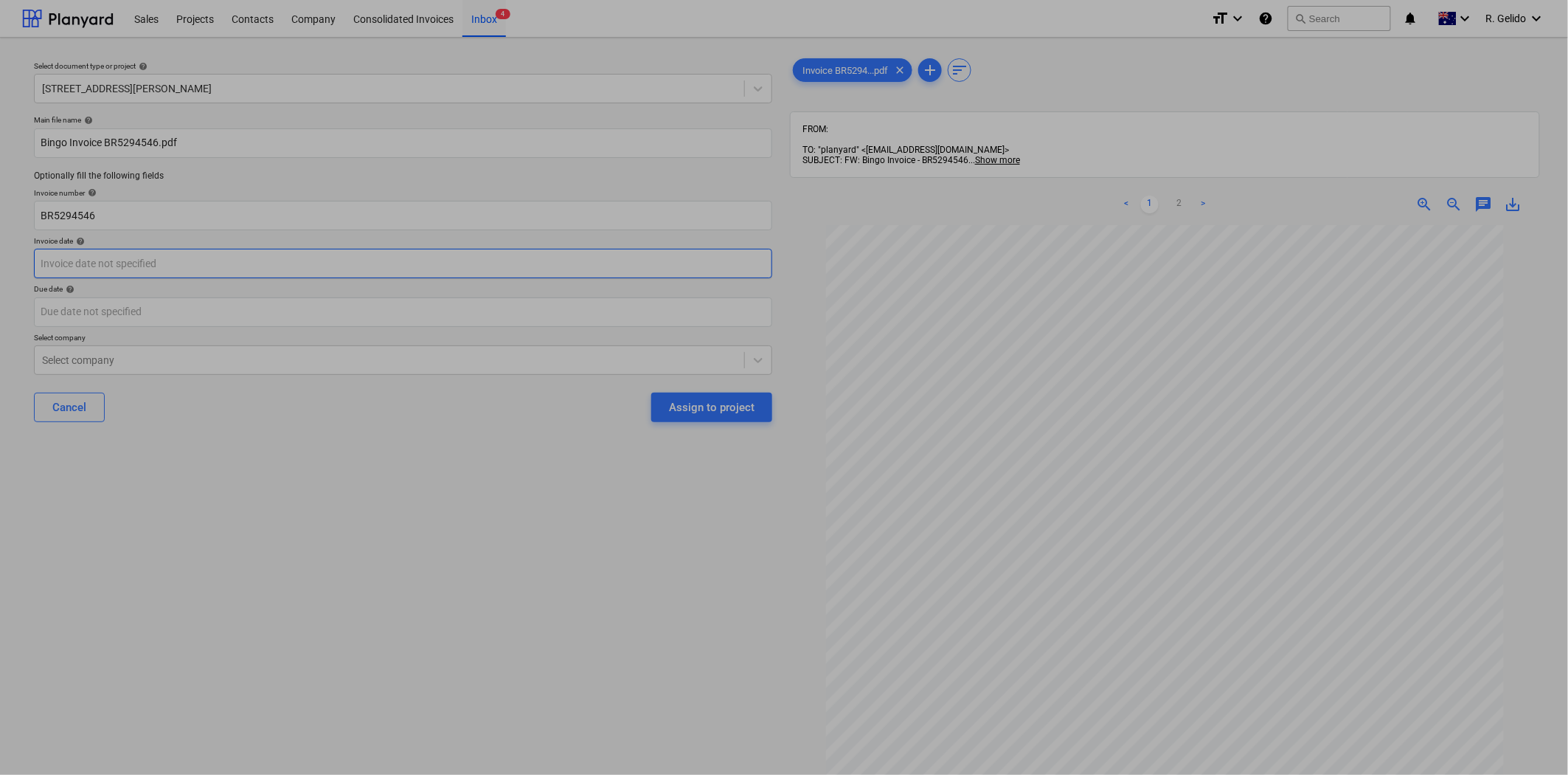
click at [137, 266] on body "Sales Projects Contacts Company Consolidated Invoices Inbox 4 format_size keybo…" at bounding box center [784, 387] width 1568 height 775
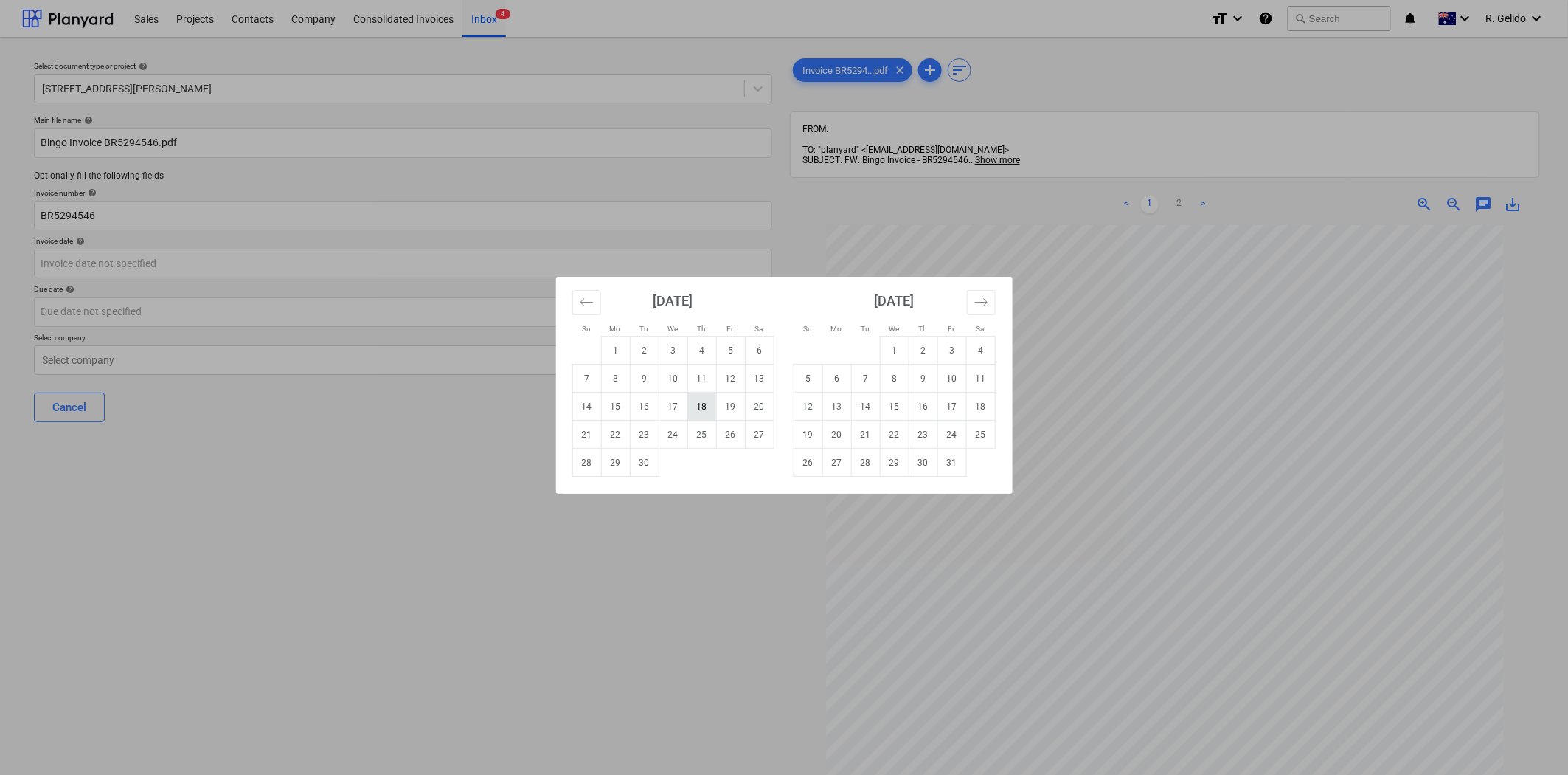
click at [701, 409] on td "18" at bounding box center [702, 407] width 29 height 28
type input "[DATE]"
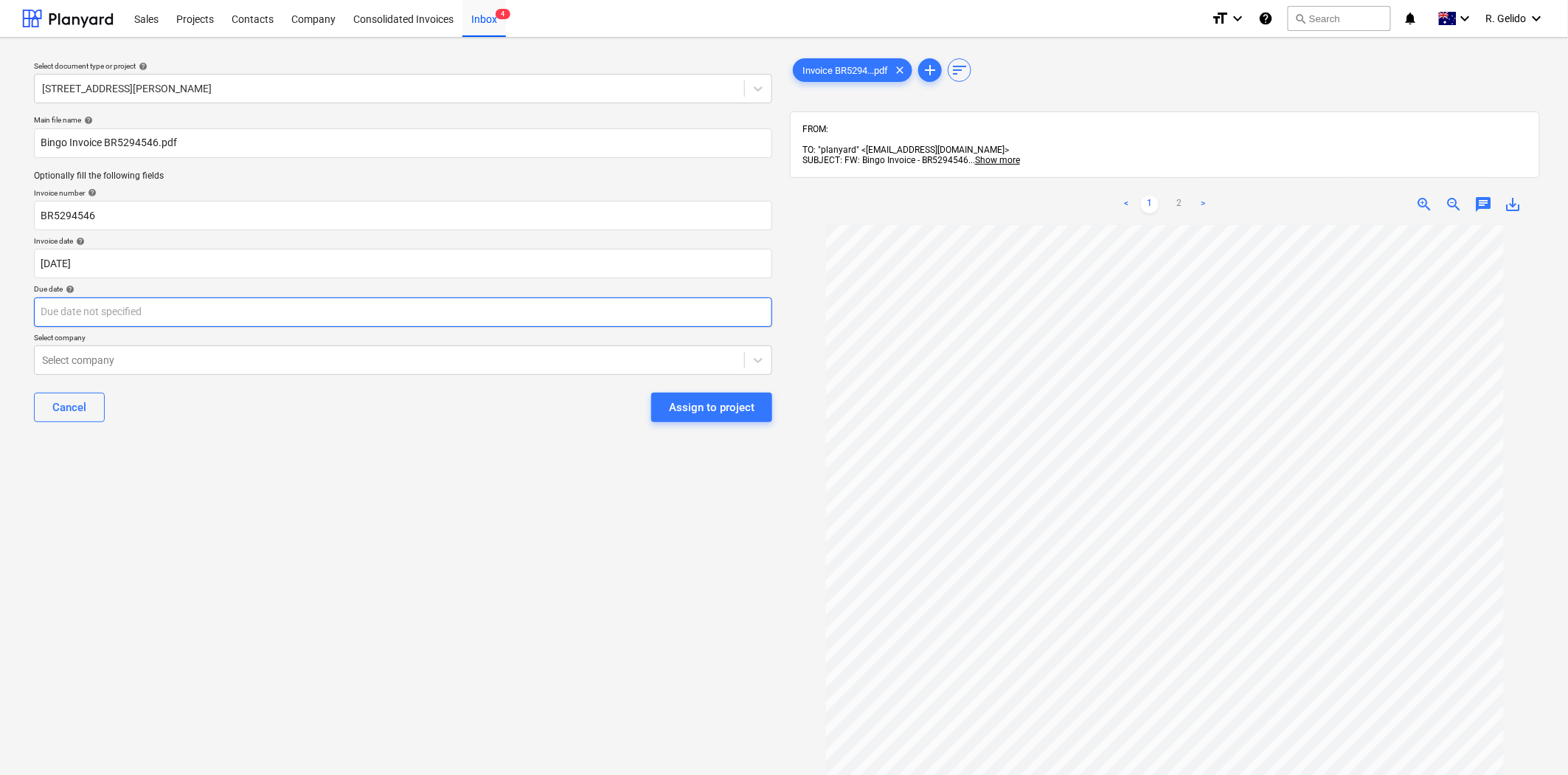
click at [258, 313] on body "Sales Projects Contacts Company Consolidated Invoices Inbox 4 format_size keybo…" at bounding box center [784, 387] width 1568 height 775
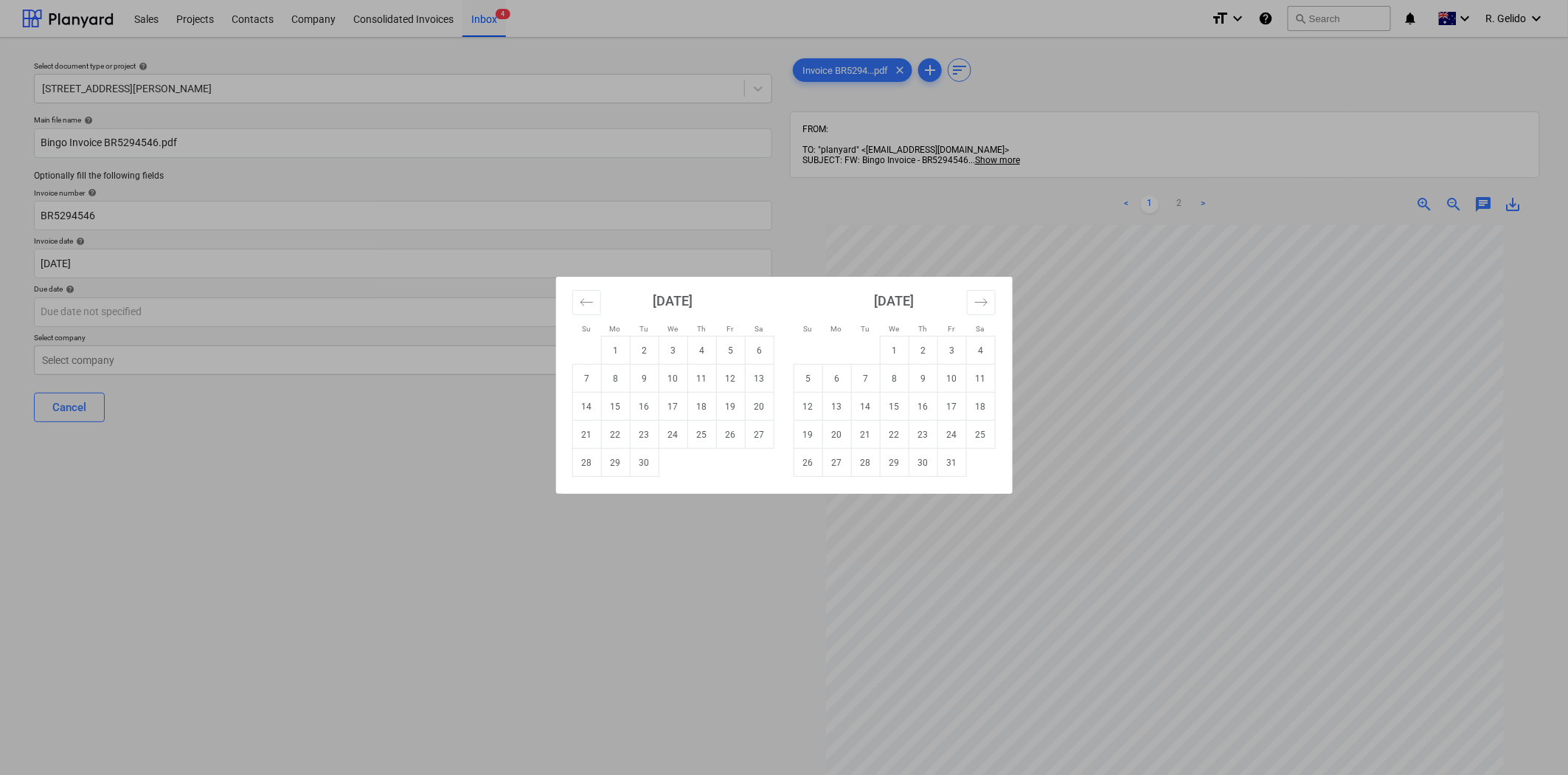
click at [387, 543] on div "Su Mo Tu We Th Fr Sa Su Mo Tu We Th Fr Sa [DATE] 1 2 3 4 5 6 7 8 9 10 11 12 13 …" at bounding box center [784, 387] width 1568 height 775
click at [253, 320] on body "Sales Projects Contacts Company Consolidated Invoices Inbox 4 format_size keybo…" at bounding box center [784, 387] width 1568 height 775
click at [942, 463] on td "31" at bounding box center [952, 462] width 29 height 28
type input "[DATE]"
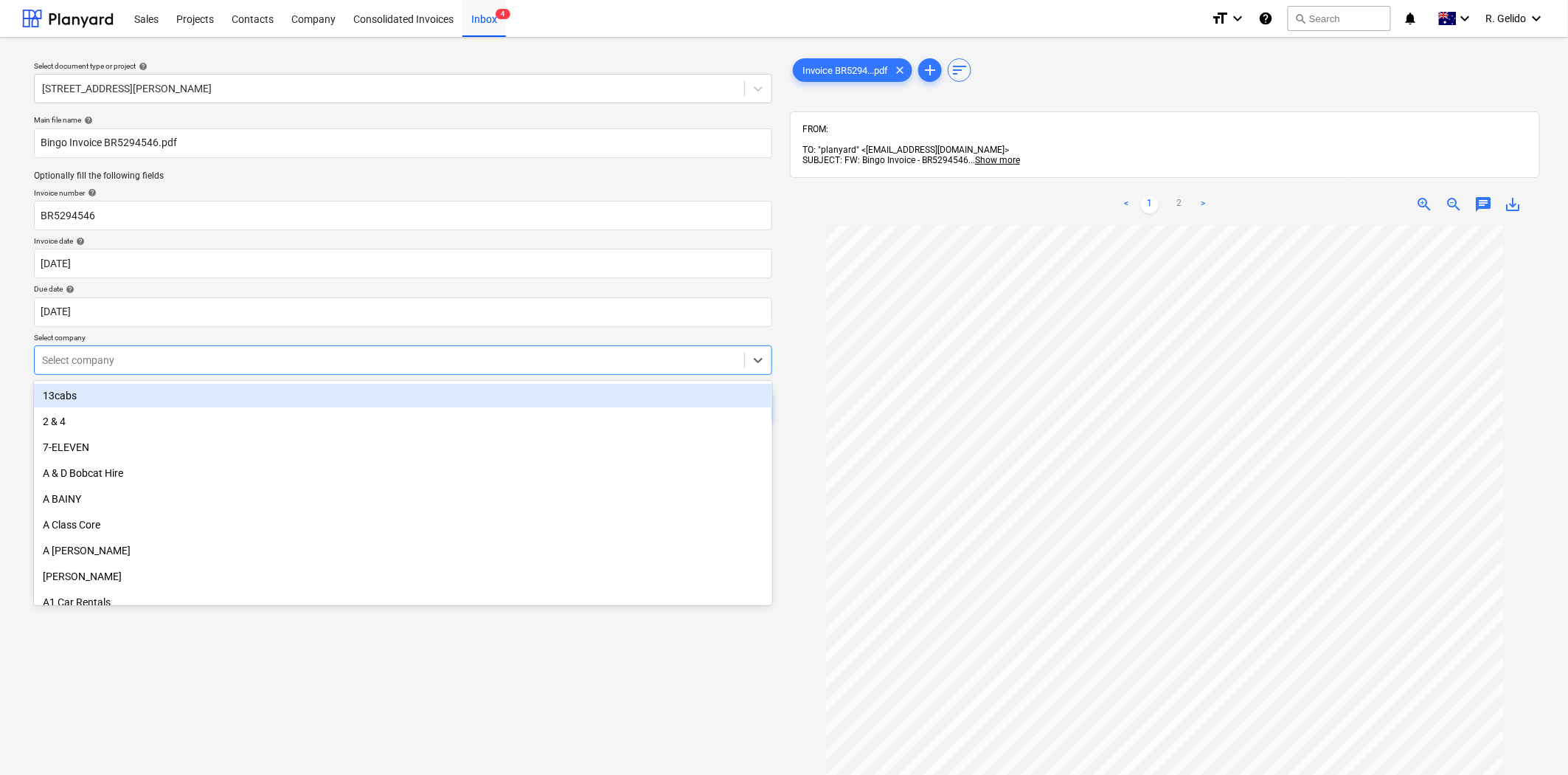
click at [199, 359] on div at bounding box center [389, 360] width 695 height 15
type input "Bing"
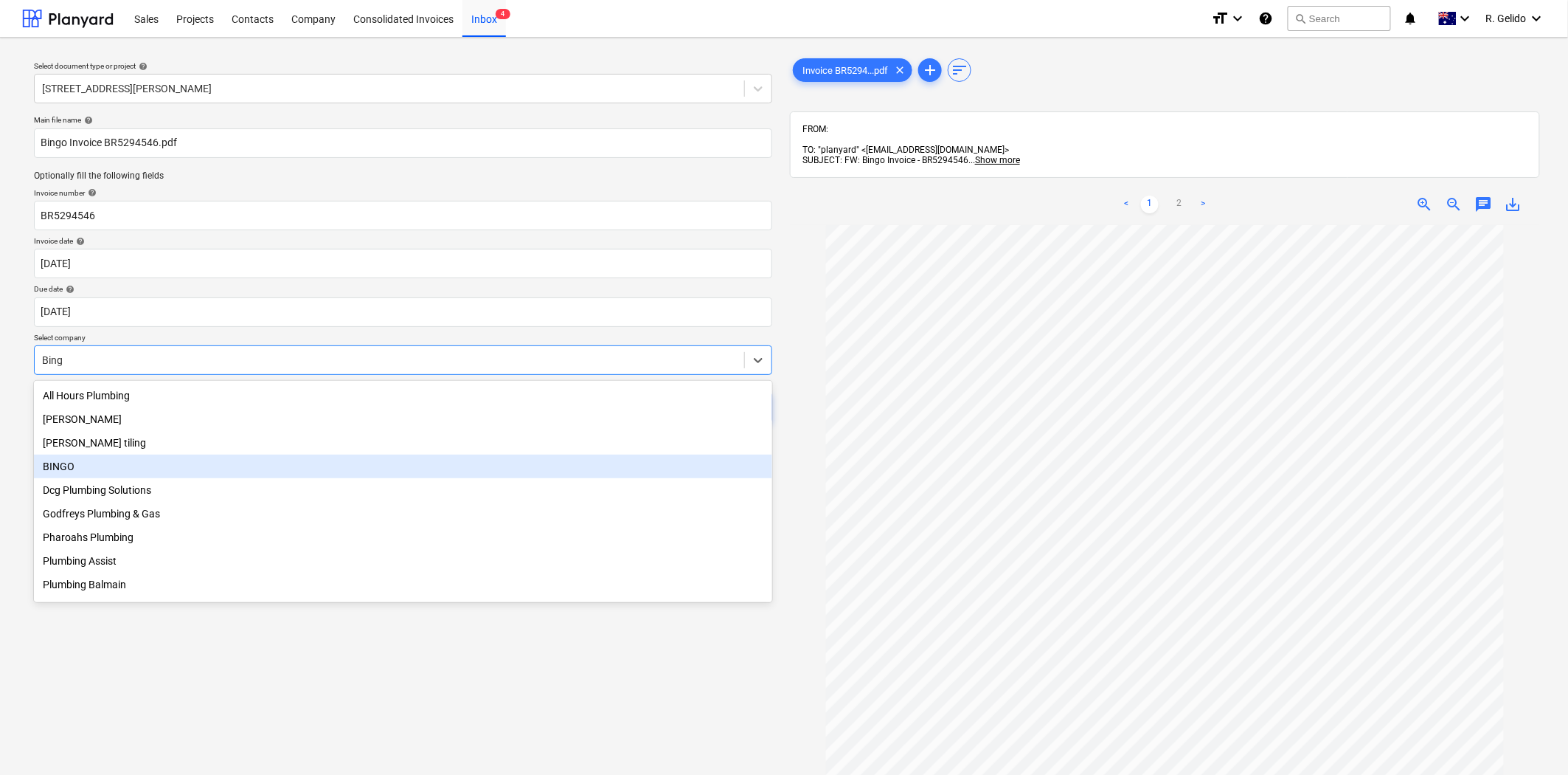
click at [253, 469] on div "BINGO" at bounding box center [403, 466] width 738 height 23
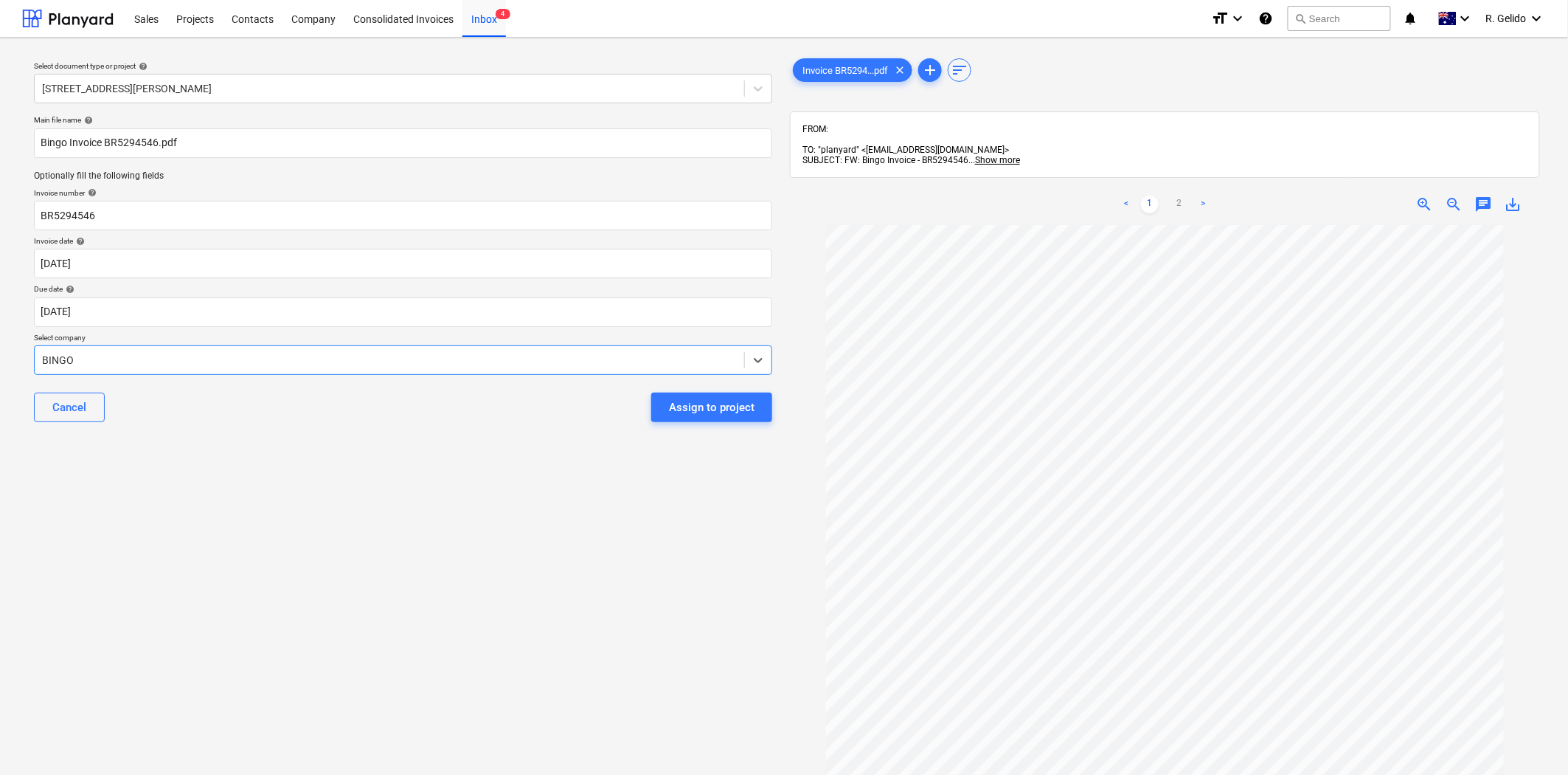
click at [472, 438] on div "Main file name help Bingo Invoice BR5294546.pdf Optionally fill the following f…" at bounding box center [403, 275] width 750 height 330
click at [740, 394] on button "Assign to project" at bounding box center [712, 407] width 121 height 29
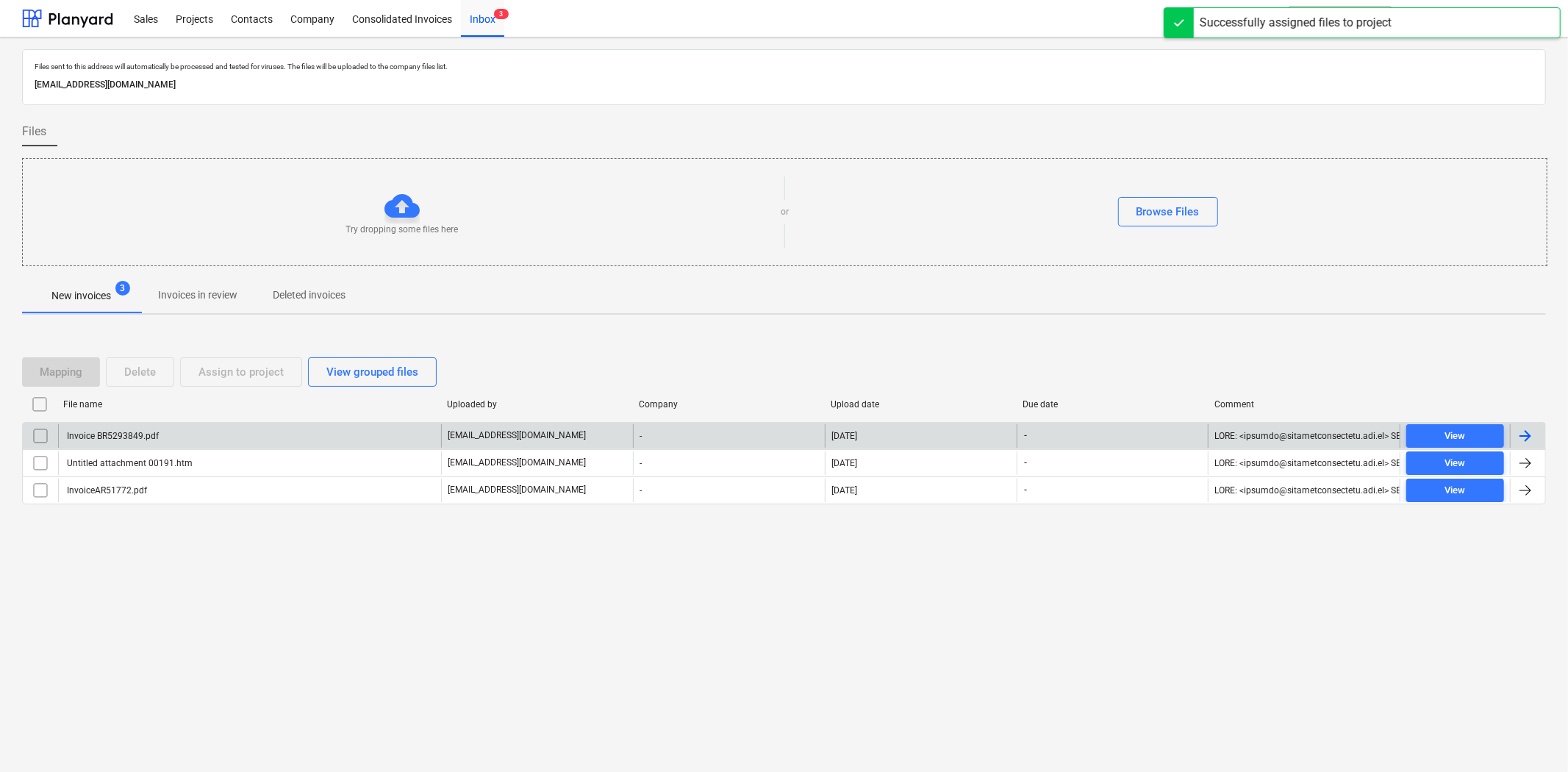
click at [163, 438] on div "Invoice BR5293849.pdf" at bounding box center [249, 436] width 383 height 23
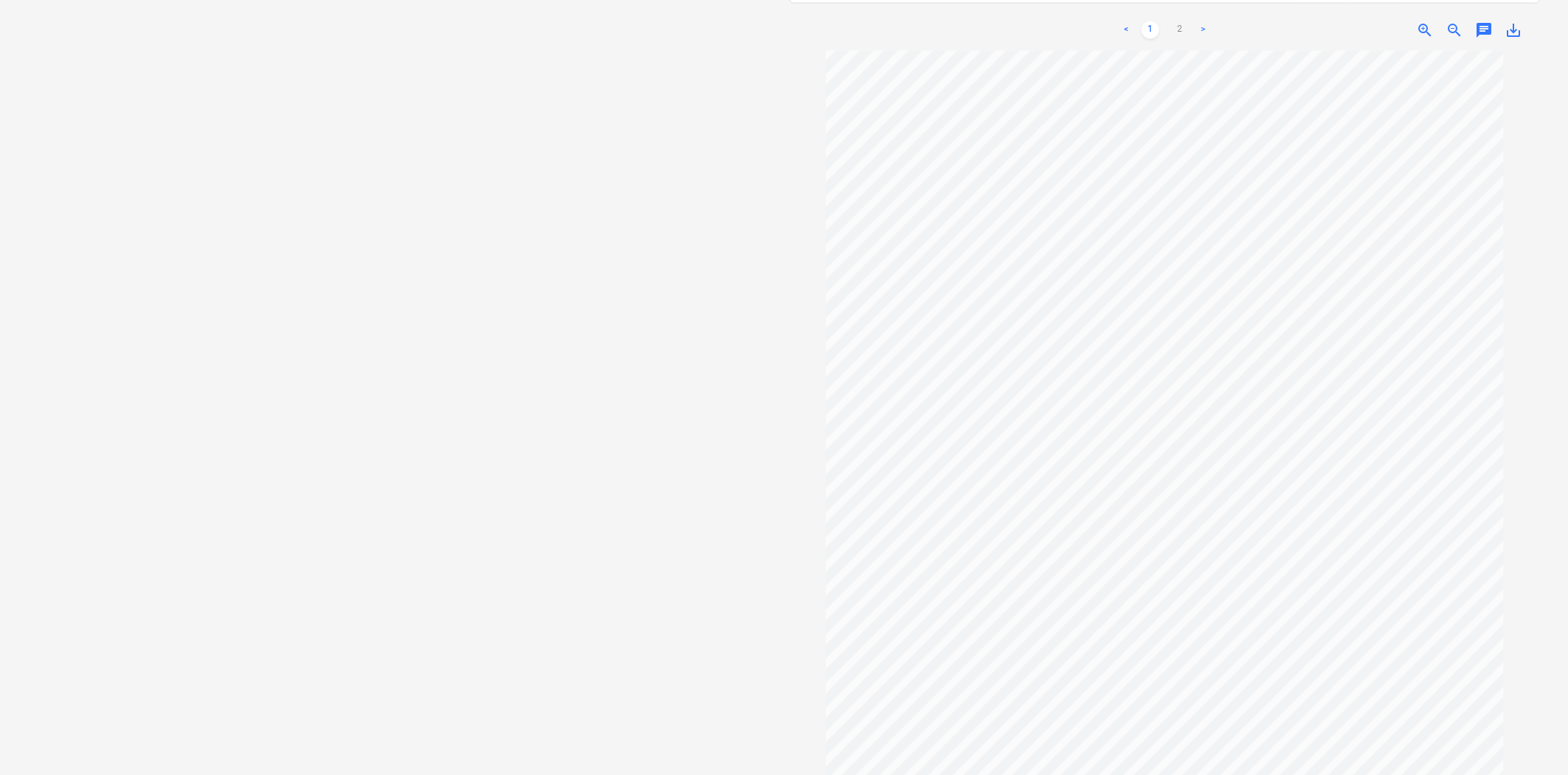
scroll to position [146, 0]
click at [1175, 21] on link "2" at bounding box center [1180, 30] width 18 height 18
click at [1149, 21] on link "1" at bounding box center [1150, 30] width 18 height 18
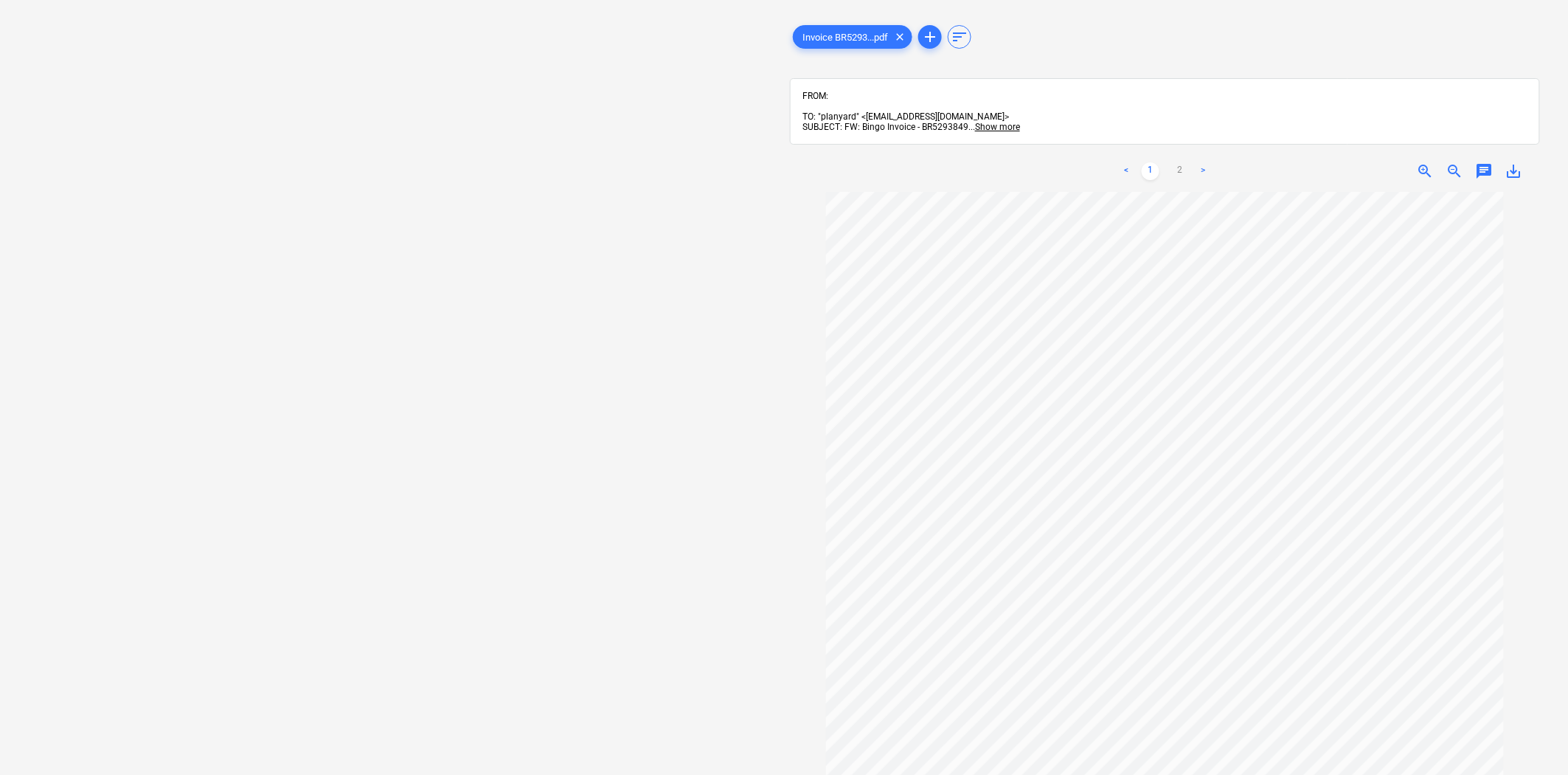
scroll to position [0, 0]
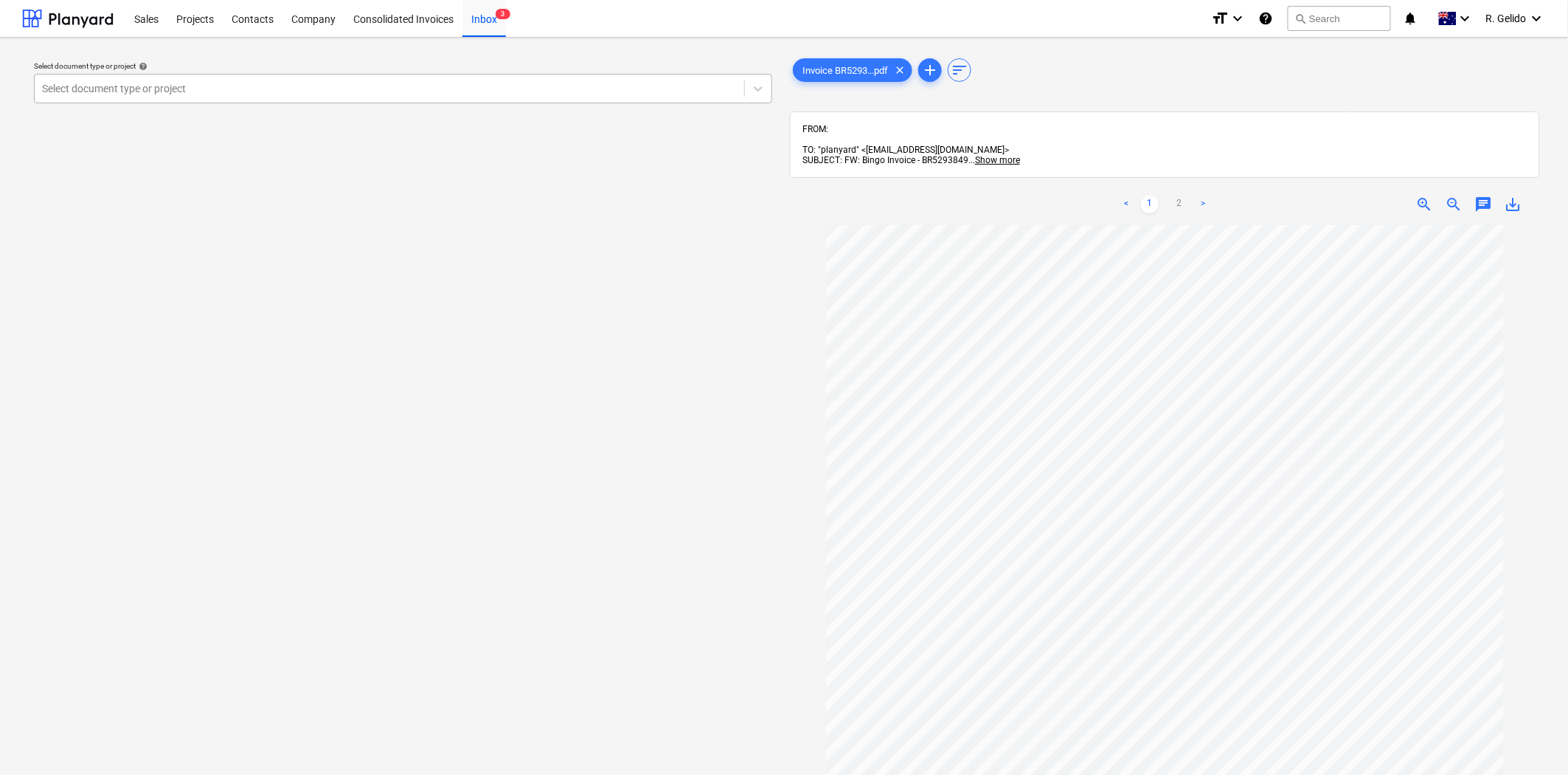
click at [602, 96] on div at bounding box center [389, 88] width 695 height 15
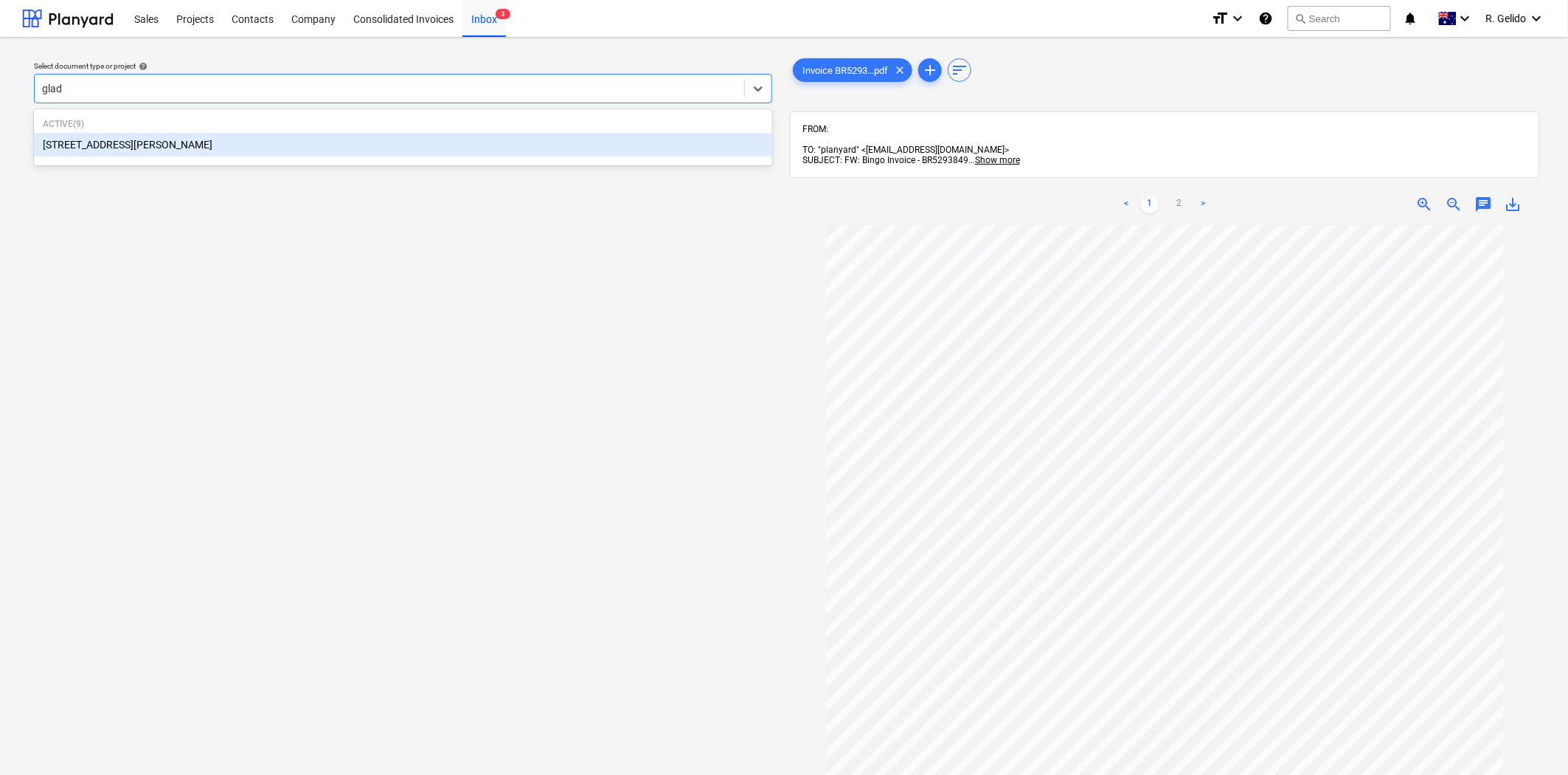
type input "glade"
click at [461, 127] on p "Active ( 9 )" at bounding box center [403, 124] width 720 height 12
click at [467, 146] on div "[STREET_ADDRESS][PERSON_NAME]" at bounding box center [403, 144] width 738 height 23
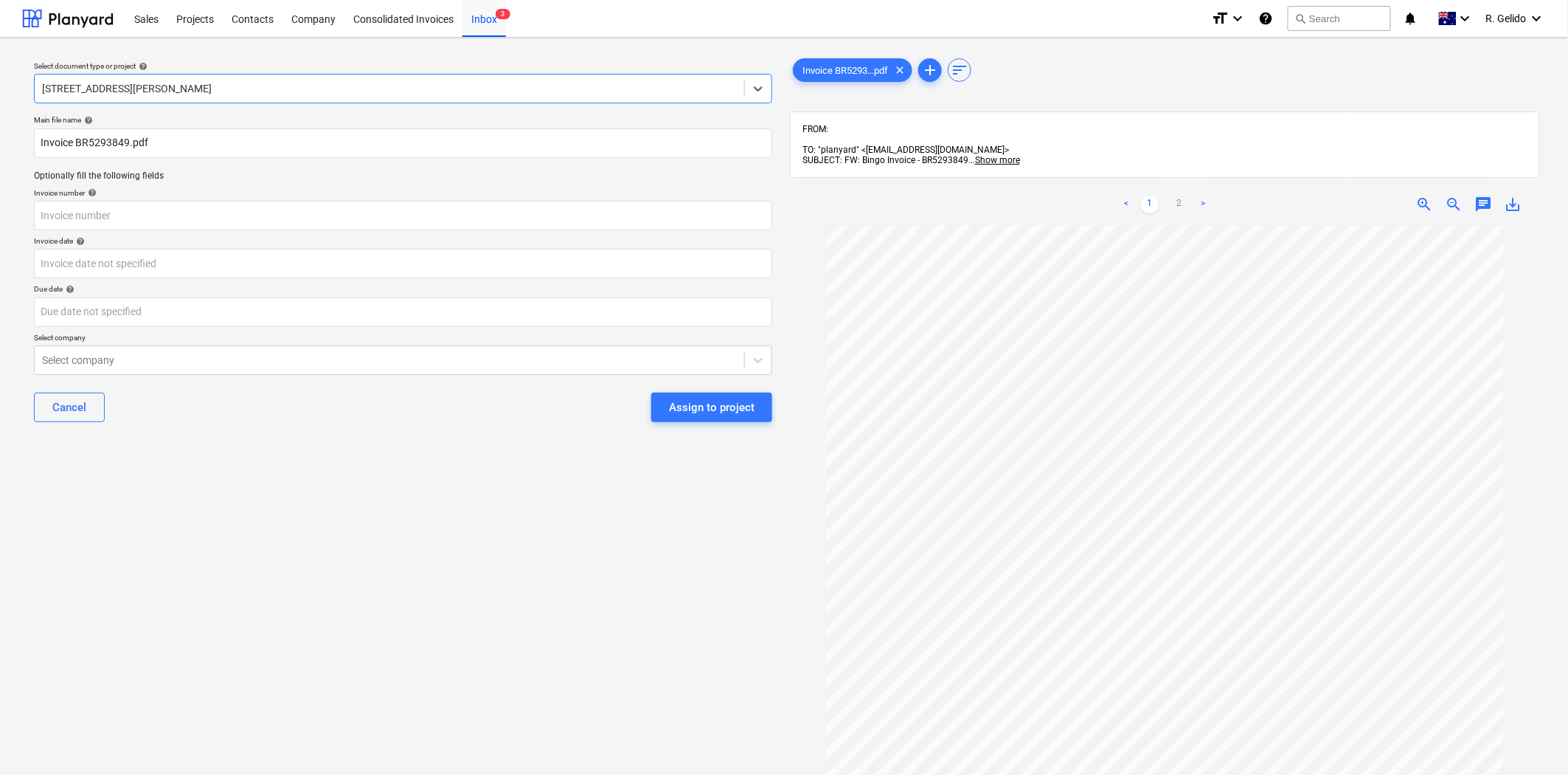
click at [32, 148] on div "Main file name help Invoice BR5293849.pdf Optionally fill the following fields …" at bounding box center [403, 275] width 750 height 330
click at [38, 146] on input "Invoice BR5293849.pdf" at bounding box center [403, 143] width 738 height 29
click at [118, 135] on input "Bingo Invoice BR5293849.pdf" at bounding box center [403, 143] width 738 height 29
type input "Bingo Invoice BR5293849.pdf"
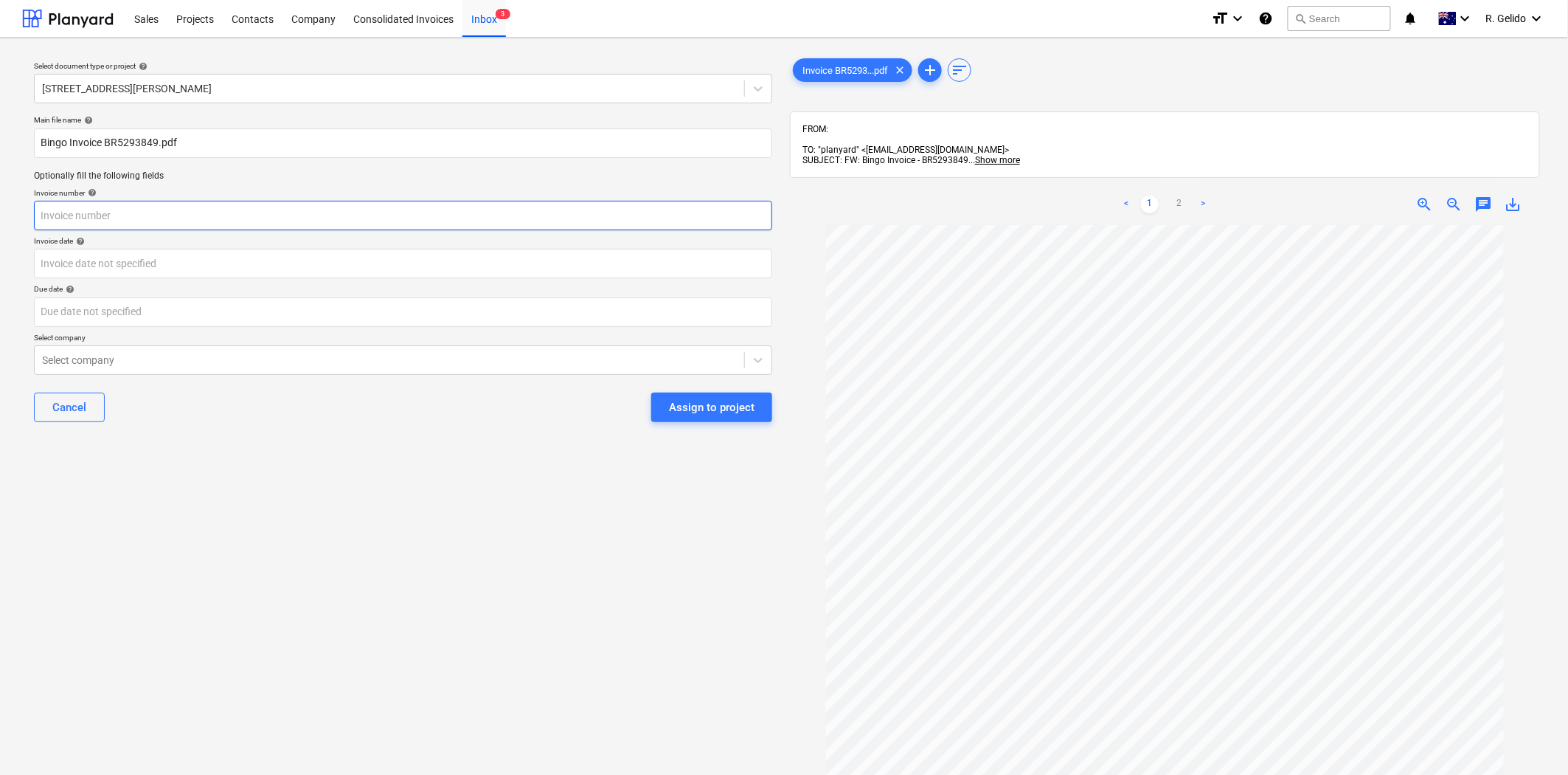
click at [107, 224] on input "text" at bounding box center [403, 215] width 738 height 29
paste input "BR5293849"
type input "BR5293849"
click at [113, 245] on p "Invoice date help" at bounding box center [403, 242] width 738 height 12
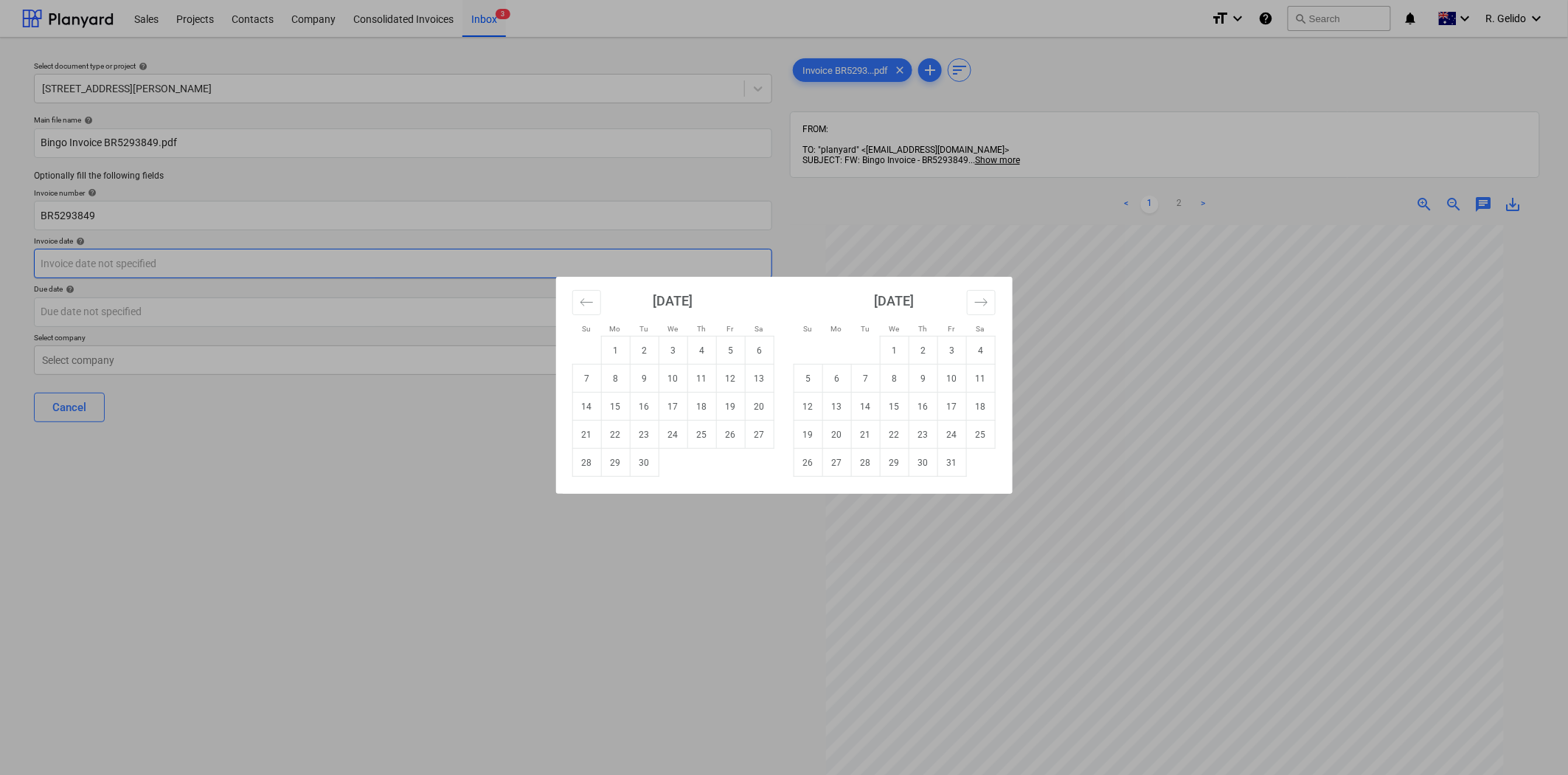
click at [116, 267] on body "Sales Projects Contacts Company Consolidated Invoices Inbox 3 format_size keybo…" at bounding box center [784, 387] width 1568 height 775
click at [707, 407] on td "18" at bounding box center [702, 407] width 29 height 28
type input "[DATE]"
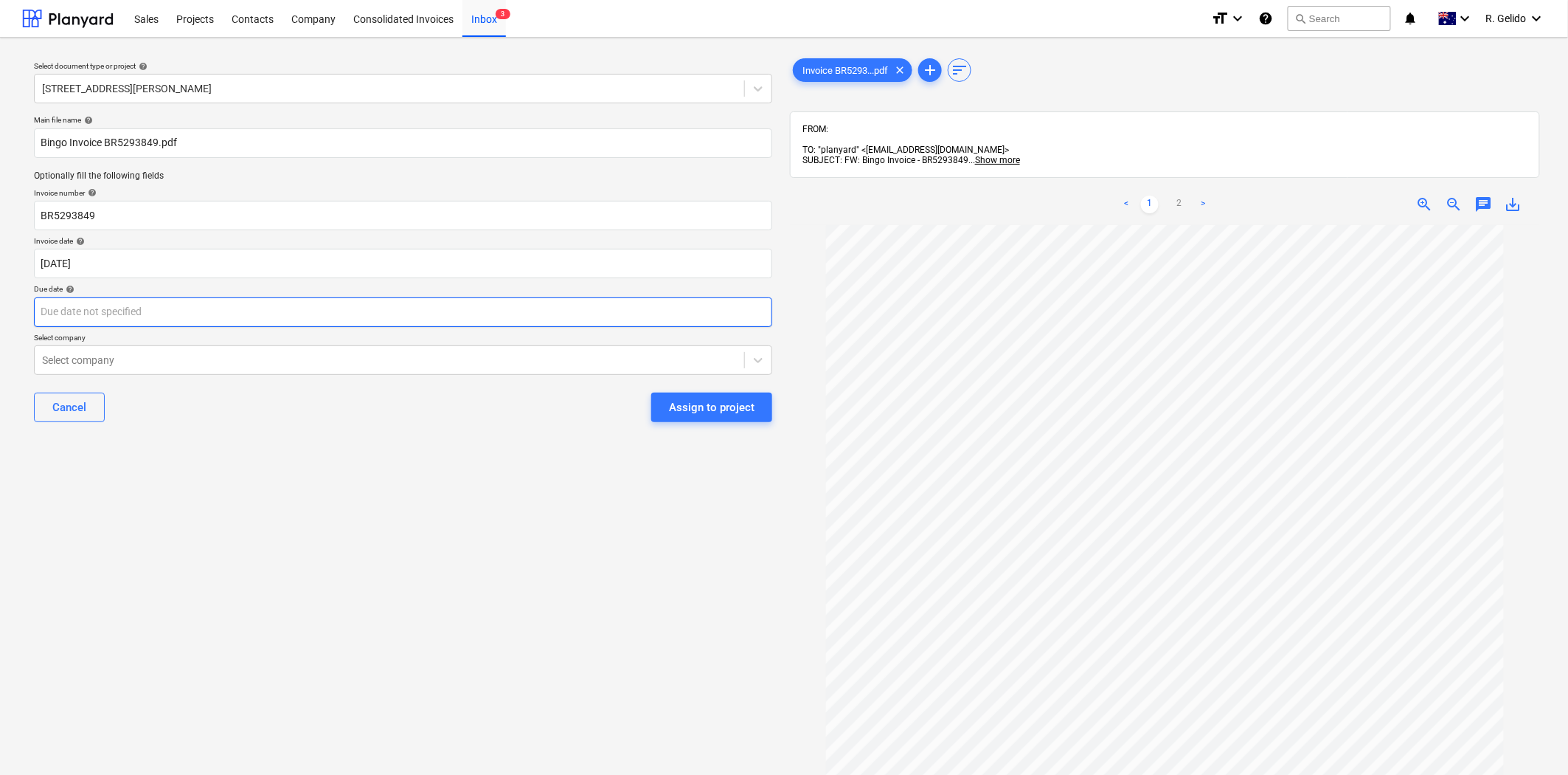
click at [96, 303] on body "Sales Projects Contacts Company Consolidated Invoices Inbox 3 format_size keybo…" at bounding box center [784, 387] width 1568 height 775
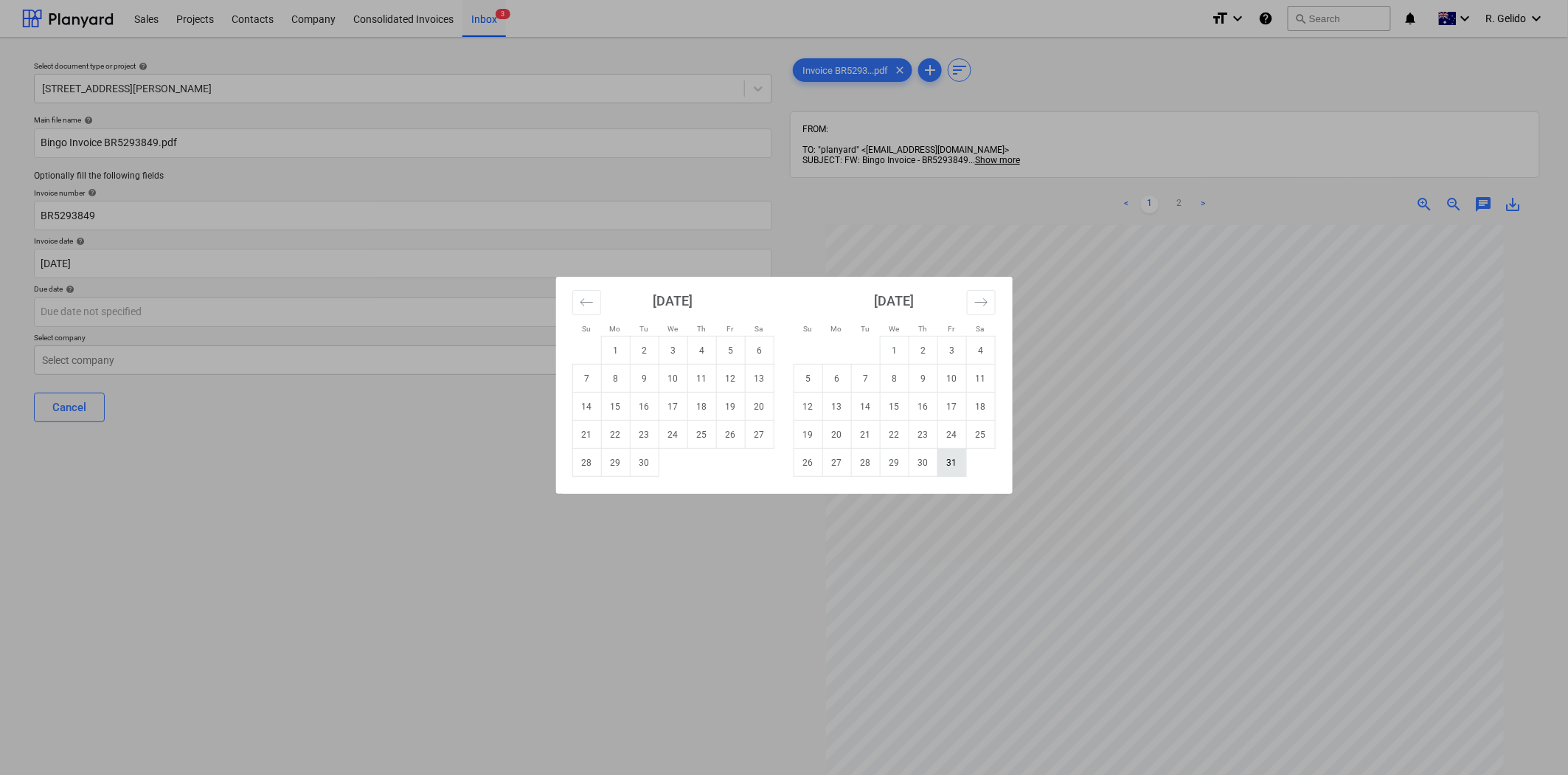
click at [945, 461] on td "31" at bounding box center [952, 462] width 29 height 28
type input "[DATE]"
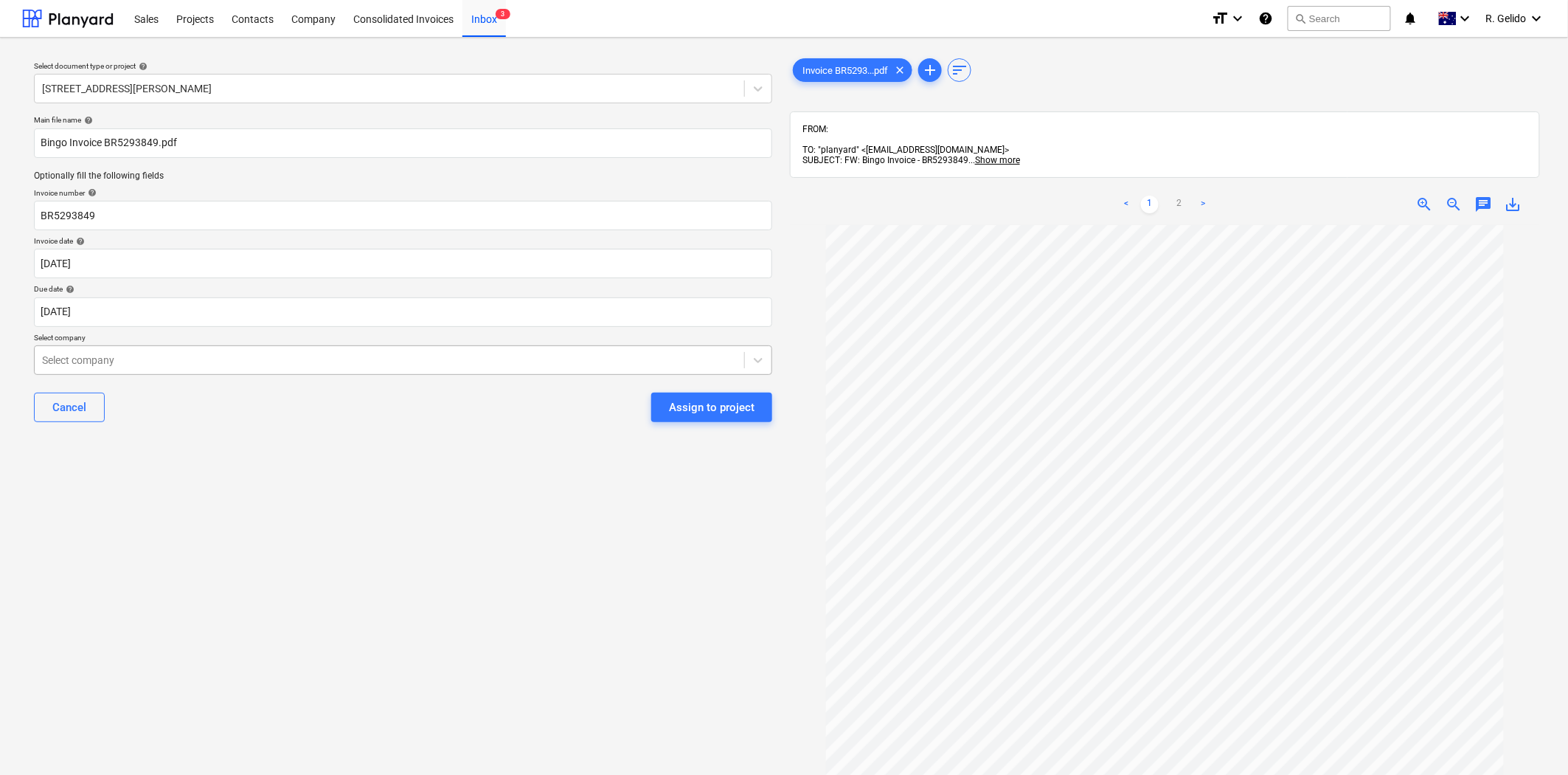
click at [201, 351] on div "Select company" at bounding box center [389, 360] width 709 height 21
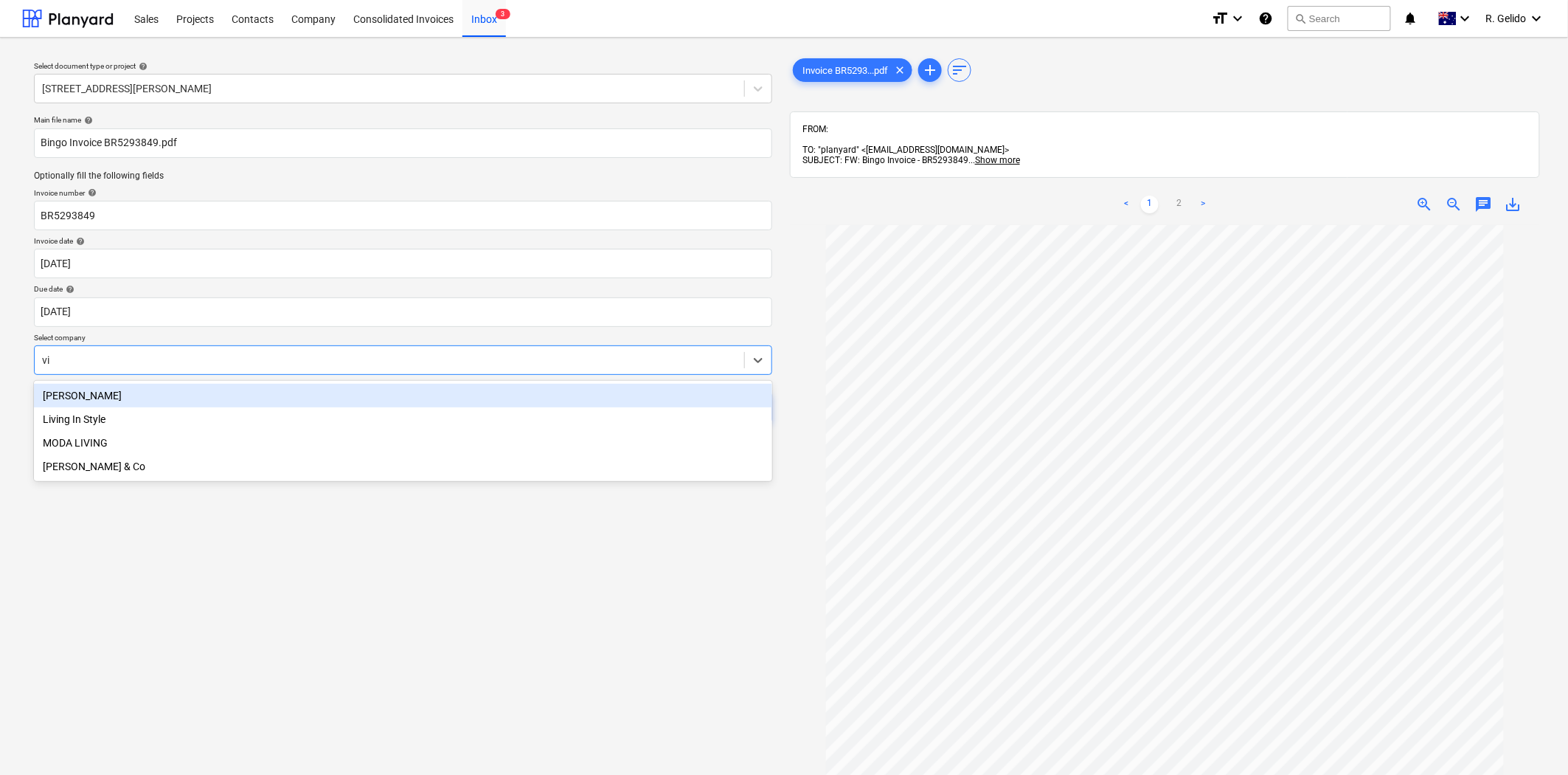
type input "v"
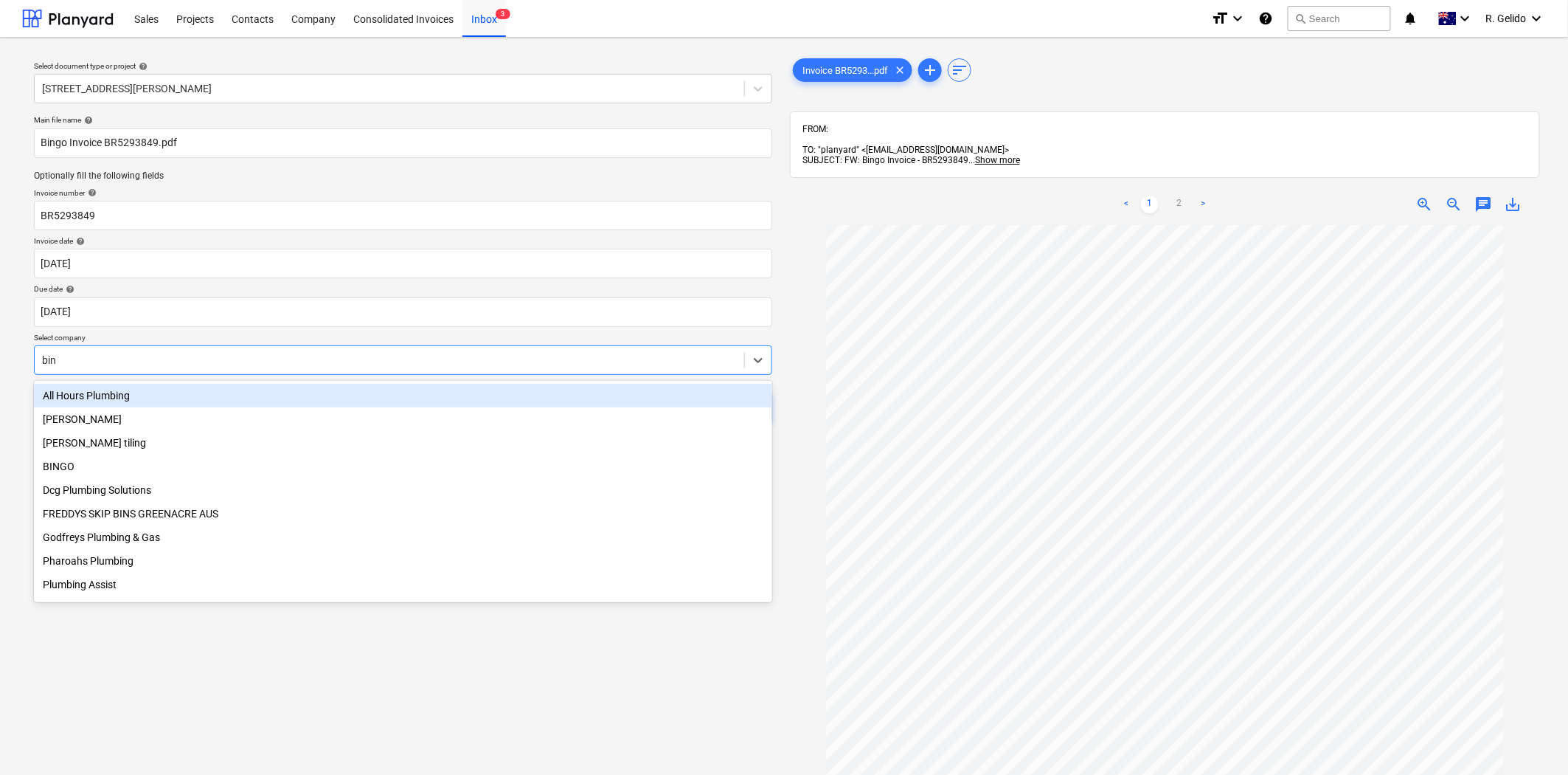
type input "bing"
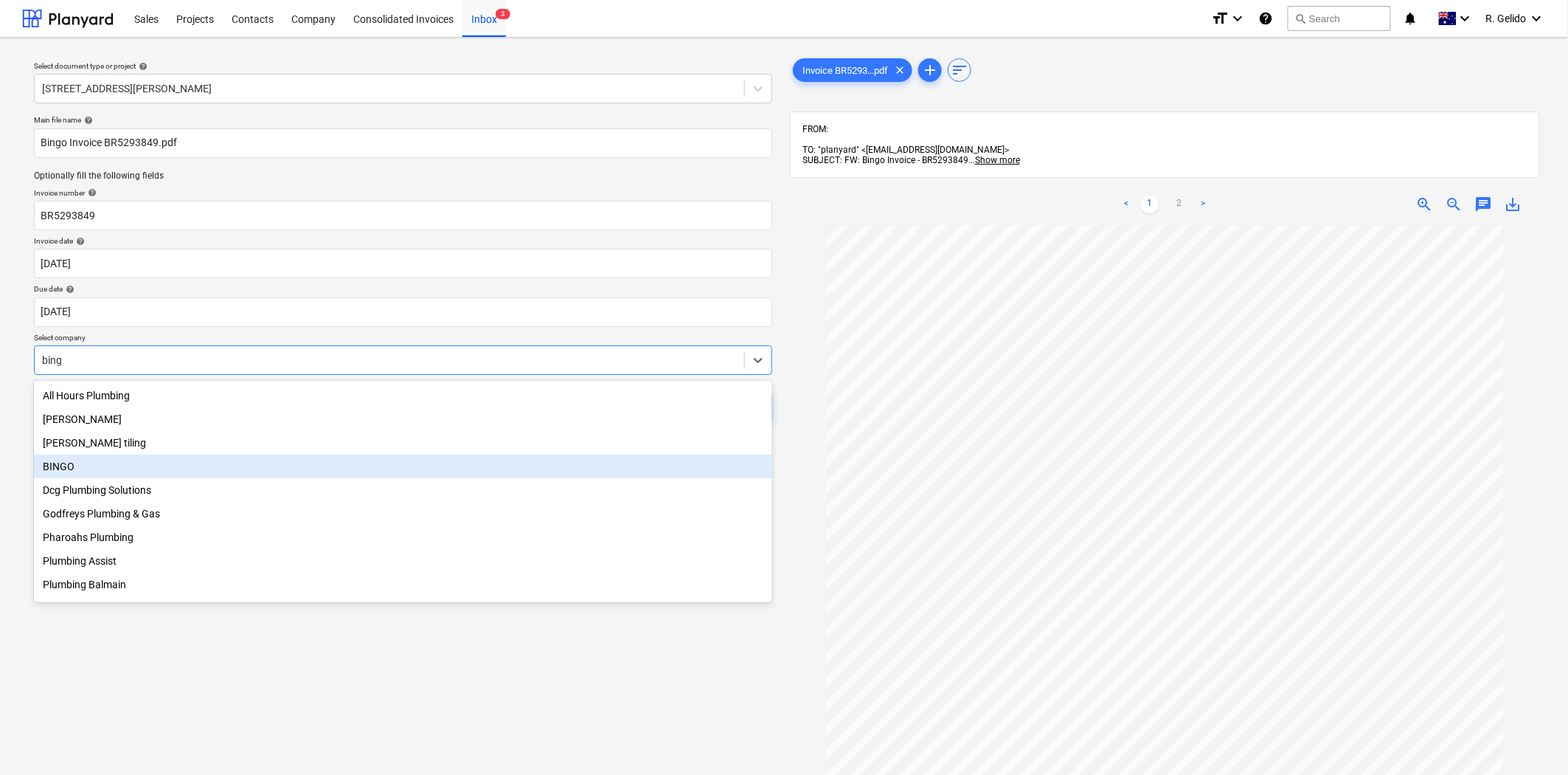
click at [190, 465] on div "BINGO" at bounding box center [403, 466] width 738 height 23
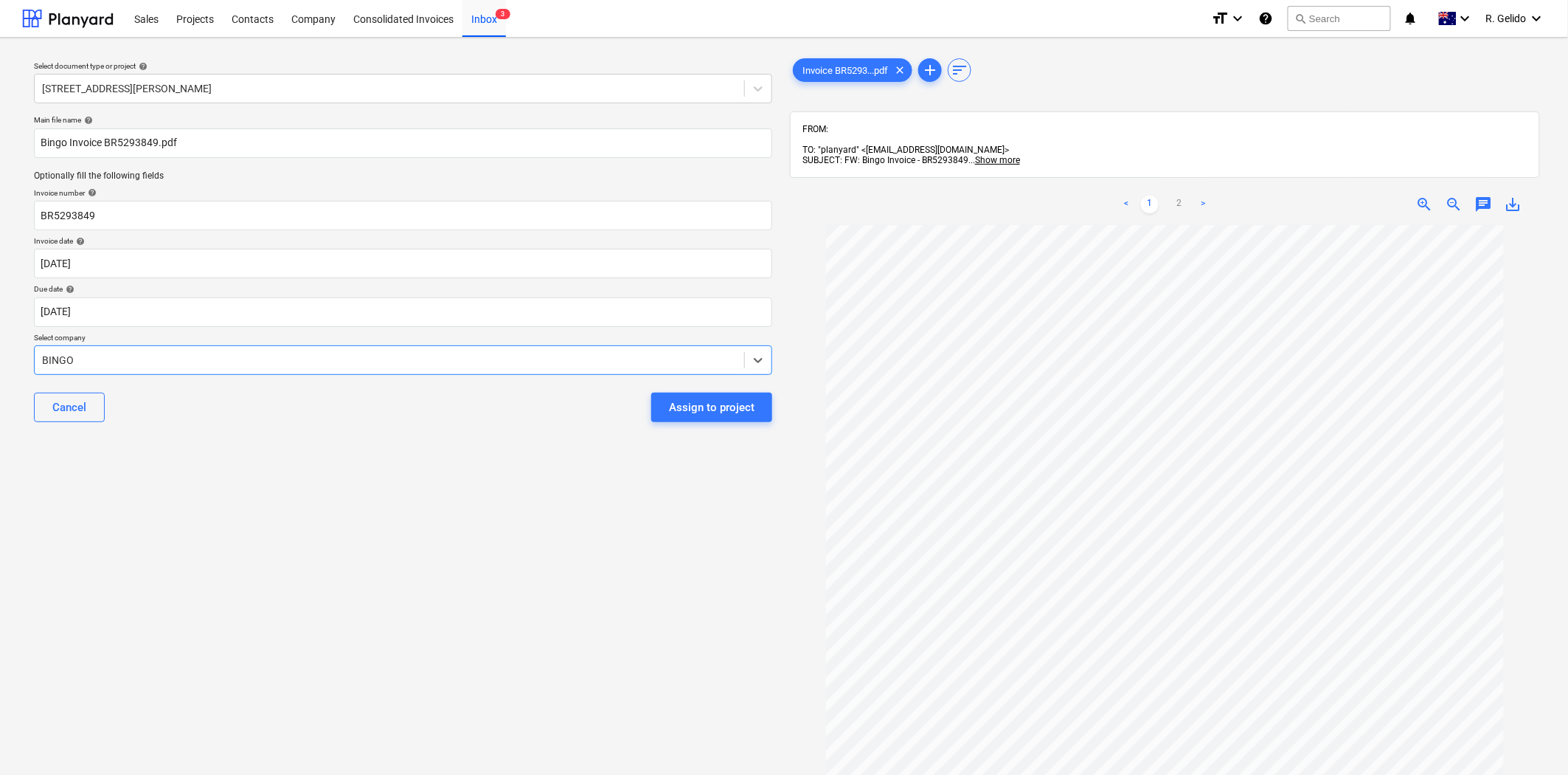
click at [431, 462] on div "Select document type or project help [STREET_ADDRESS][PERSON_NAME] file name he…" at bounding box center [402, 507] width 762 height 915
click at [707, 414] on div "Assign to project" at bounding box center [712, 407] width 86 height 19
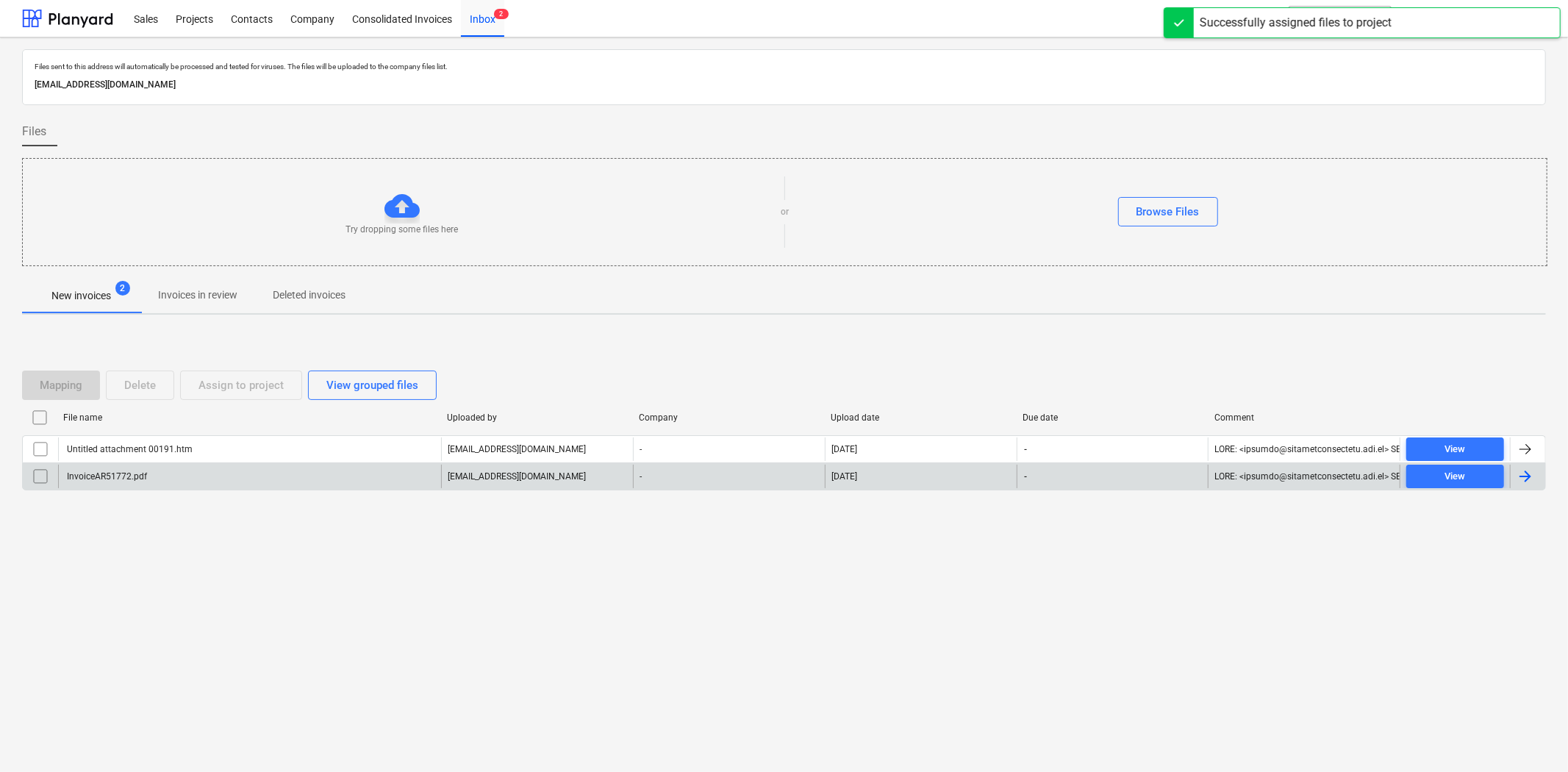
click at [266, 472] on div "InvoiceAR51772.pdf" at bounding box center [249, 476] width 383 height 23
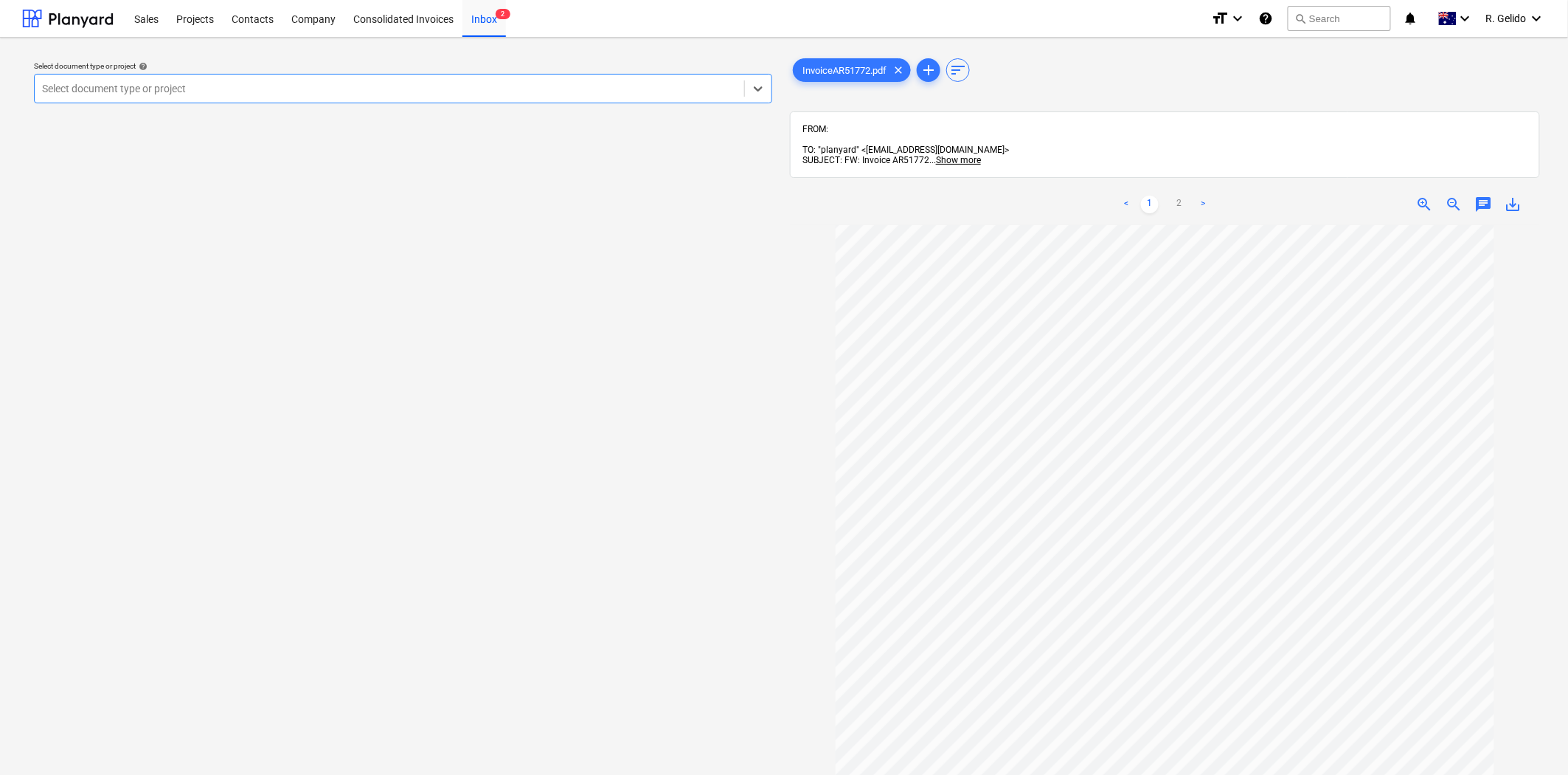
scroll to position [202, 0]
click at [1182, 196] on link "2" at bounding box center [1179, 204] width 18 height 18
click at [1149, 195] on link "1" at bounding box center [1149, 204] width 18 height 18
click at [489, 12] on div "Inbox 2" at bounding box center [484, 18] width 44 height 37
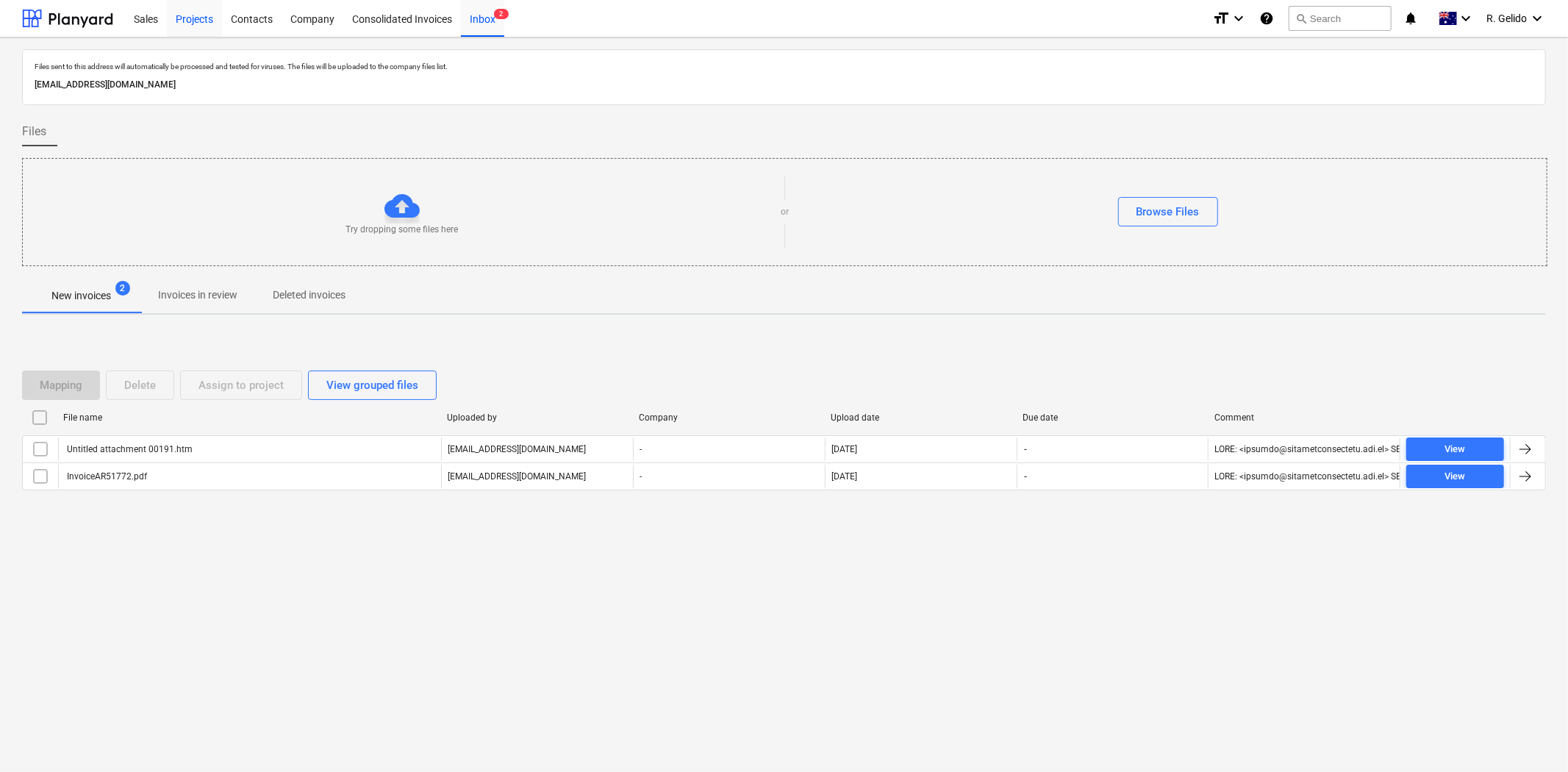
click at [180, 23] on div "Projects" at bounding box center [194, 18] width 55 height 37
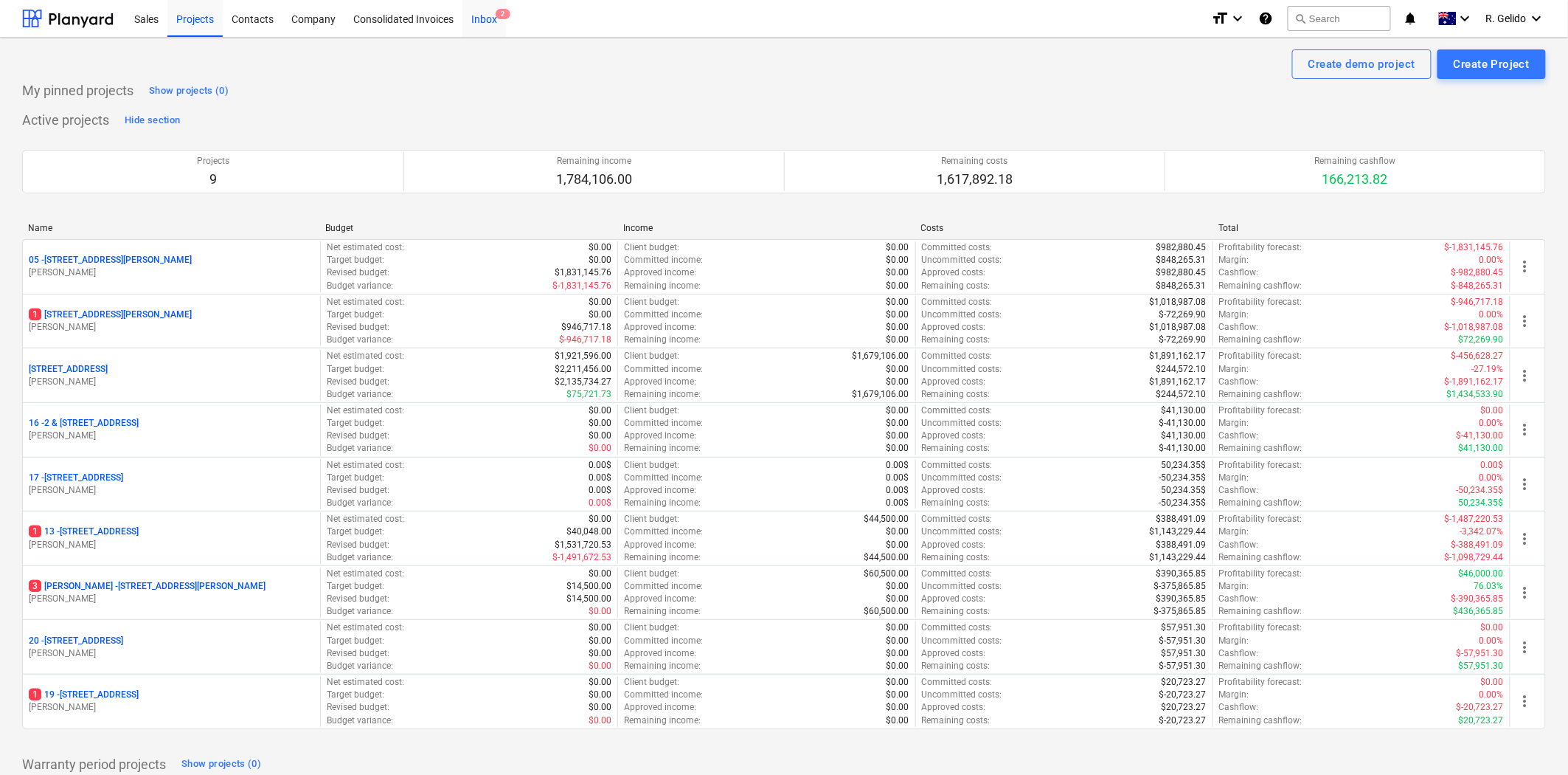
click at [478, 19] on div "Inbox 2" at bounding box center [484, 18] width 44 height 37
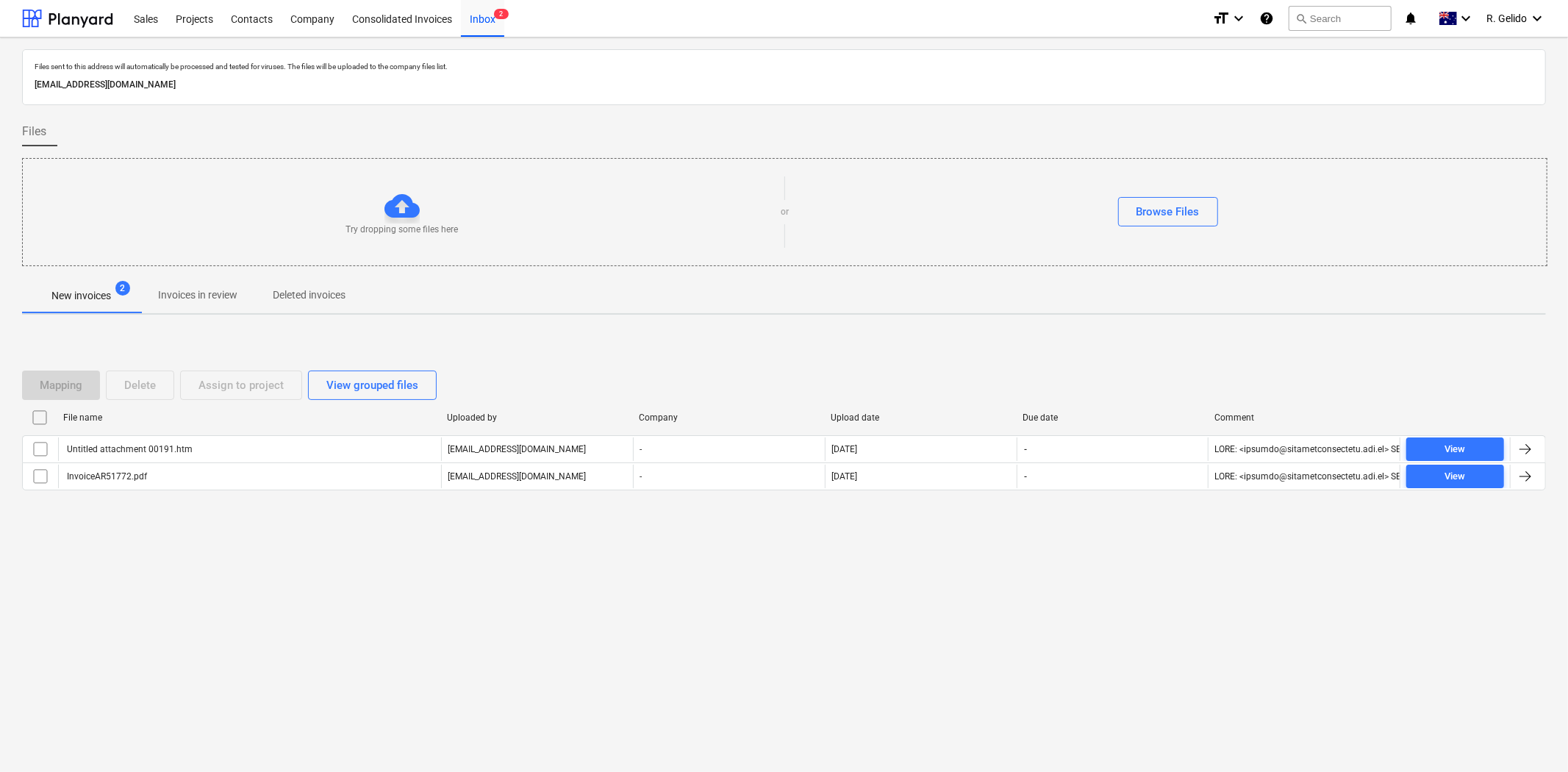
click at [237, 85] on p "[EMAIL_ADDRESS][DOMAIN_NAME]" at bounding box center [784, 85] width 1499 height 15
copy p "[EMAIL_ADDRESS][DOMAIN_NAME]"
